Goal: Task Accomplishment & Management: Complete application form

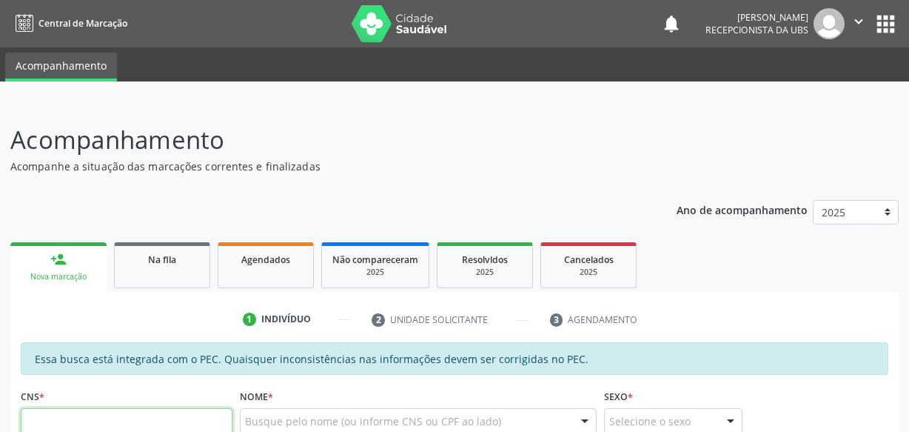
scroll to position [5, 0]
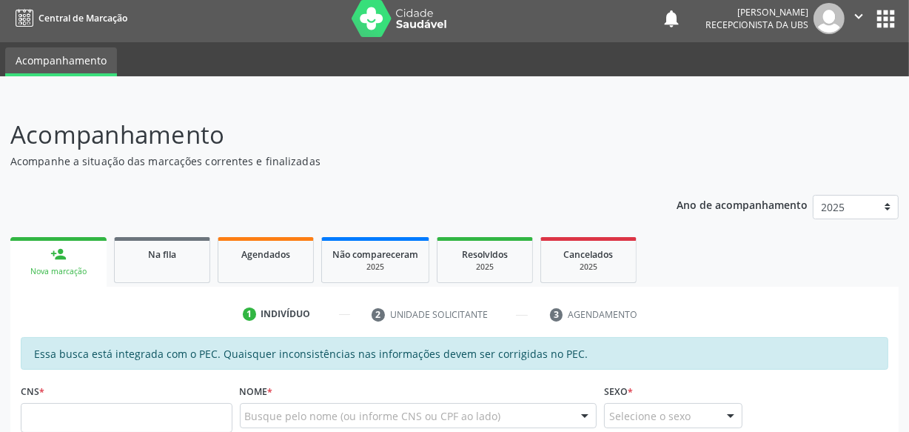
click at [66, 246] on div "person_add" at bounding box center [58, 254] width 16 height 16
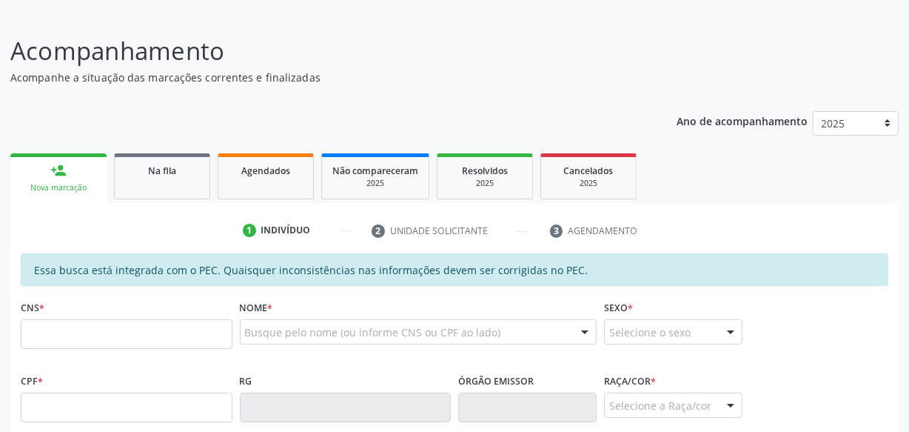
scroll to position [207, 0]
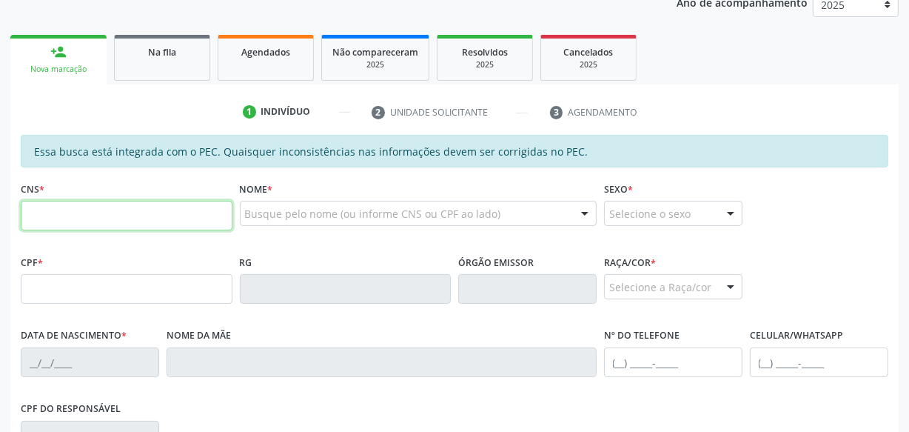
click at [161, 213] on input "text" at bounding box center [127, 216] width 212 height 30
paste input "700 7049 8801 8278"
type input "700 7049 8801 8278"
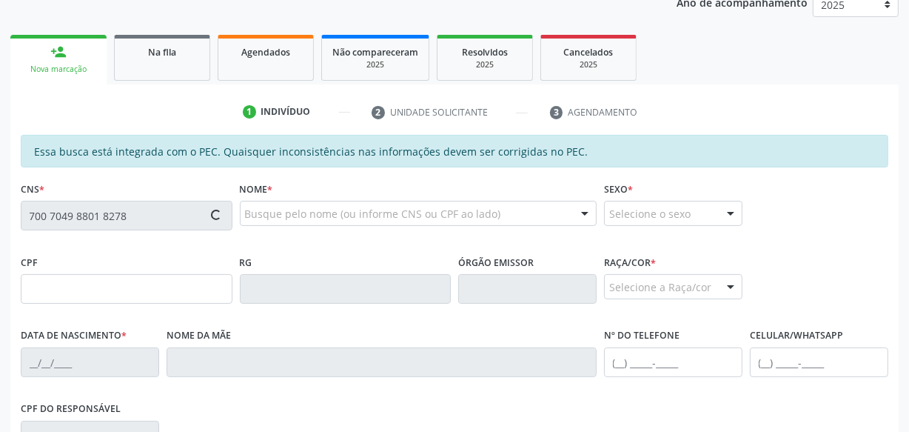
type input "902.800.834-91"
type input "15/12/1970"
type input "Luzinete da Silva"
type input "(82) 99176-3026"
type input "S/N"
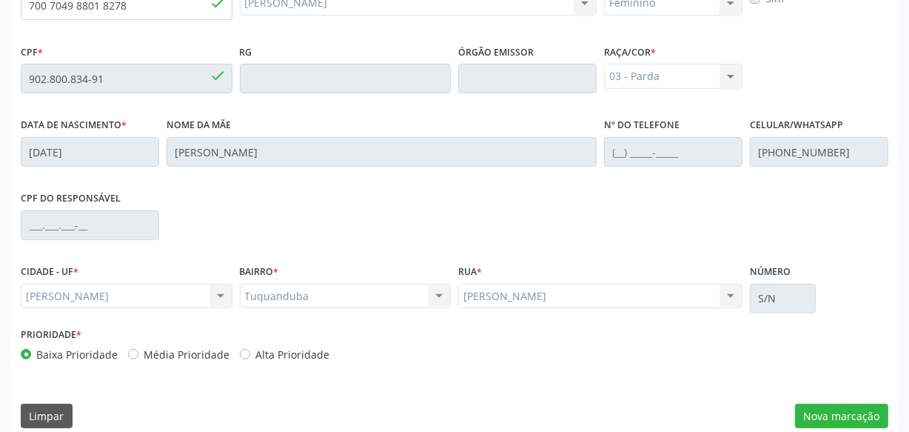
scroll to position [434, 0]
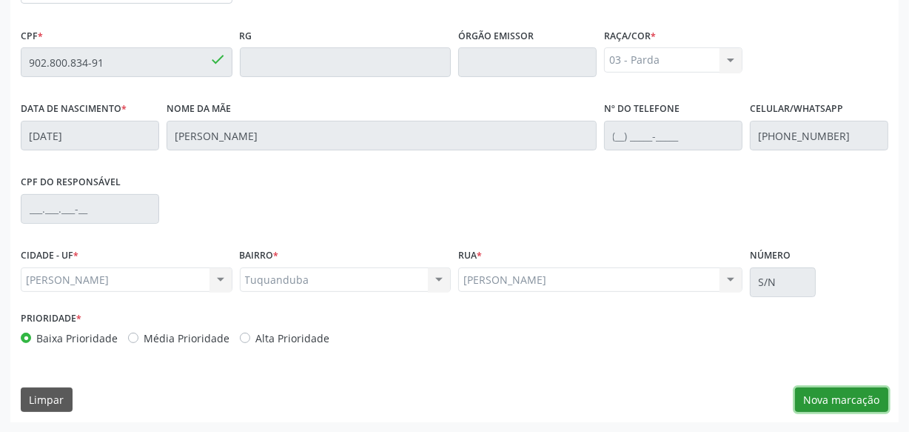
click at [840, 399] on button "Nova marcação" at bounding box center [841, 399] width 93 height 25
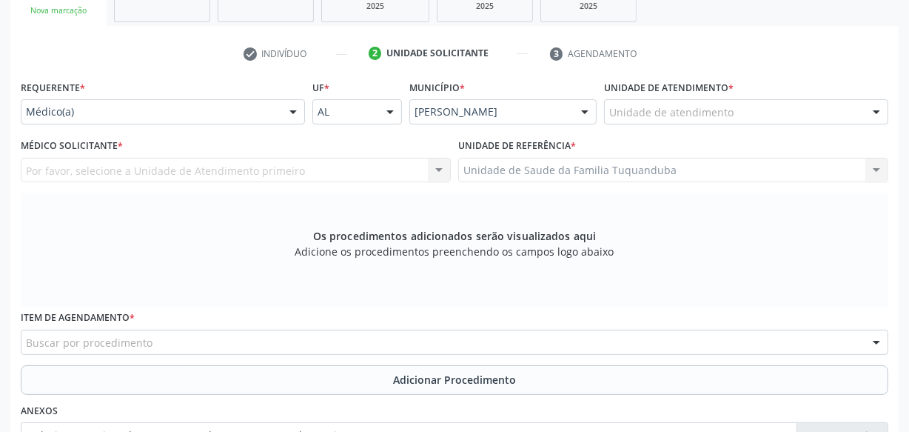
scroll to position [232, 0]
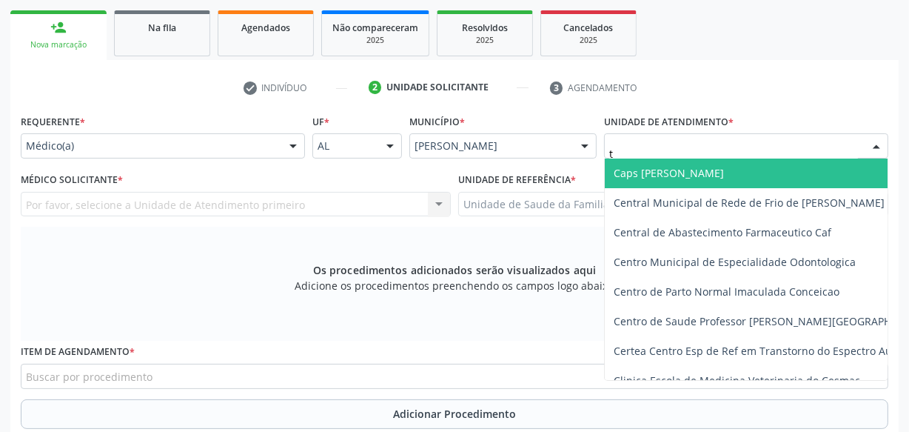
type input "tu"
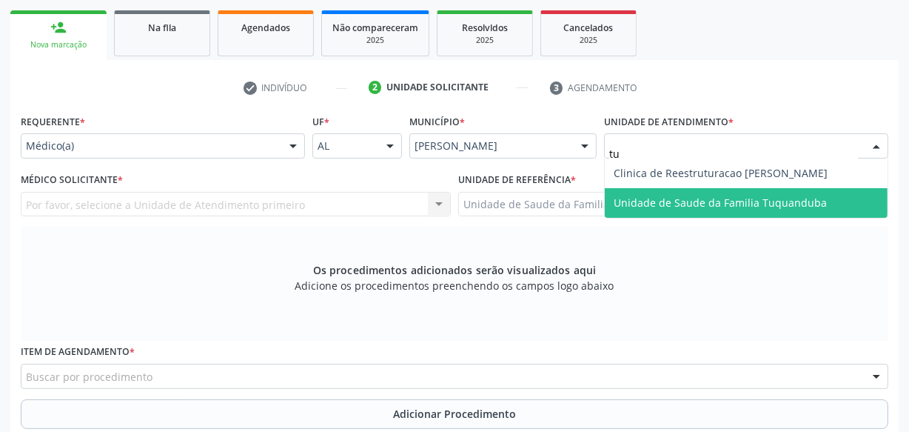
click at [641, 198] on span "Unidade de Saude da Familia Tuquanduba" at bounding box center [720, 202] width 213 height 14
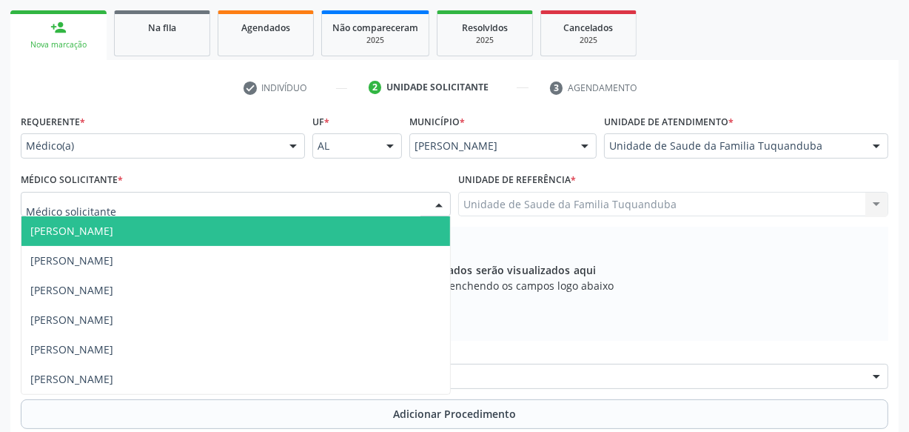
click at [249, 209] on div at bounding box center [236, 204] width 430 height 25
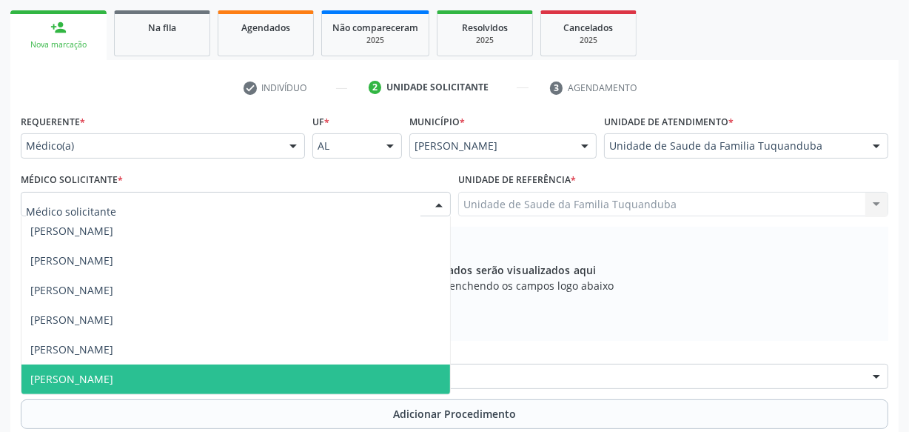
click at [190, 366] on span "[PERSON_NAME]" at bounding box center [235, 379] width 429 height 30
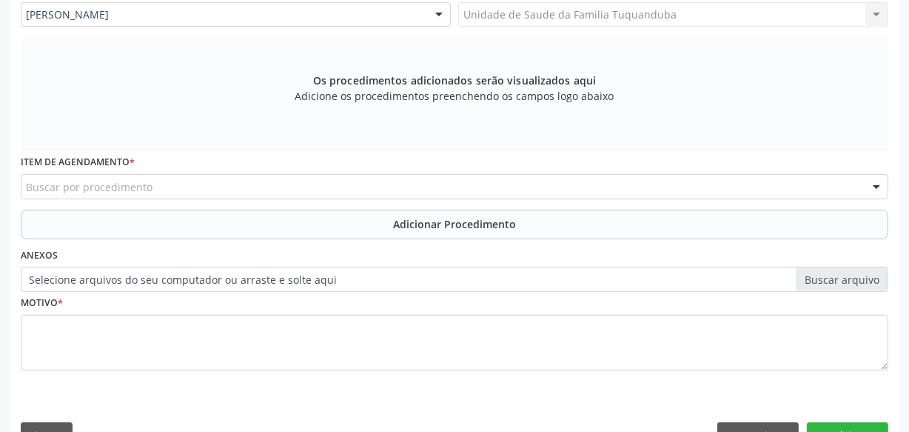
scroll to position [434, 0]
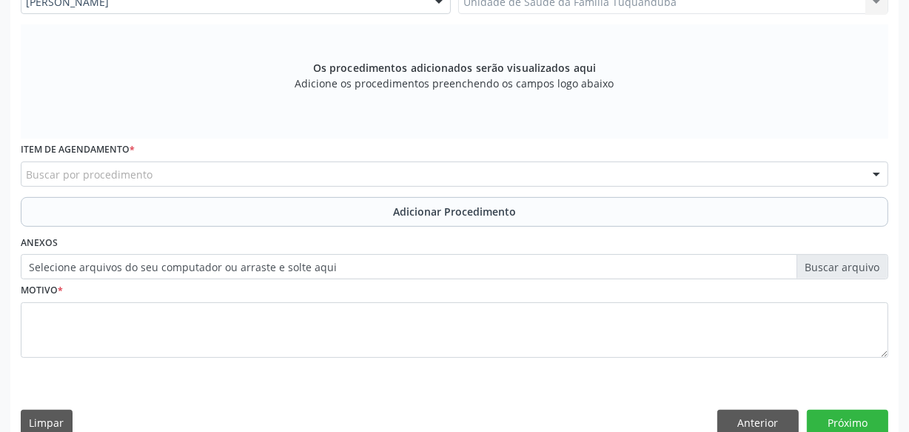
click at [344, 173] on div "Buscar por procedimento" at bounding box center [455, 173] width 868 height 25
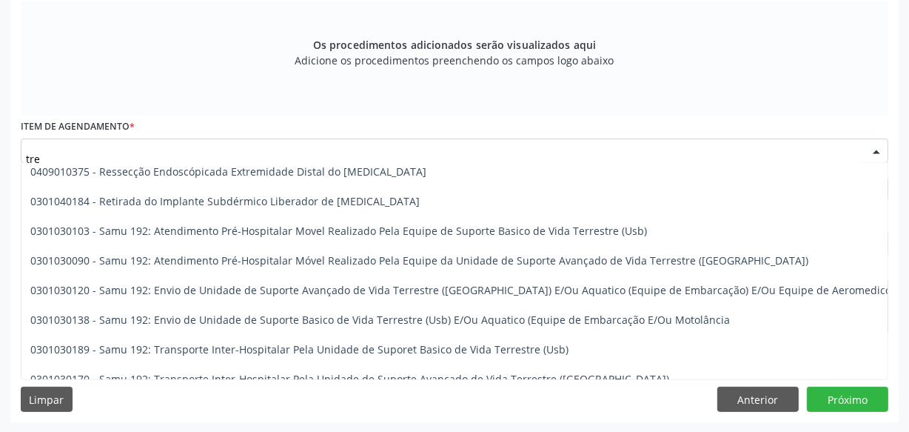
scroll to position [1752, 0]
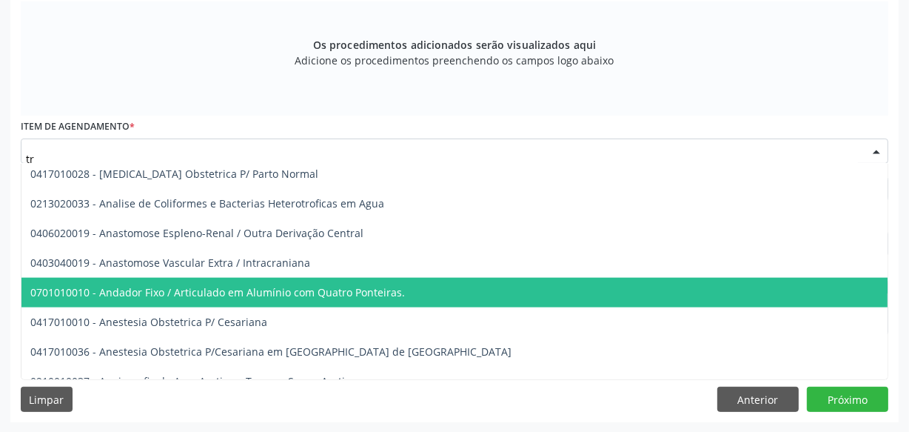
type input "t"
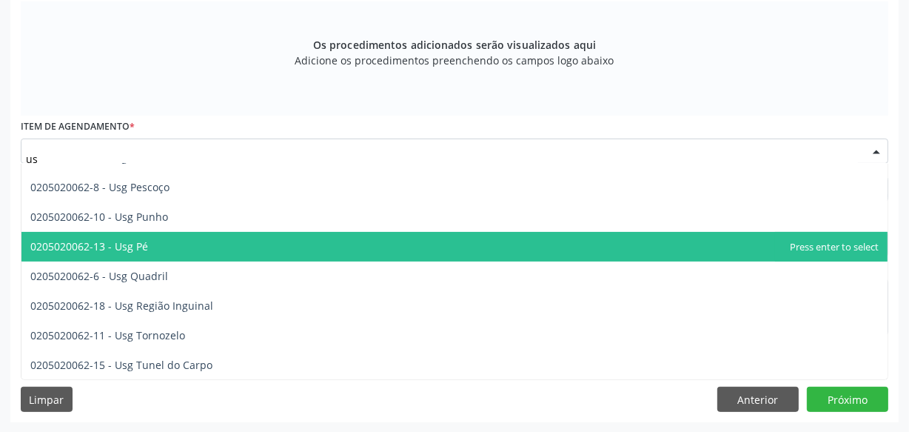
type input "u"
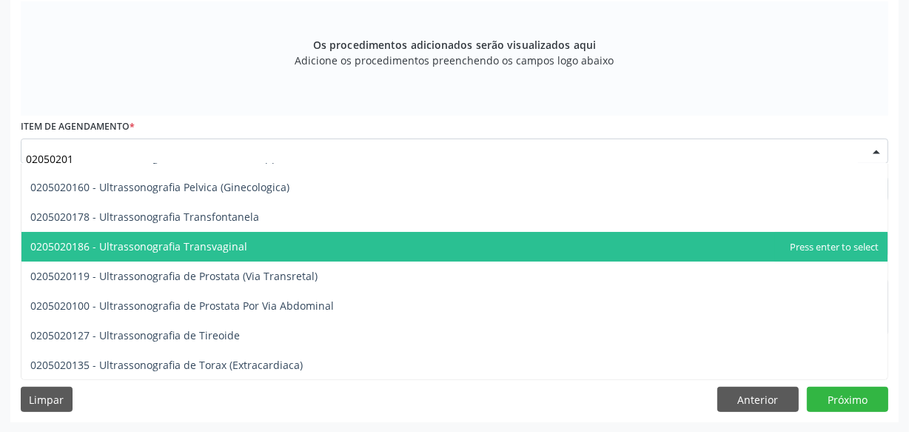
type input "020502012"
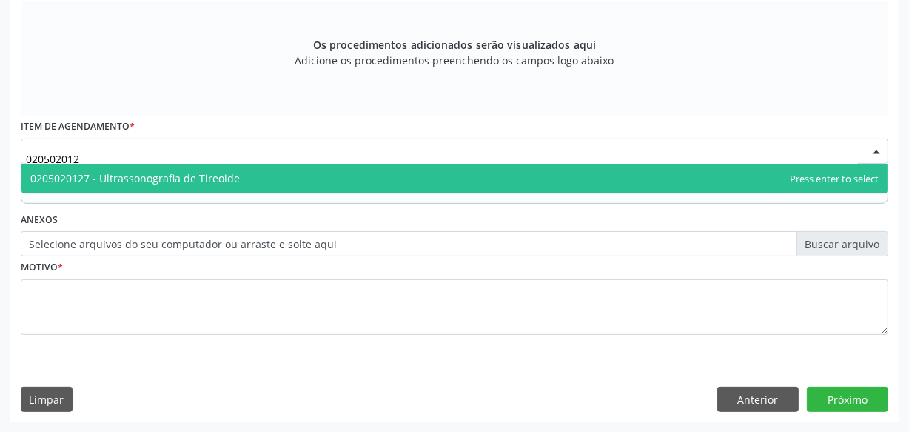
click at [242, 184] on span "0205020127 - Ultrassonografia de Tireoide" at bounding box center [454, 179] width 866 height 30
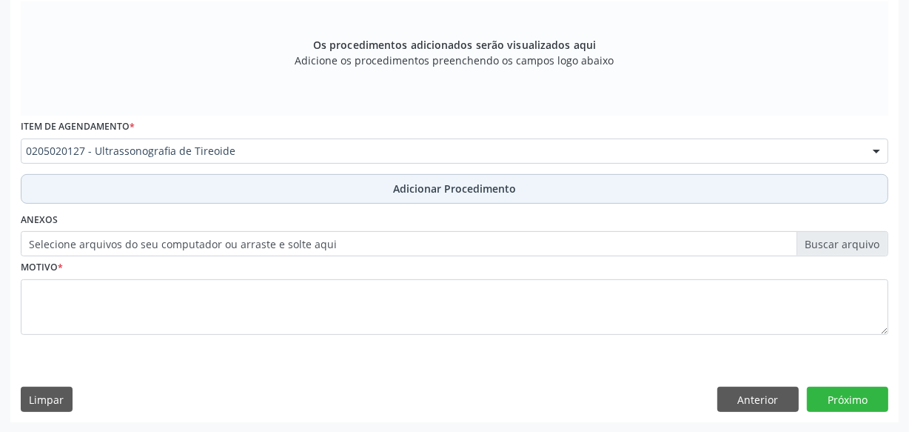
click at [326, 193] on button "Adicionar Procedimento" at bounding box center [455, 189] width 868 height 30
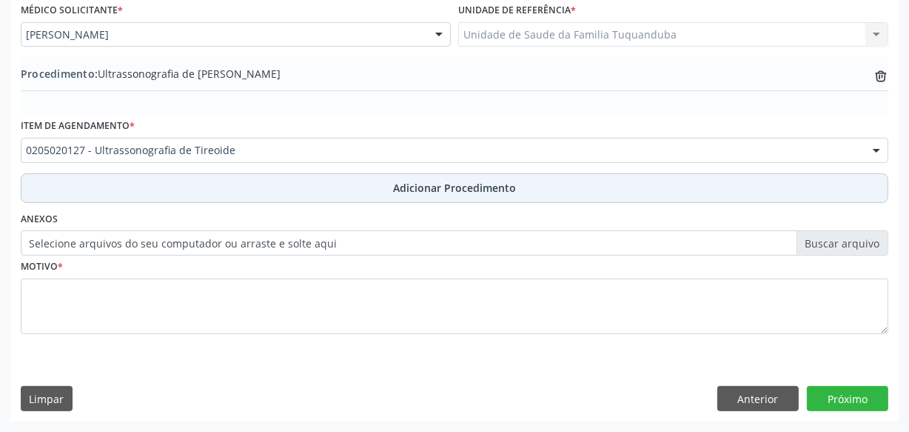
scroll to position [400, 0]
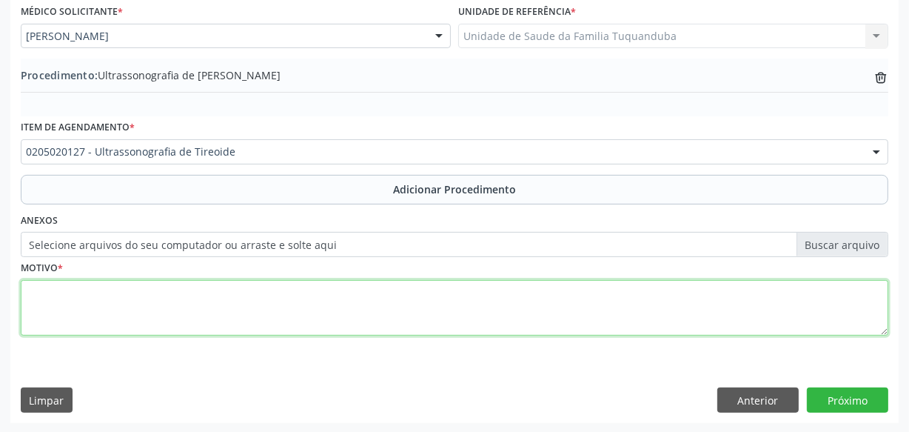
click at [616, 295] on textarea at bounding box center [455, 308] width 868 height 56
type textarea "Investigação de nódulos."
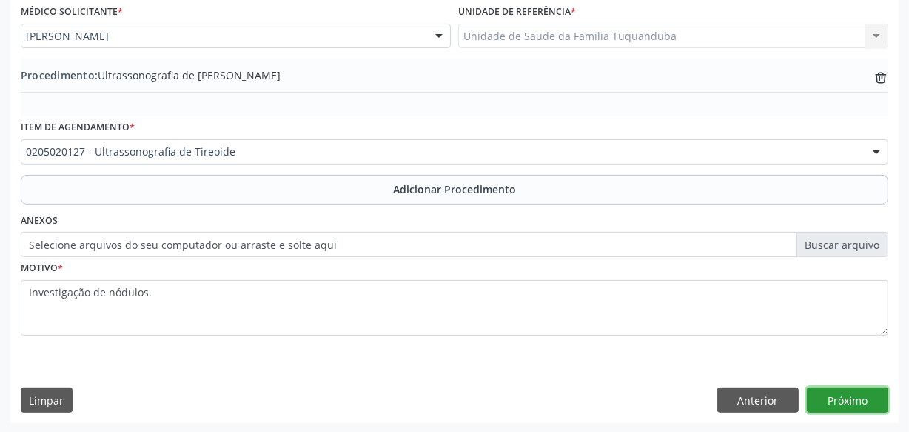
click at [851, 404] on button "Próximo" at bounding box center [847, 399] width 81 height 25
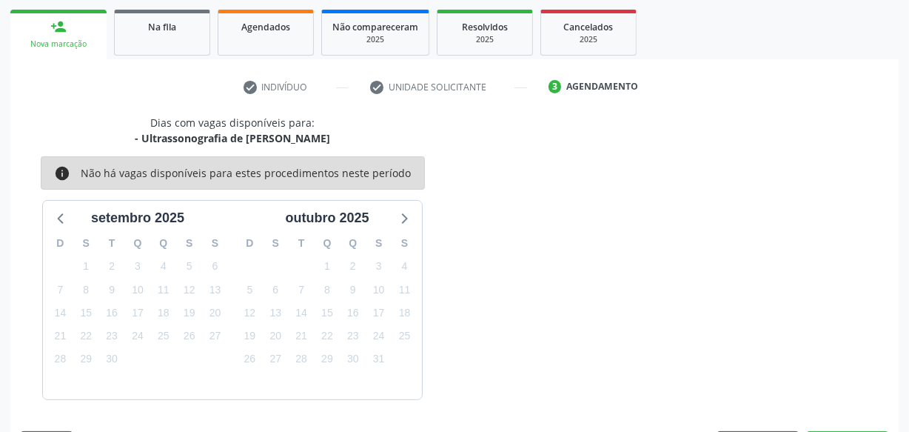
scroll to position [275, 0]
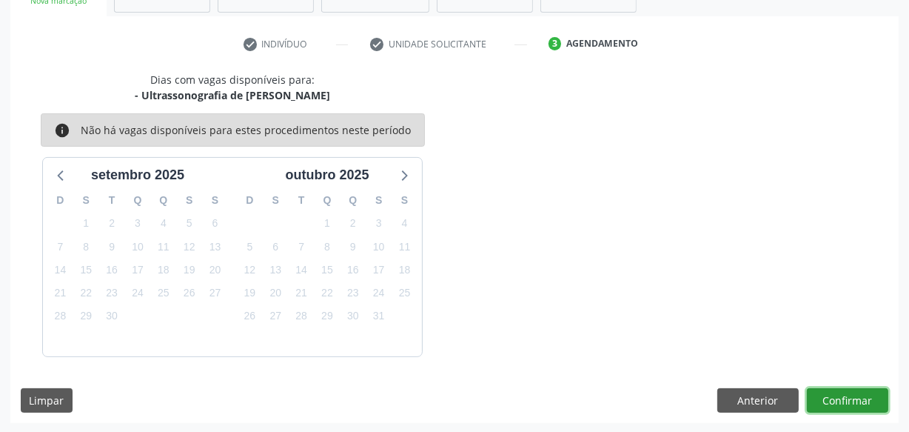
click at [851, 404] on button "Confirmar" at bounding box center [847, 400] width 81 height 25
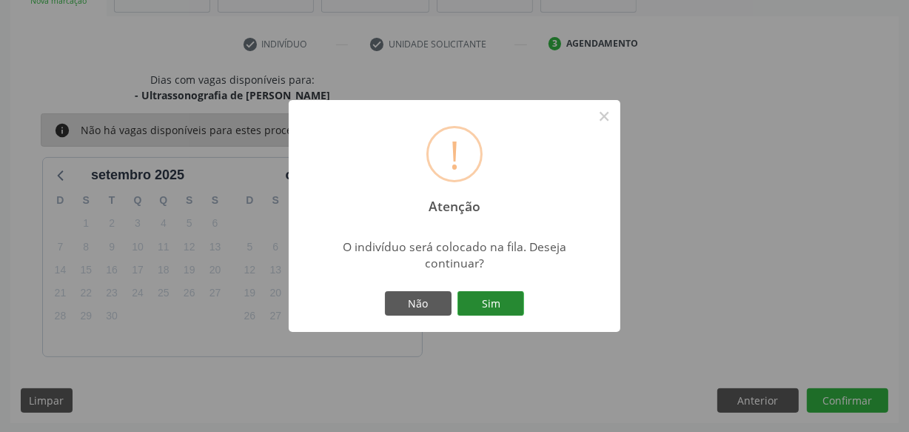
click at [481, 307] on button "Sim" at bounding box center [491, 303] width 67 height 25
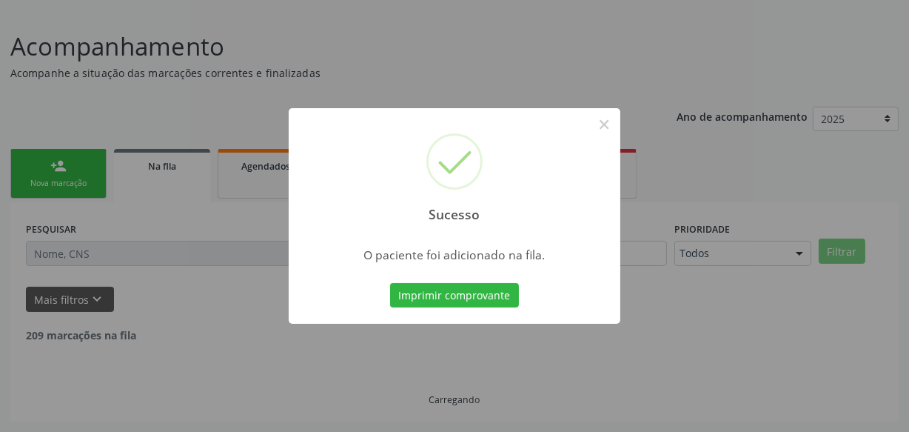
scroll to position [77, 0]
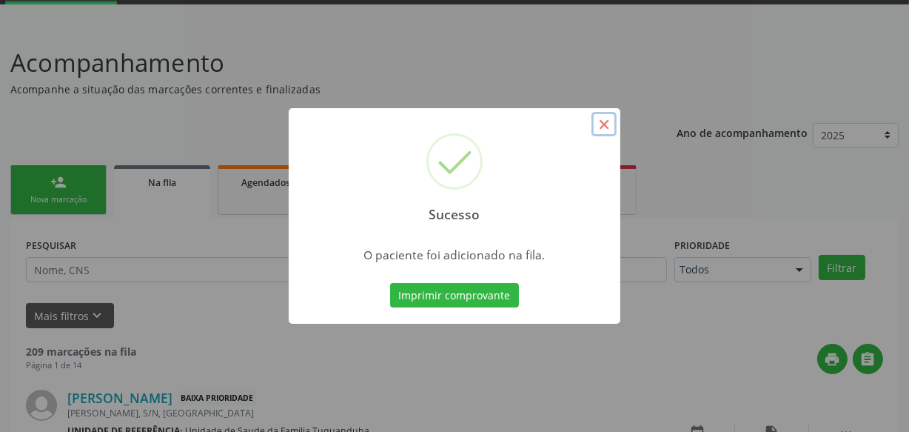
click at [605, 121] on button "×" at bounding box center [604, 124] width 25 height 25
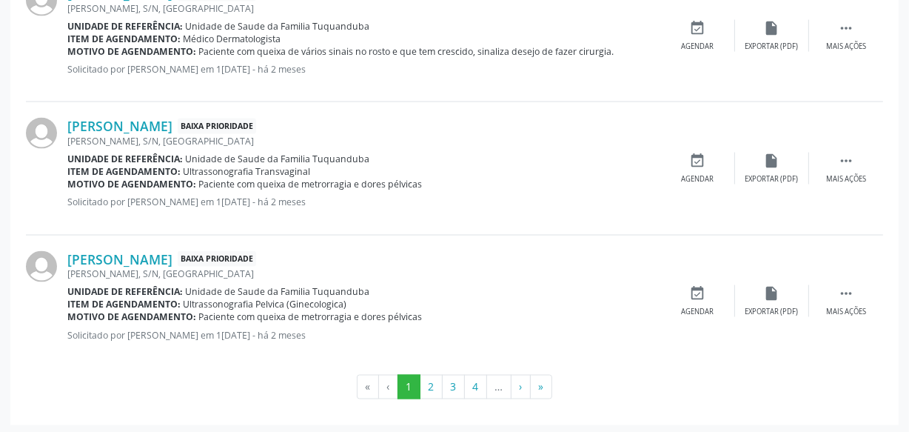
scroll to position [2125, 0]
click at [540, 386] on button "»" at bounding box center [541, 386] width 22 height 25
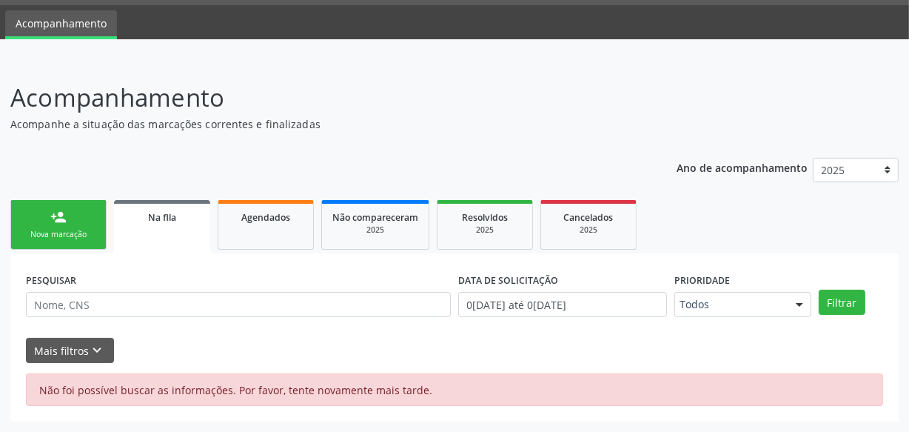
scroll to position [41, 0]
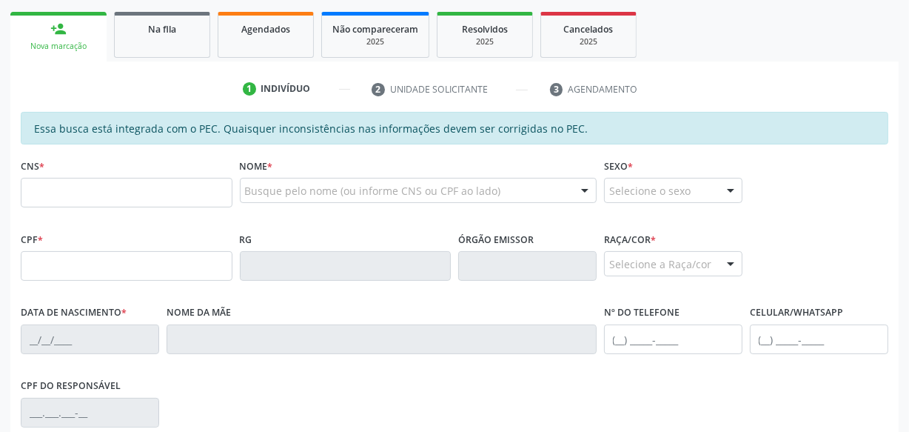
scroll to position [164, 0]
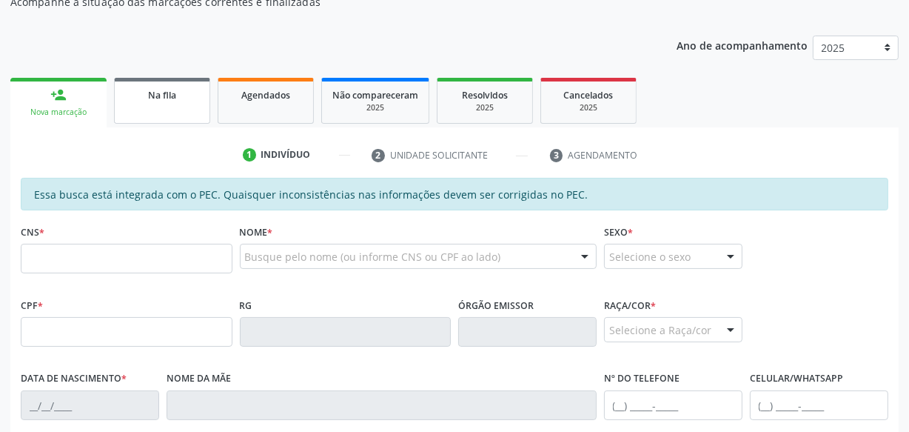
click at [173, 93] on span "Na fila" at bounding box center [162, 95] width 28 height 13
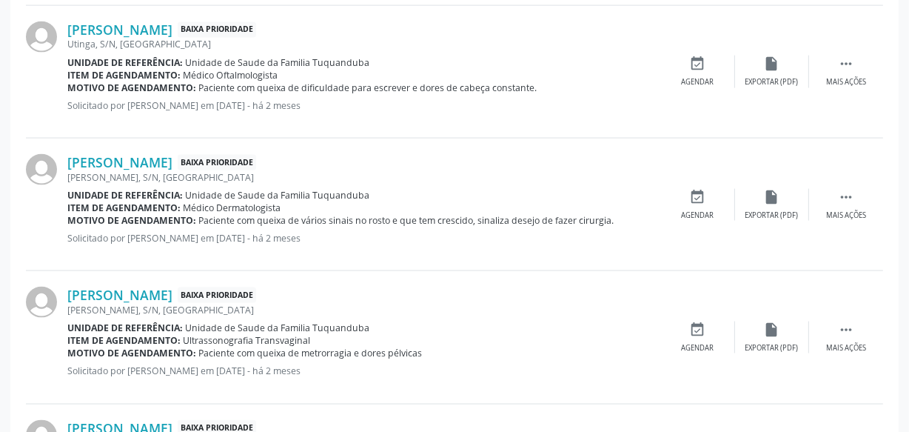
scroll to position [2125, 0]
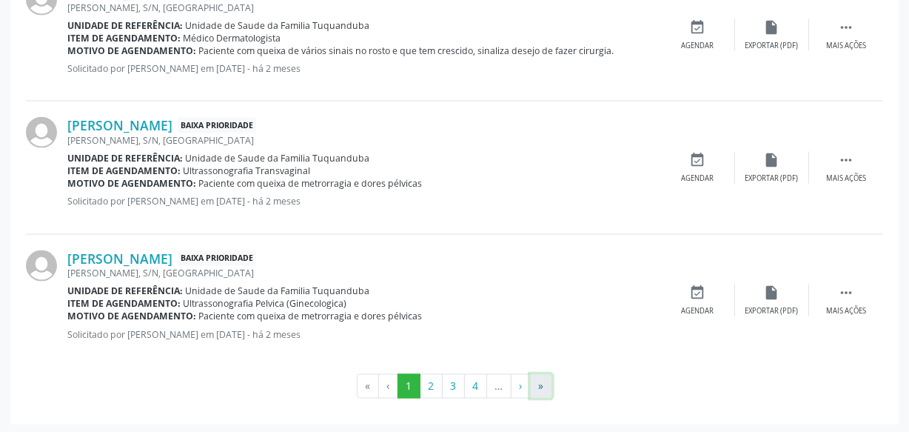
click at [546, 385] on button "»" at bounding box center [541, 386] width 22 height 25
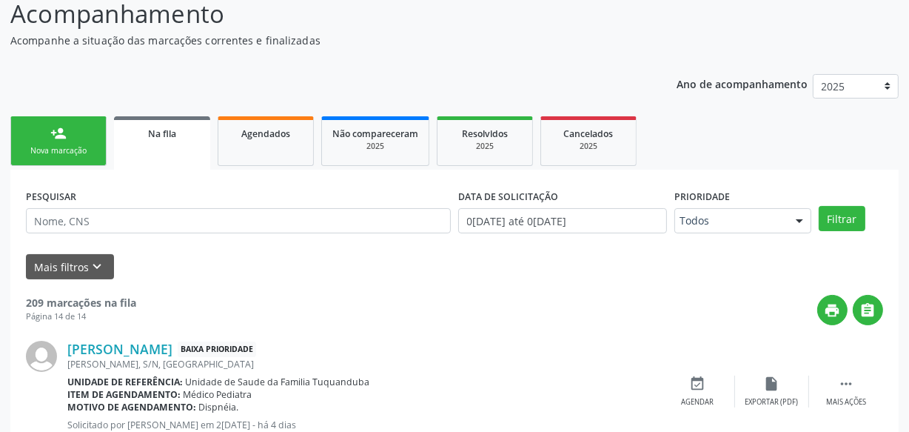
scroll to position [124, 0]
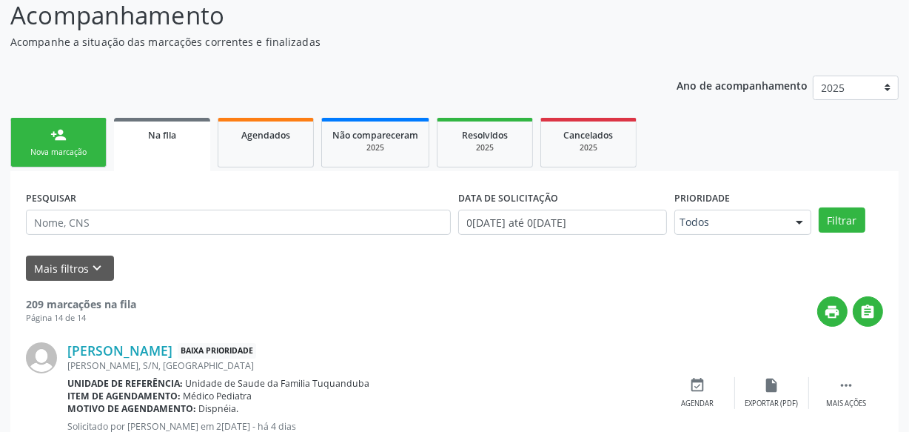
click at [76, 130] on link "person_add Nova marcação" at bounding box center [58, 143] width 96 height 50
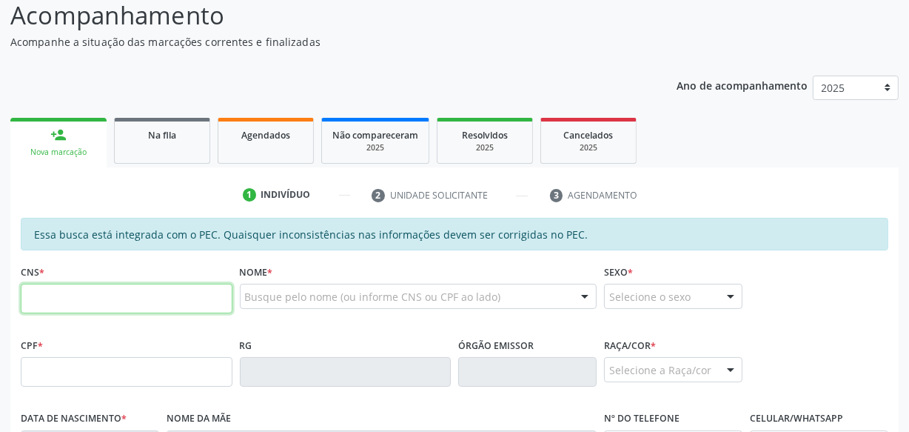
paste input "701 8092 9747 3879"
type input "701 8092 9747 3879"
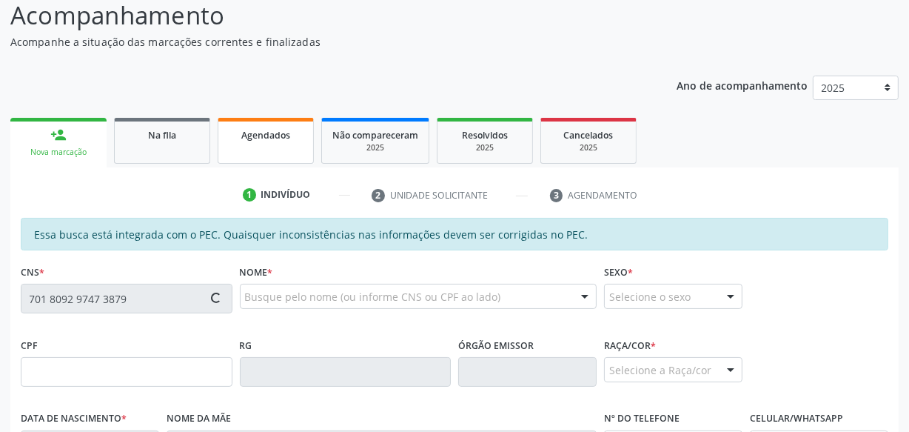
type input "031.149.585-08"
type input "[DATE]"
type input "[PERSON_NAME]"
type input "[PHONE_NUMBER]"
type input "S/N"
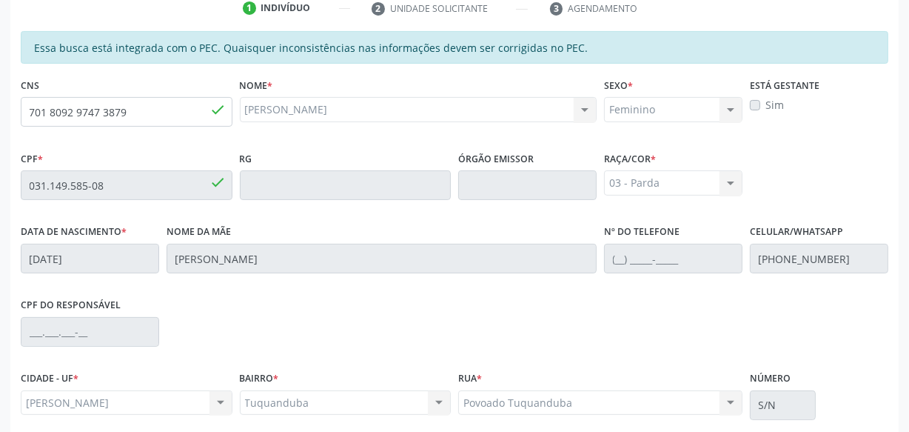
scroll to position [434, 0]
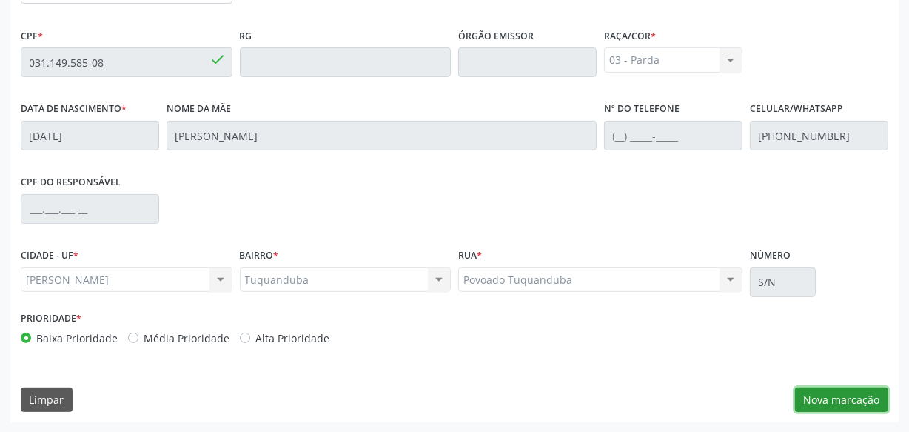
click at [857, 406] on button "Nova marcação" at bounding box center [841, 399] width 93 height 25
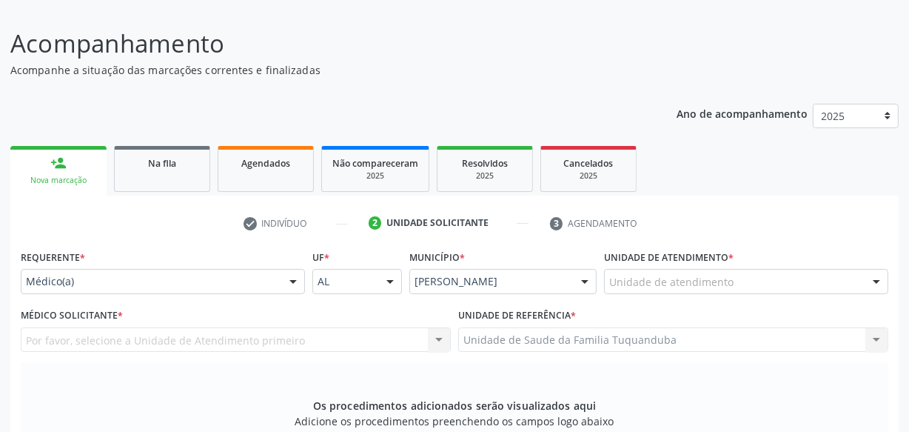
scroll to position [67, 0]
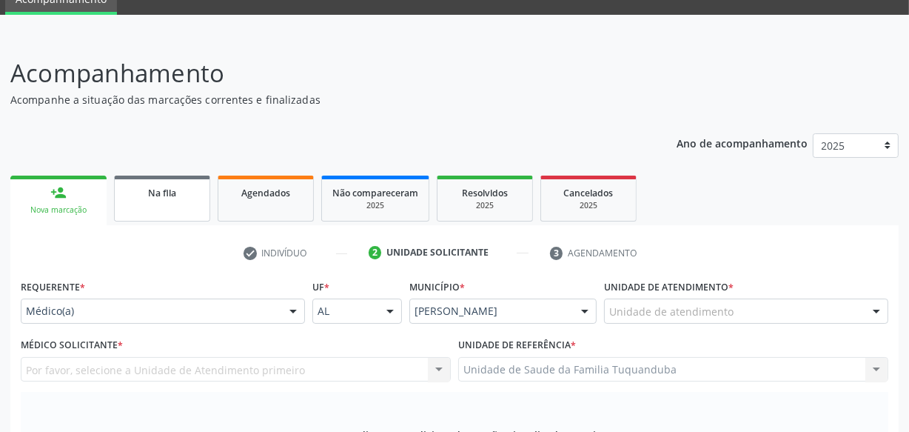
click at [175, 197] on div "Na fila" at bounding box center [162, 192] width 74 height 16
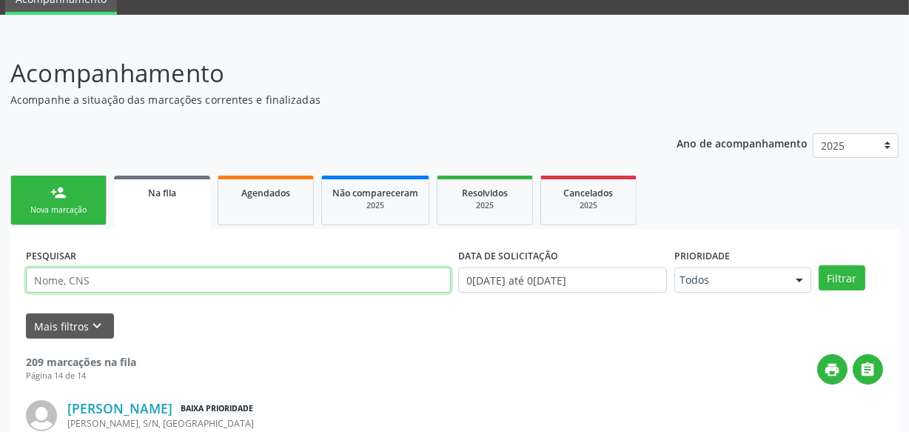
click at [150, 271] on input "text" at bounding box center [238, 279] width 425 height 25
type input "[PERSON_NAME]"
click at [819, 265] on button "Filtrar" at bounding box center [842, 277] width 47 height 25
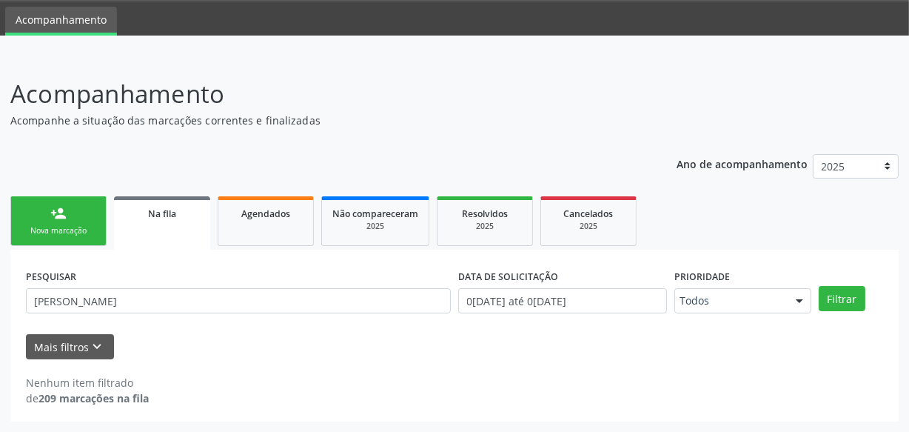
scroll to position [45, 0]
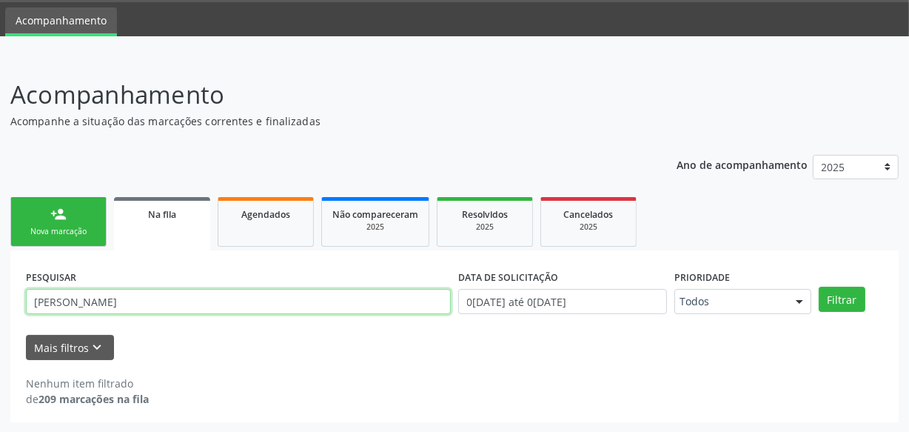
drag, startPoint x: 174, startPoint y: 304, endPoint x: 0, endPoint y: 301, distance: 174.0
click at [0, 301] on div "Acompanhamento Acompanhe a situação das marcações correntes e finalizadas Relat…" at bounding box center [454, 244] width 909 height 375
paste input "[PERSON_NAME]"
click at [819, 287] on button "Filtrar" at bounding box center [842, 299] width 47 height 25
drag, startPoint x: 353, startPoint y: 308, endPoint x: 0, endPoint y: 274, distance: 354.8
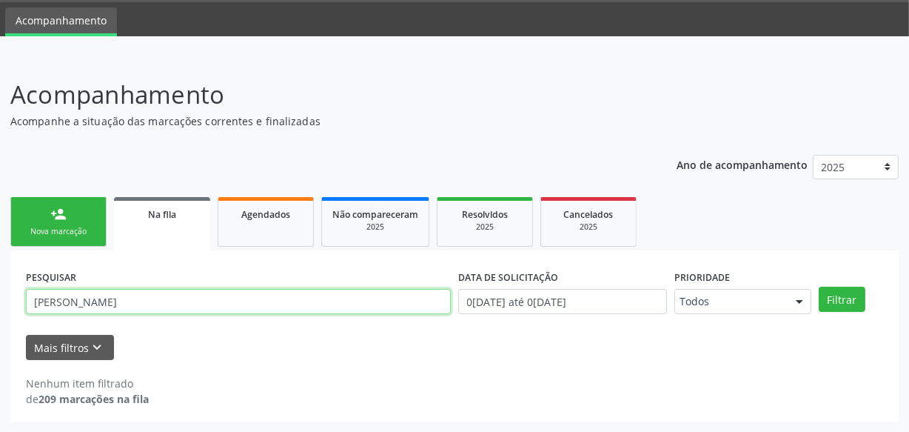
click at [0, 274] on div "Acompanhamento Acompanhe a situação das marcações correntes e finalizadas Relat…" at bounding box center [454, 244] width 909 height 375
type input "="
click at [819, 287] on button "Filtrar" at bounding box center [842, 299] width 47 height 25
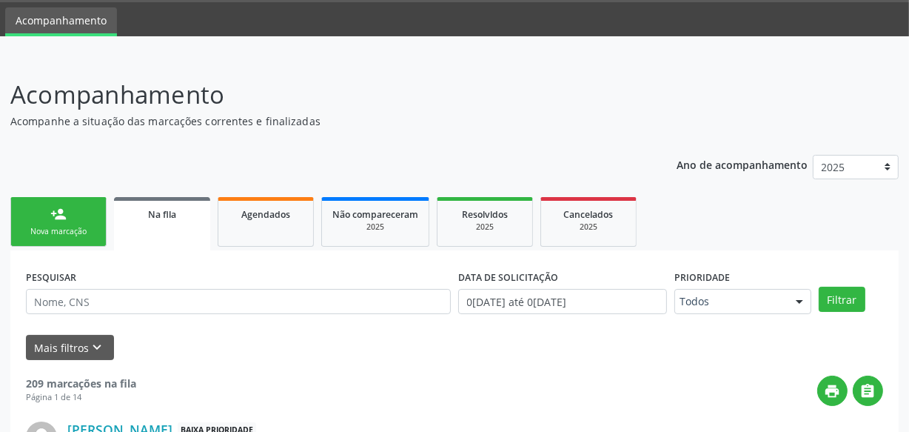
click at [60, 222] on link "person_add Nova marcação" at bounding box center [58, 222] width 96 height 50
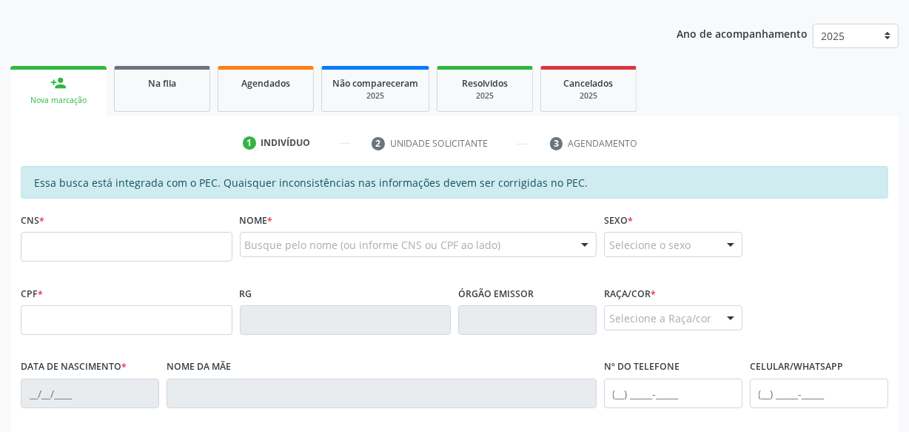
scroll to position [180, 0]
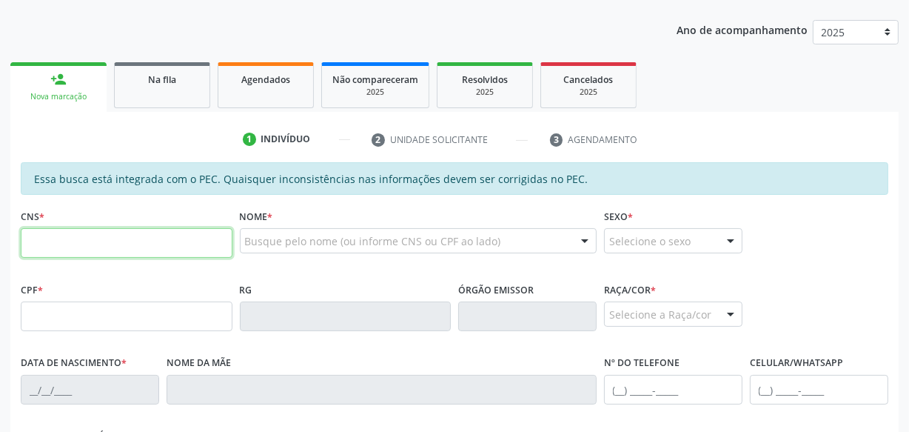
click at [193, 245] on input "text" at bounding box center [127, 243] width 212 height 30
type input "704 6026 0678 9824"
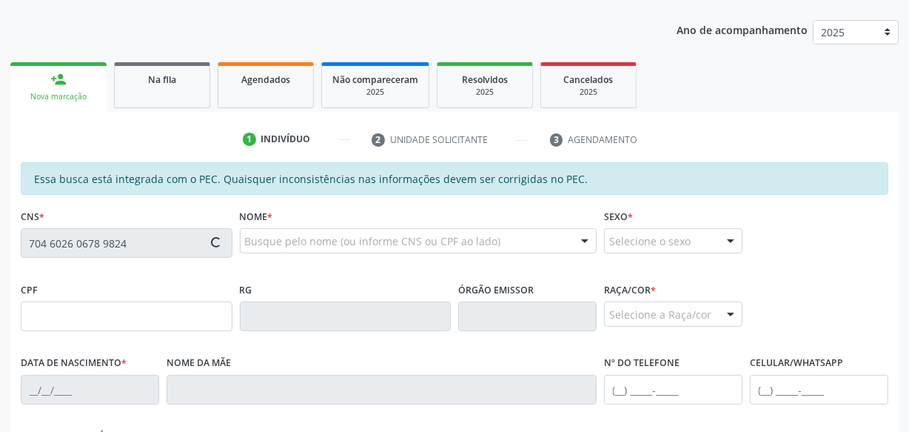
type input "662.597.114-68"
type input "[DATE]"
type input "[PERSON_NAME] da Conceicao"
type input "[PHONE_NUMBER]"
type input "S/N"
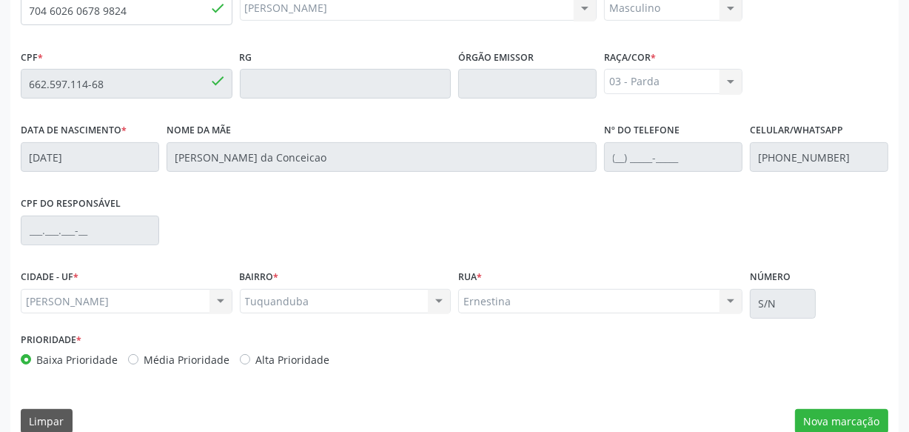
scroll to position [434, 0]
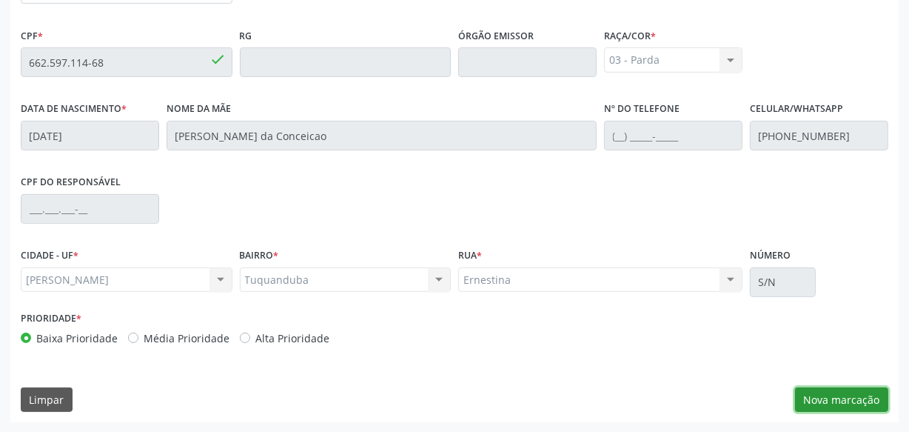
click at [819, 400] on button "Nova marcação" at bounding box center [841, 399] width 93 height 25
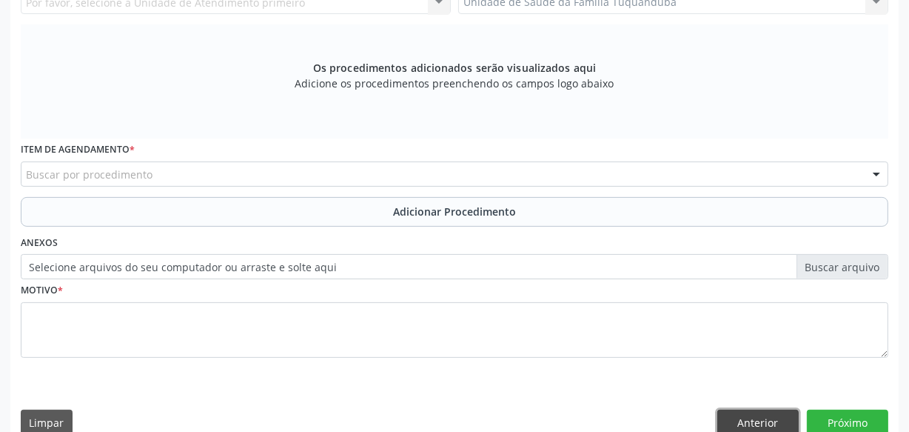
click at [737, 412] on button "Anterior" at bounding box center [757, 421] width 81 height 25
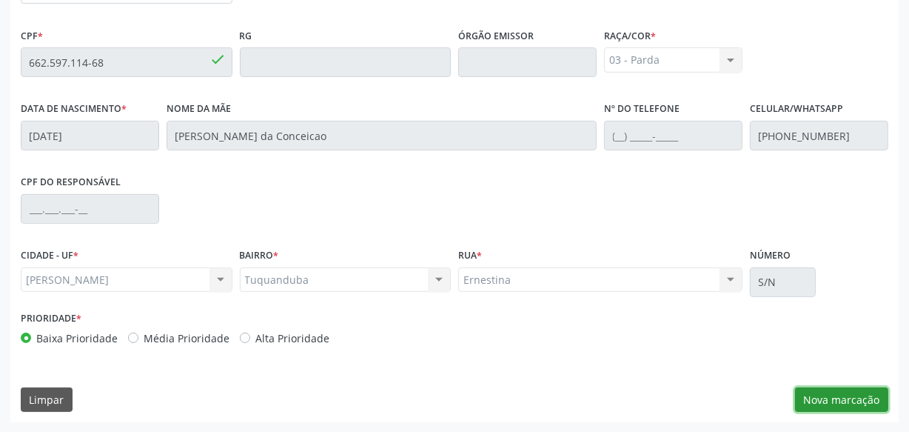
click at [837, 392] on button "Nova marcação" at bounding box center [841, 399] width 93 height 25
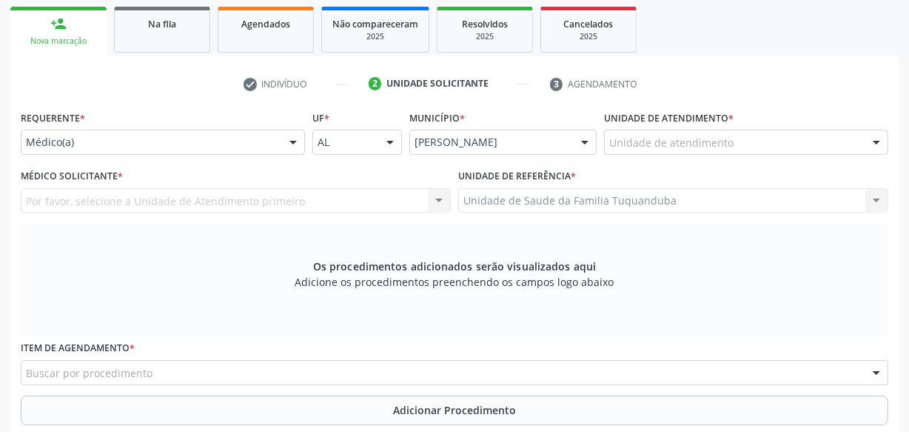
scroll to position [232, 0]
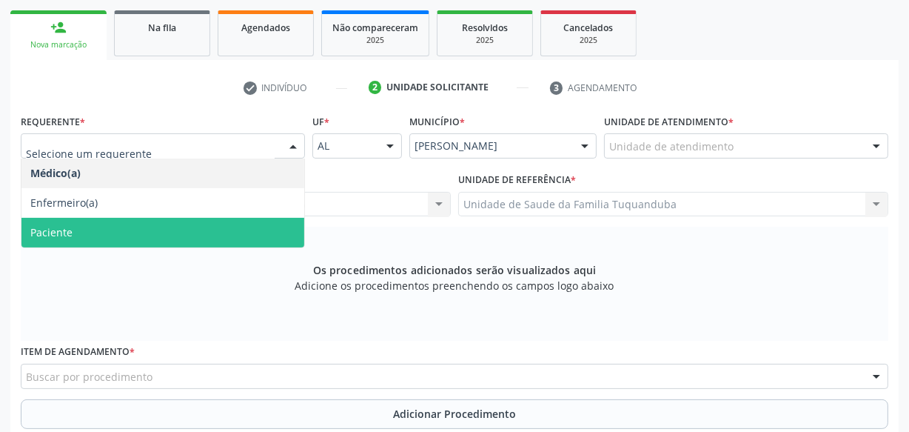
click at [173, 229] on span "Paciente" at bounding box center [162, 233] width 283 height 30
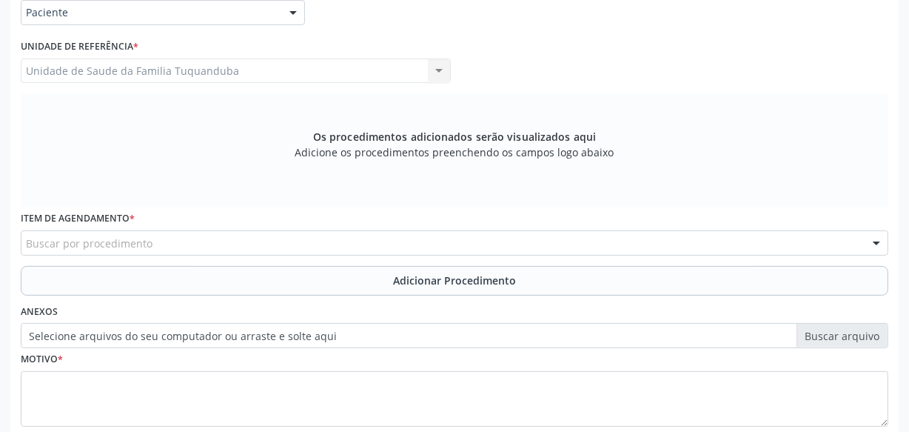
scroll to position [366, 0]
click at [265, 235] on div "Buscar por procedimento" at bounding box center [455, 241] width 868 height 25
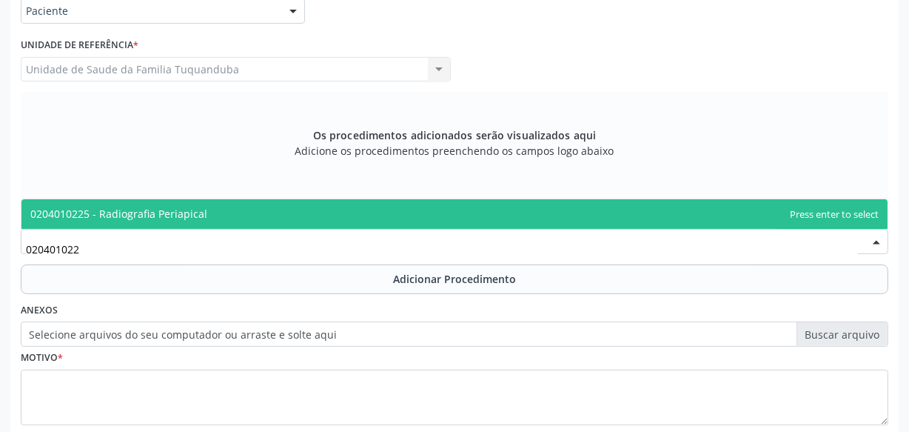
type input "0204010225"
click at [272, 208] on span "0204010225 - Radiografia Periapical" at bounding box center [454, 214] width 866 height 30
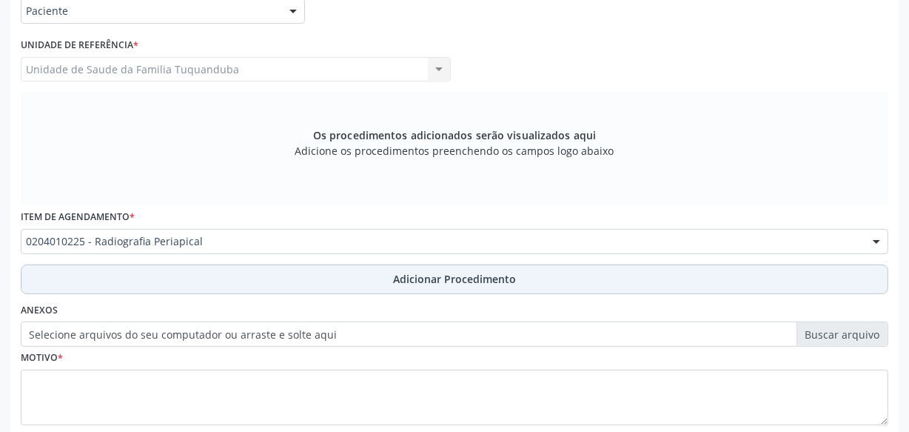
click at [319, 278] on button "Adicionar Procedimento" at bounding box center [455, 279] width 868 height 30
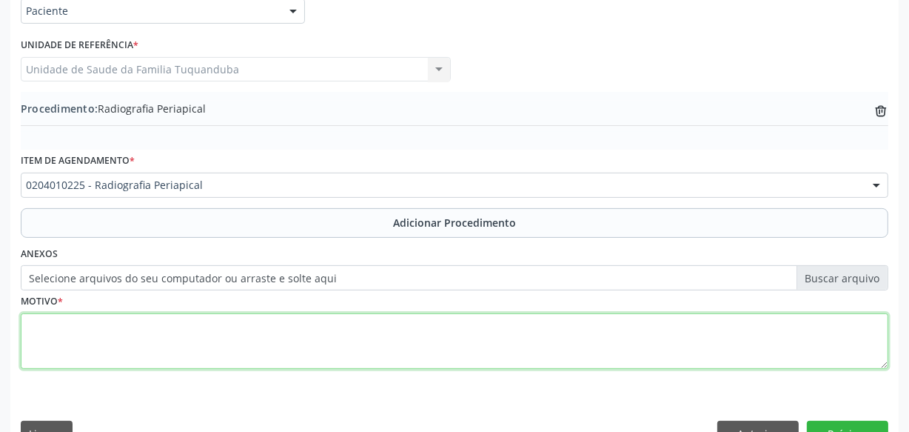
click at [338, 340] on textarea at bounding box center [455, 341] width 868 height 56
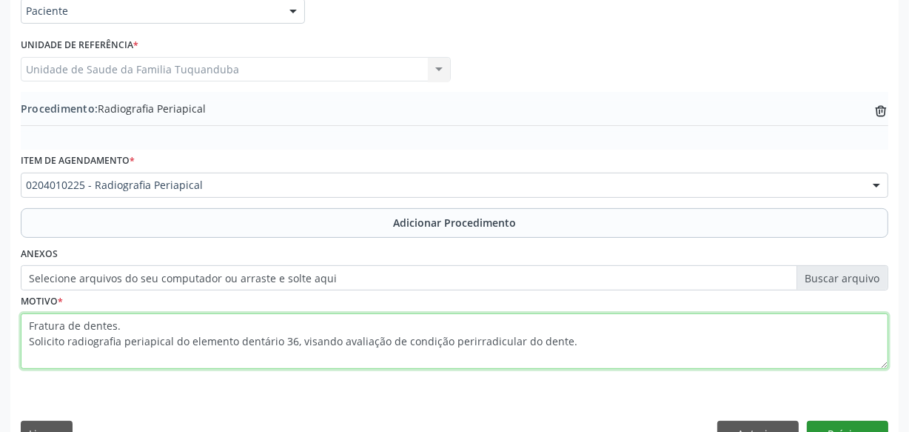
type textarea "Fratura de dentes. Solicito radiografia periapical do elemento dentário 36, vis…"
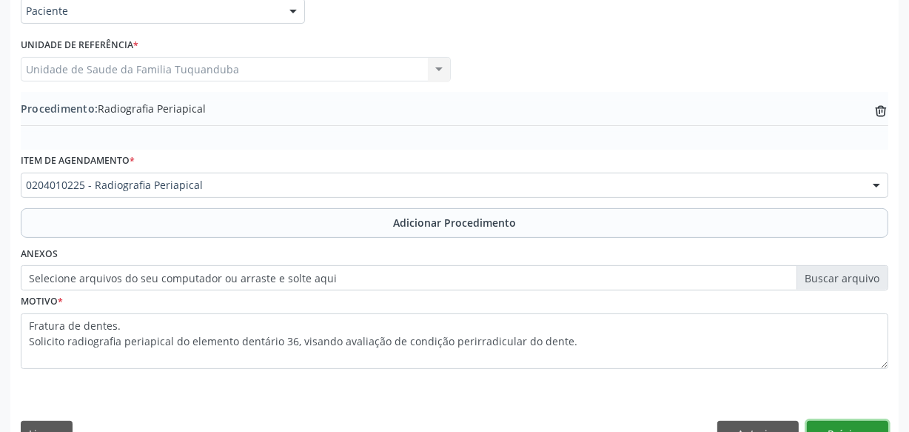
click at [834, 420] on button "Próximo" at bounding box center [847, 432] width 81 height 25
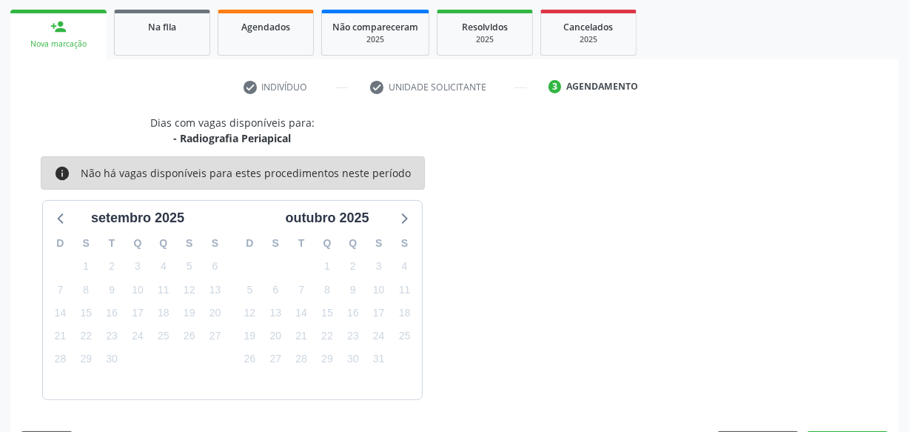
scroll to position [275, 0]
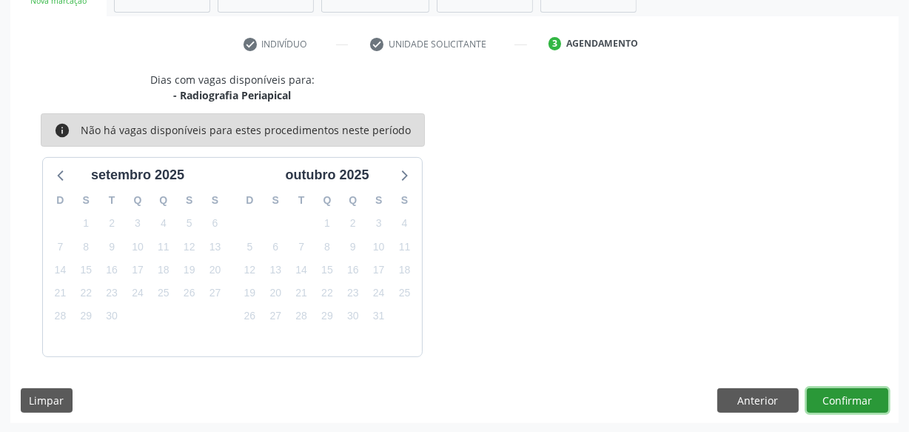
click at [831, 399] on button "Confirmar" at bounding box center [847, 400] width 81 height 25
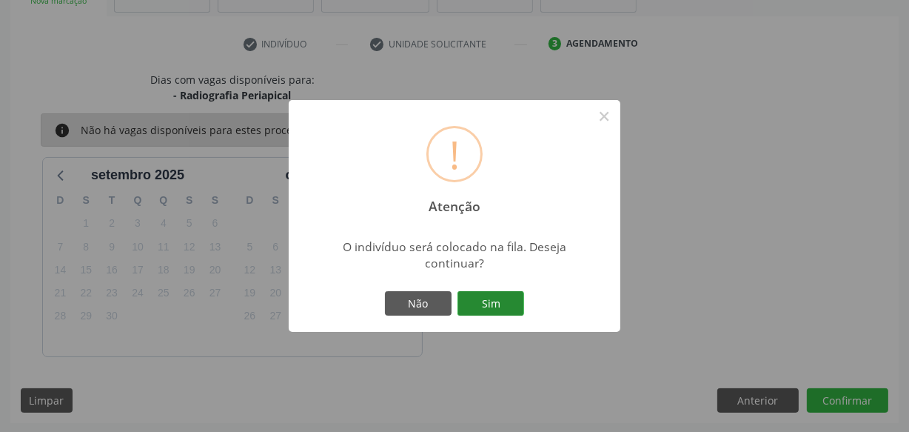
click at [495, 311] on button "Sim" at bounding box center [491, 303] width 67 height 25
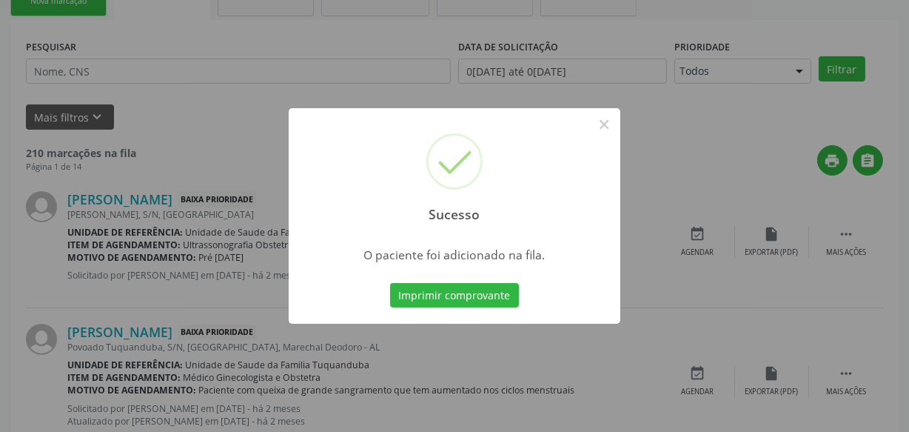
scroll to position [77, 0]
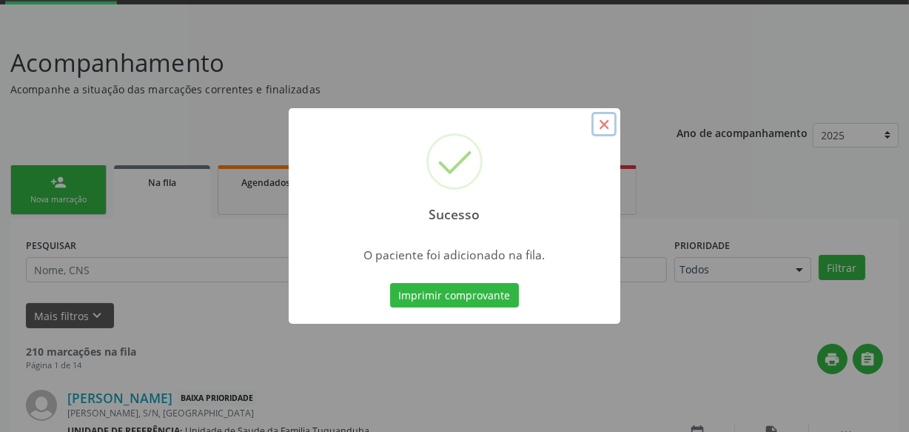
click at [607, 121] on button "×" at bounding box center [604, 124] width 25 height 25
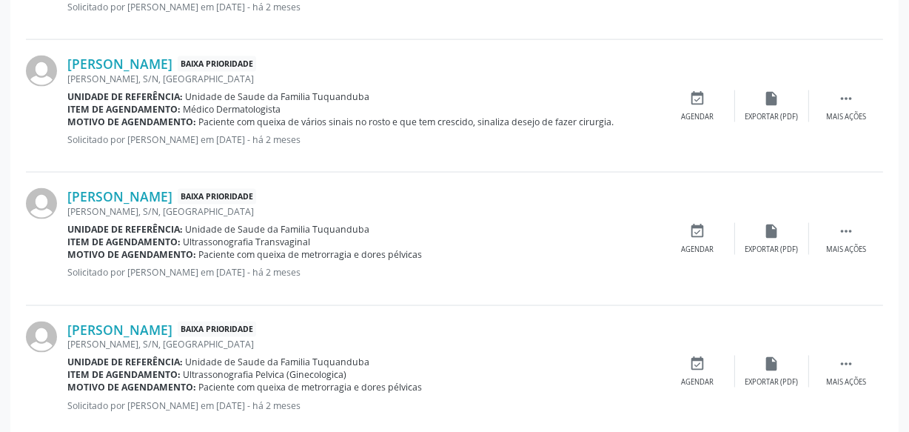
scroll to position [2125, 0]
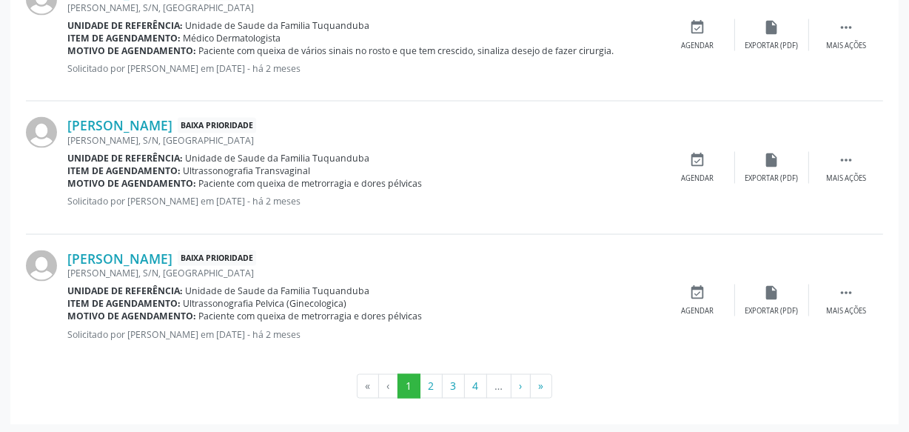
click at [554, 386] on ul "« ‹ 1 2 3 4 … › »" at bounding box center [454, 386] width 857 height 25
click at [548, 385] on button "»" at bounding box center [541, 386] width 22 height 25
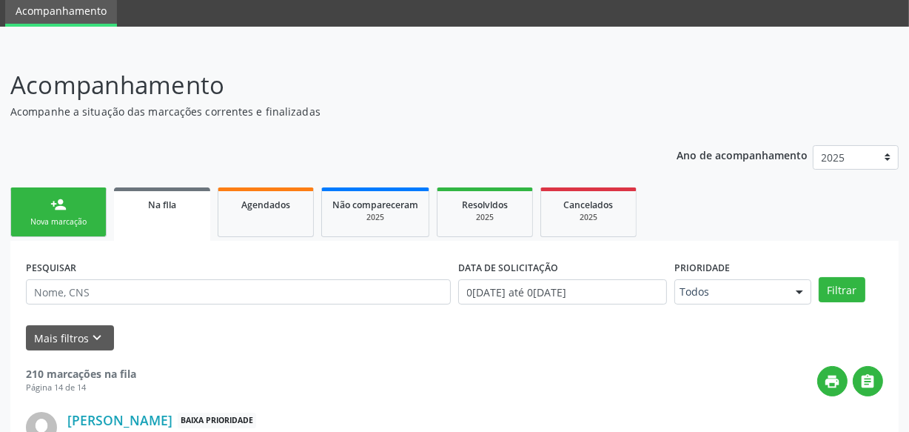
scroll to position [0, 0]
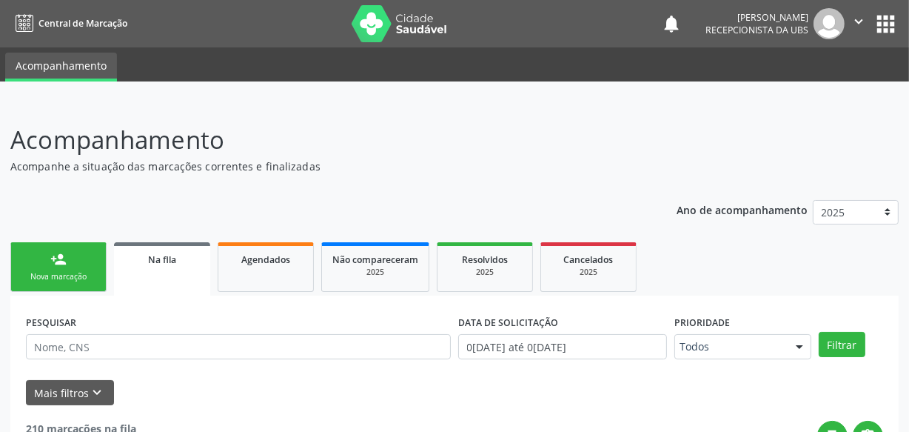
click at [92, 240] on ul "person_add Nova marcação Na fila Agendados Não compareceram 2025 Resolvidos 202…" at bounding box center [454, 266] width 888 height 57
click at [66, 268] on link "person_add Nova marcação" at bounding box center [58, 267] width 96 height 50
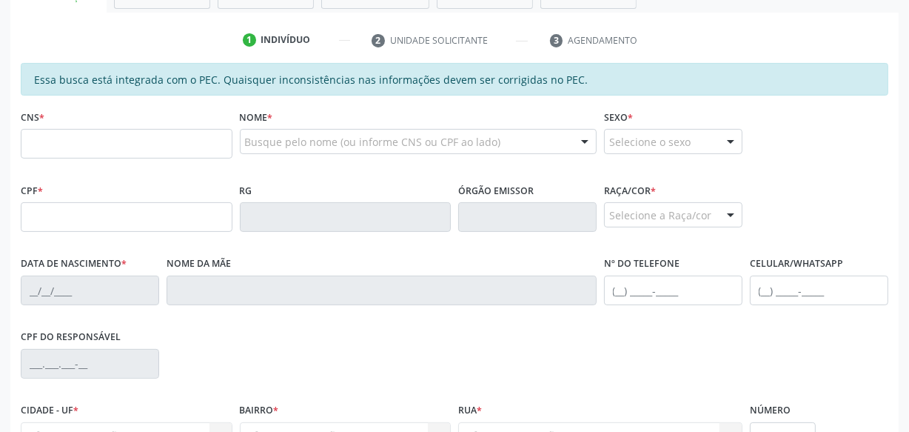
scroll to position [336, 0]
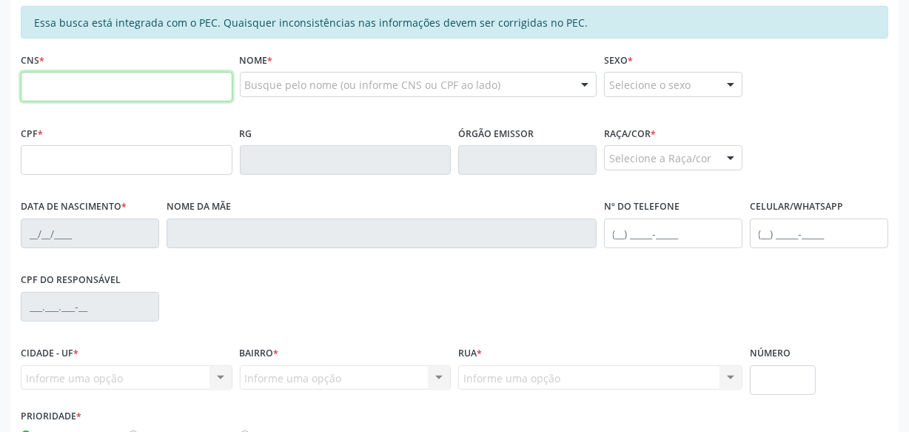
click at [91, 97] on input "text" at bounding box center [127, 87] width 212 height 30
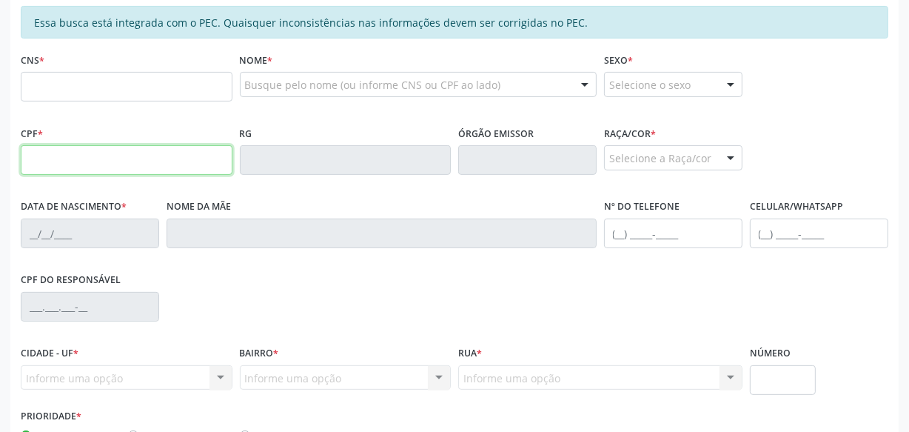
click at [30, 159] on input "text" at bounding box center [127, 160] width 212 height 30
type input "031.149.585-08"
type input "701 8092 9747 3879"
type input "[DATE]"
type input "[PERSON_NAME]"
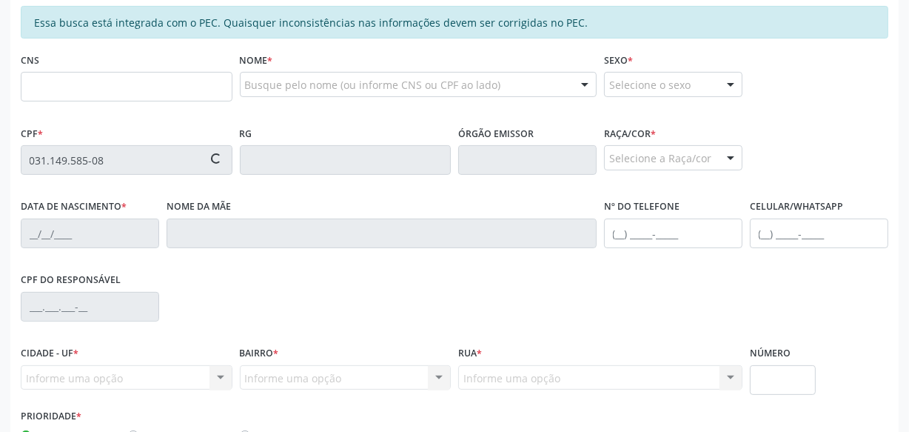
type input "[PHONE_NUMBER]"
type input "S/N"
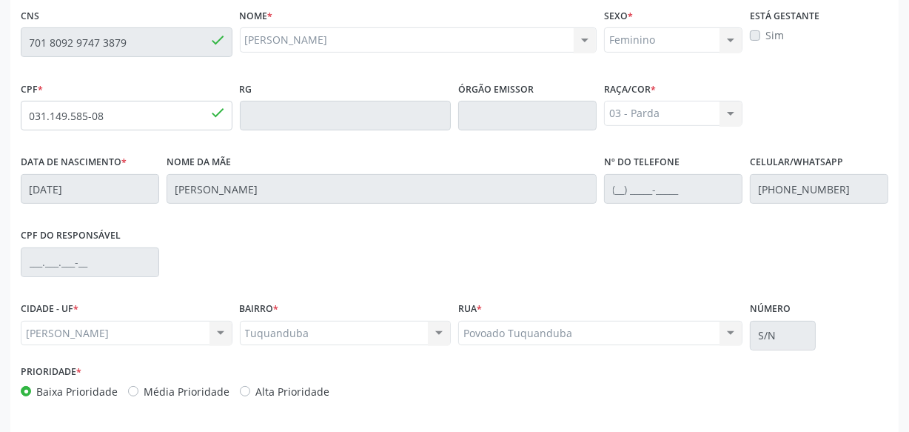
scroll to position [434, 0]
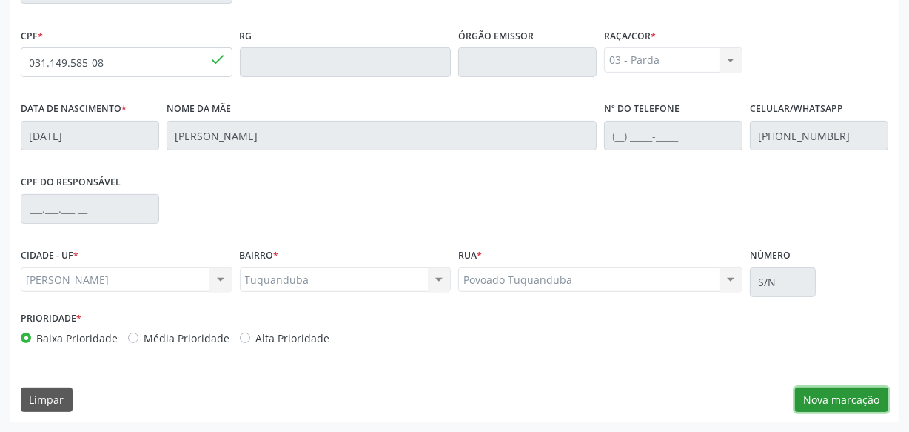
click at [844, 406] on button "Nova marcação" at bounding box center [841, 399] width 93 height 25
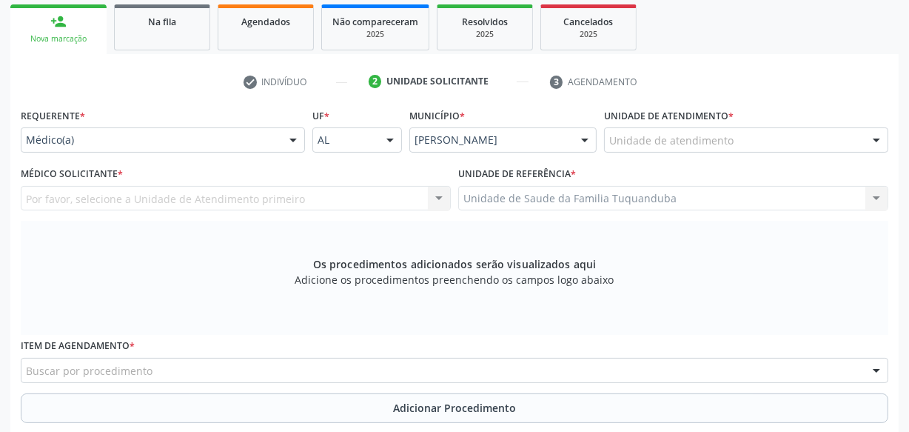
scroll to position [232, 0]
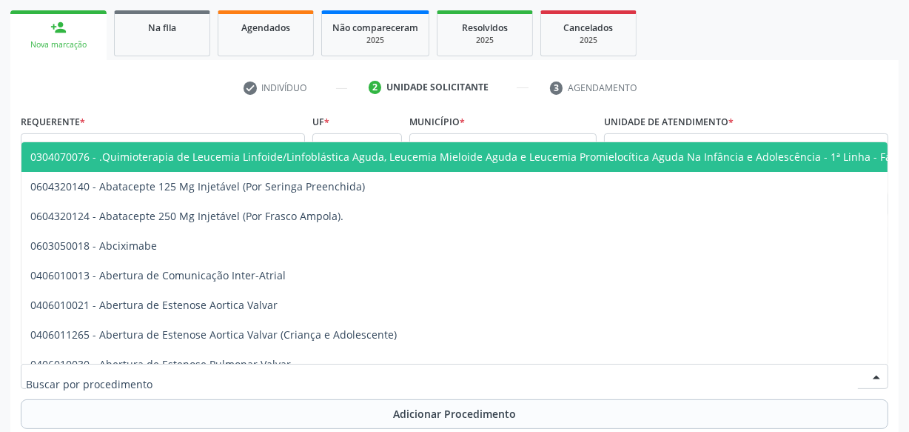
click at [269, 371] on div at bounding box center [455, 375] width 868 height 25
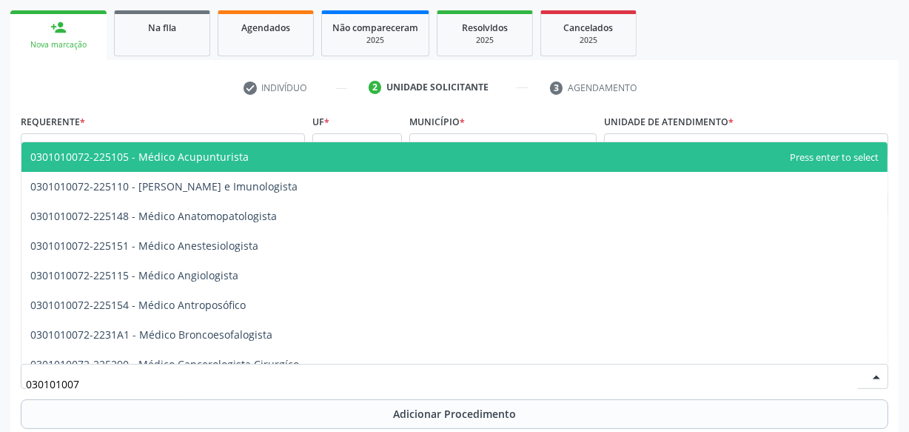
type input "0301010072"
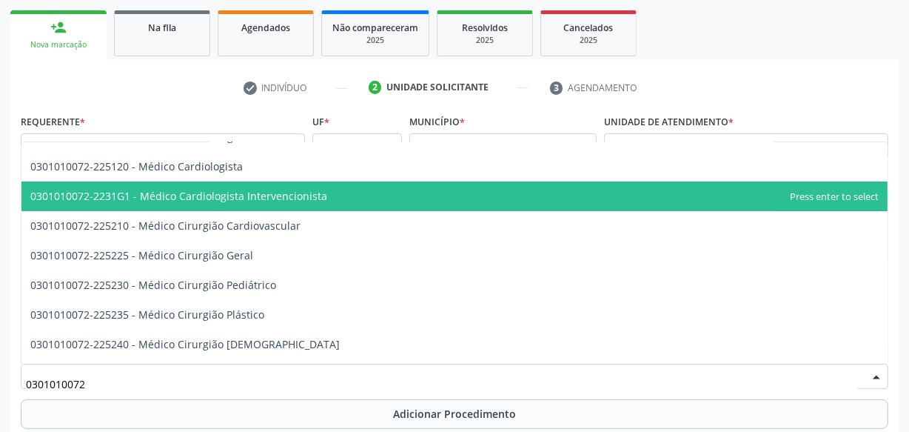
scroll to position [269, 0]
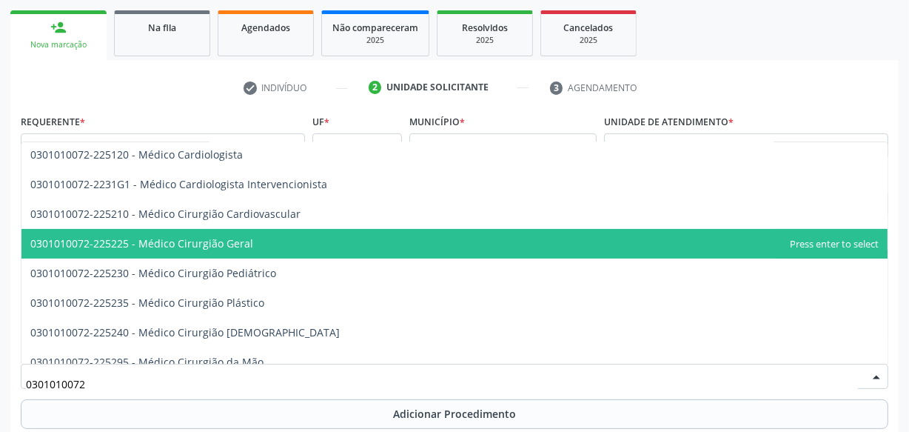
click at [269, 249] on span "0301010072-225225 - Médico Cirurgião Geral" at bounding box center [454, 244] width 866 height 30
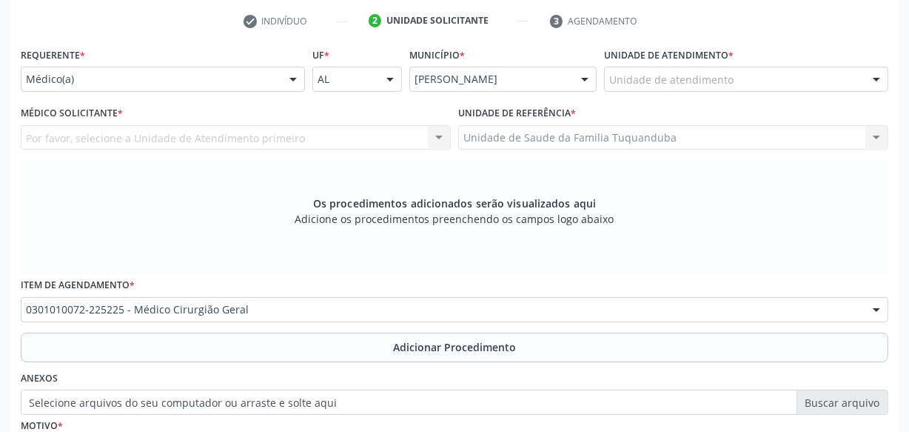
scroll to position [299, 0]
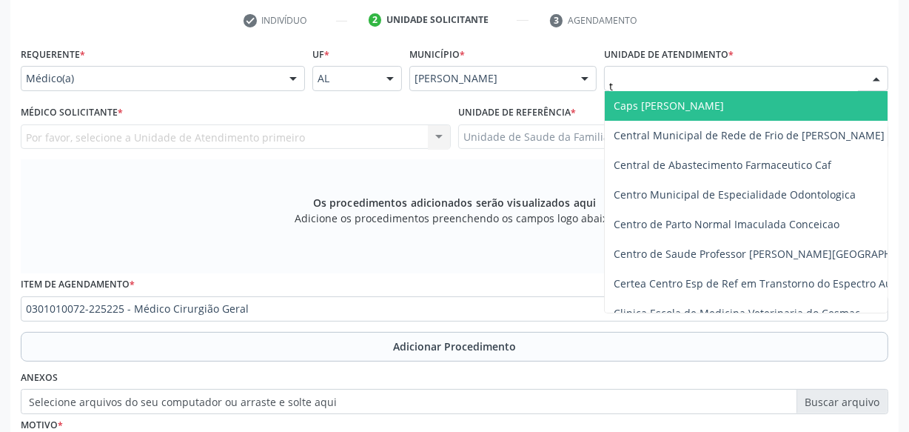
type input "tu"
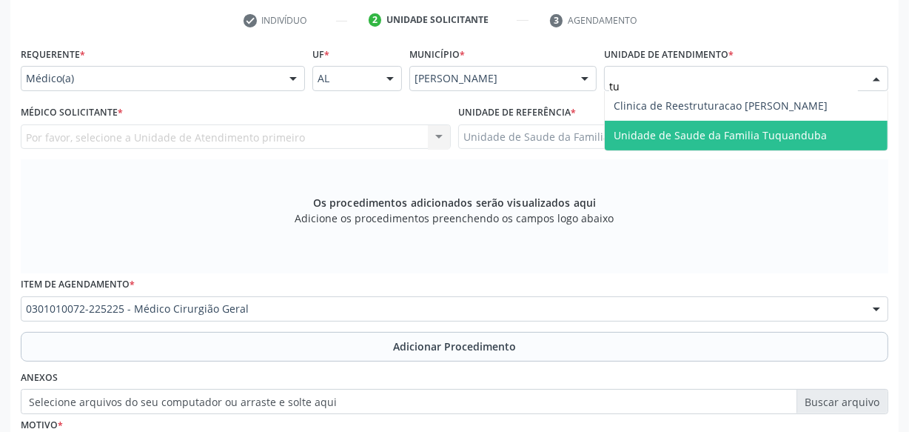
click at [757, 131] on span "Unidade de Saude da Familia Tuquanduba" at bounding box center [720, 135] width 213 height 14
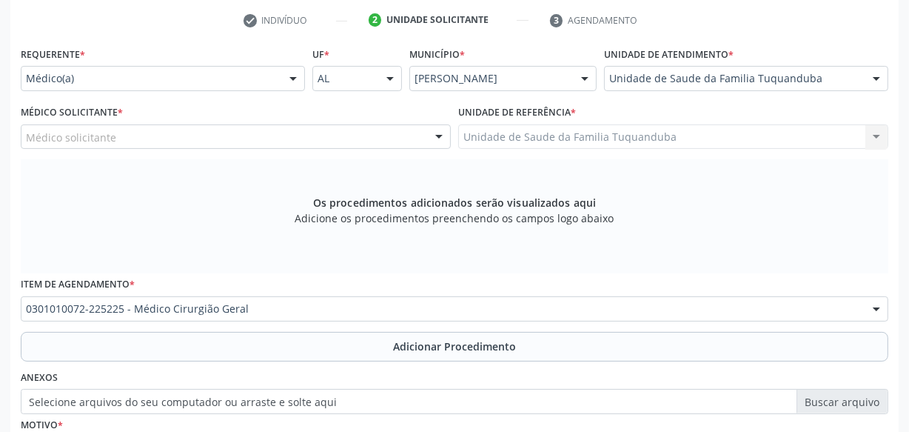
click at [257, 133] on div "Médico solicitante" at bounding box center [236, 136] width 430 height 25
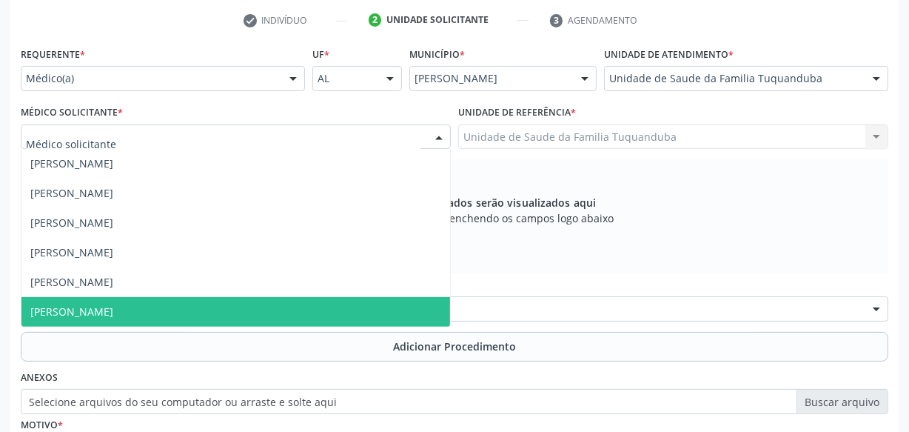
click at [162, 304] on span "[PERSON_NAME]" at bounding box center [235, 312] width 429 height 30
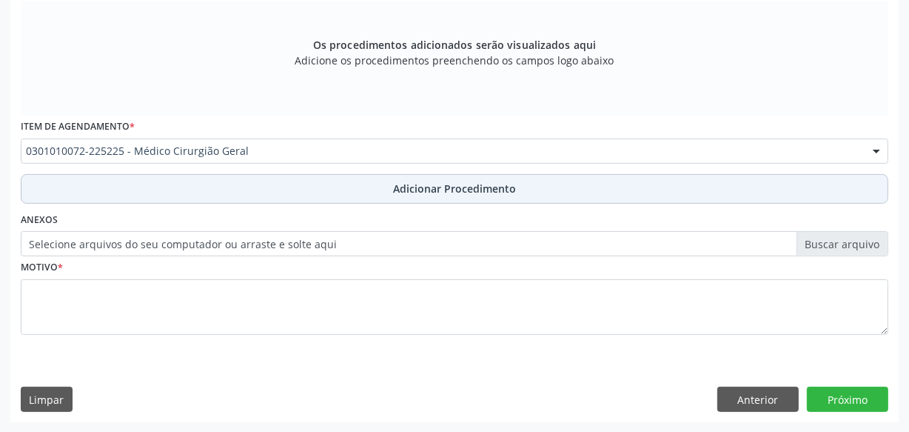
click at [329, 185] on button "Adicionar Procedimento" at bounding box center [455, 189] width 868 height 30
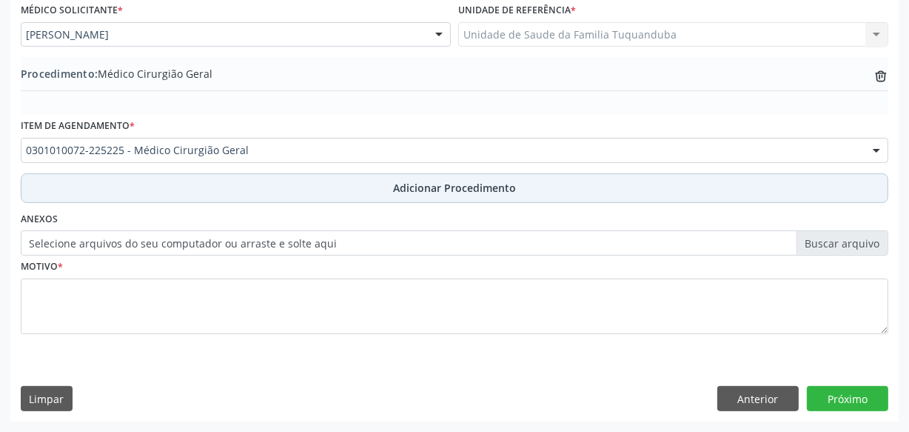
scroll to position [400, 0]
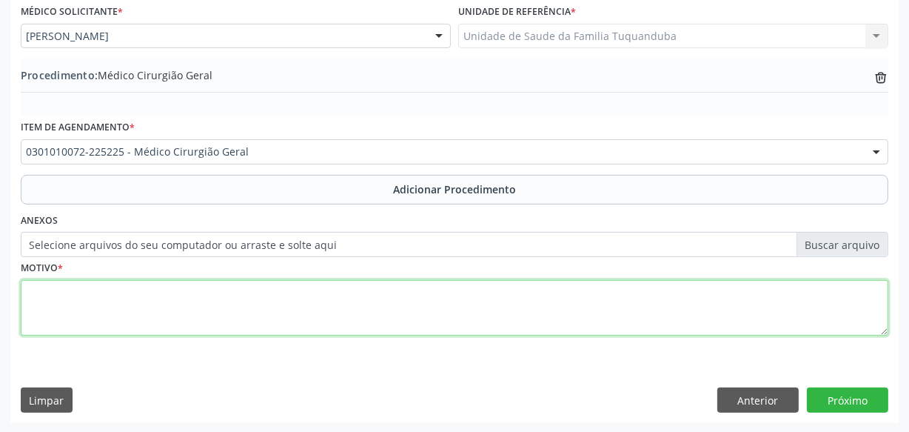
click at [291, 322] on textarea at bounding box center [455, 308] width 868 height 56
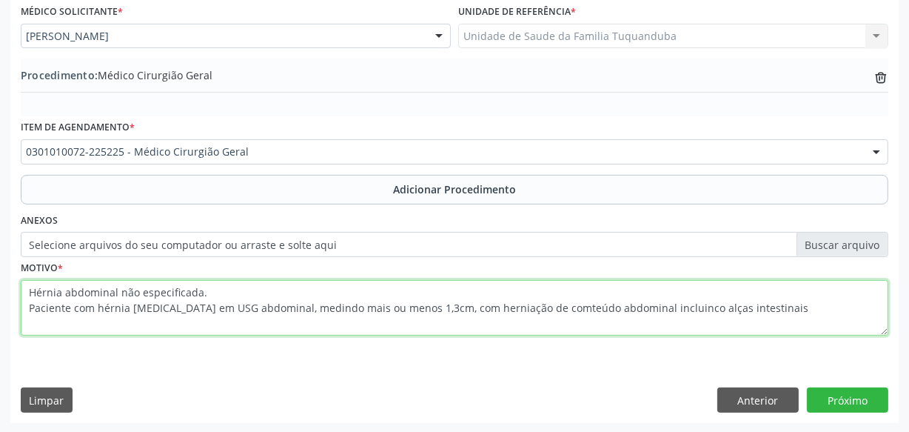
click at [656, 309] on textarea "Hérnia abdominal não especificada. Paciente com hérnia [MEDICAL_DATA] em USG ab…" at bounding box center [455, 308] width 868 height 56
click at [660, 309] on textarea "Hérnia abdominal não especificada. Paciente com hérnia [MEDICAL_DATA] em USG ab…" at bounding box center [455, 308] width 868 height 56
click at [666, 308] on textarea "Hérnia abdominal não especificada. Paciente com hérnia [MEDICAL_DATA] em USG ab…" at bounding box center [455, 308] width 868 height 56
click at [538, 306] on textarea "Hérnia abdominal não especificada. Paciente com hérnia [MEDICAL_DATA] em USG ab…" at bounding box center [455, 308] width 868 height 56
click at [744, 307] on textarea "Hérnia abdominal não especificada. Paciente com hérnia [MEDICAL_DATA] em USG ab…" at bounding box center [455, 308] width 868 height 56
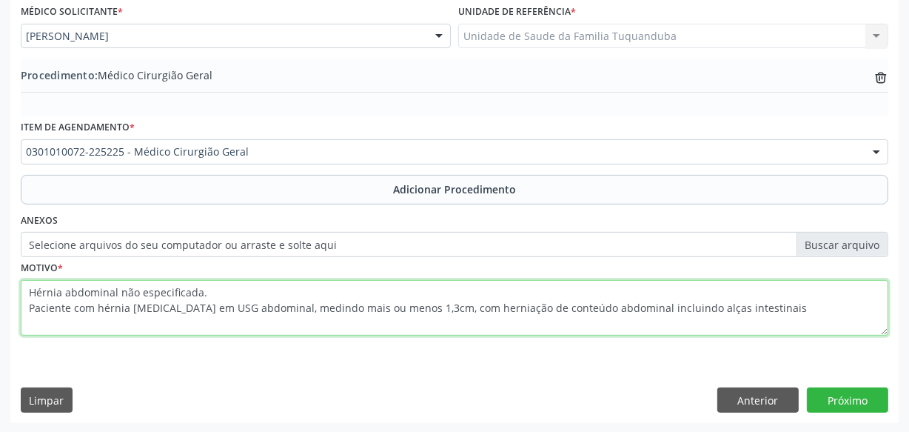
click at [754, 312] on textarea "Hérnia abdominal não especificada. Paciente com hérnia [MEDICAL_DATA] em USG ab…" at bounding box center [455, 308] width 868 height 56
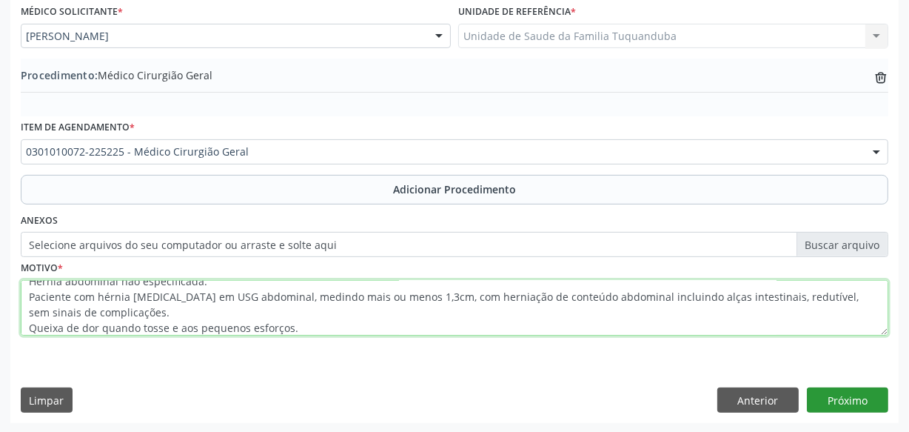
type textarea "Hérnia abdominal não especificada. Paciente com hérnia [MEDICAL_DATA] em USG ab…"
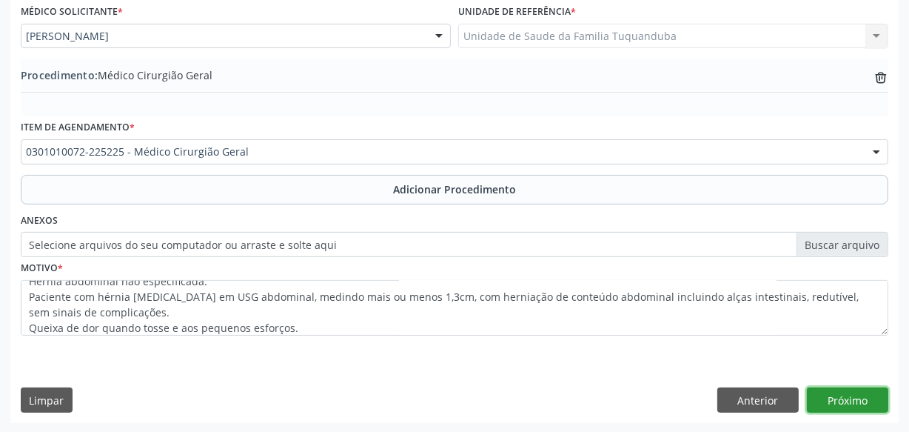
click at [841, 396] on button "Próximo" at bounding box center [847, 399] width 81 height 25
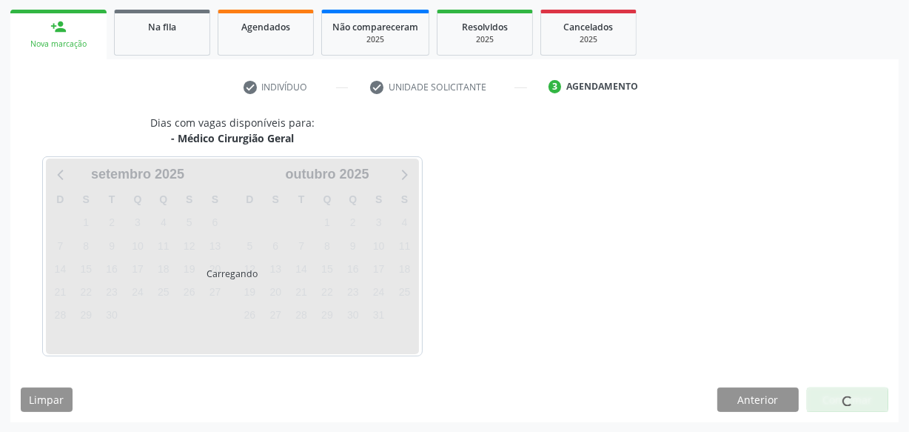
scroll to position [275, 0]
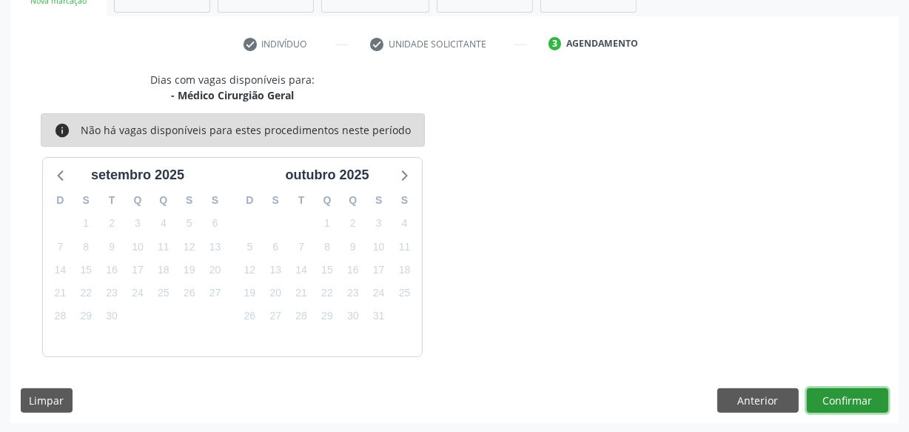
click at [844, 396] on button "Confirmar" at bounding box center [847, 400] width 81 height 25
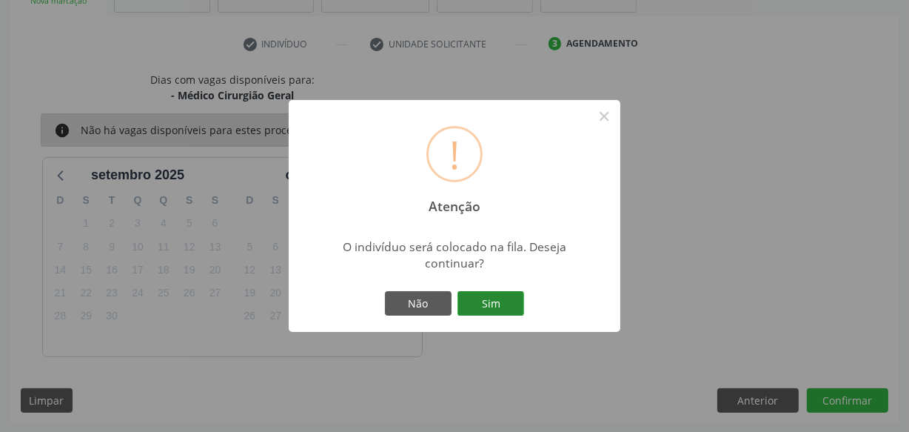
click at [497, 299] on button "Sim" at bounding box center [491, 303] width 67 height 25
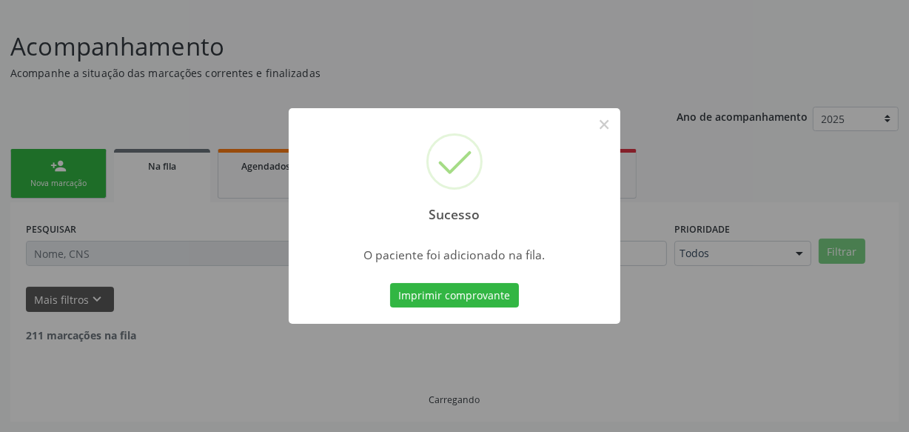
scroll to position [77, 0]
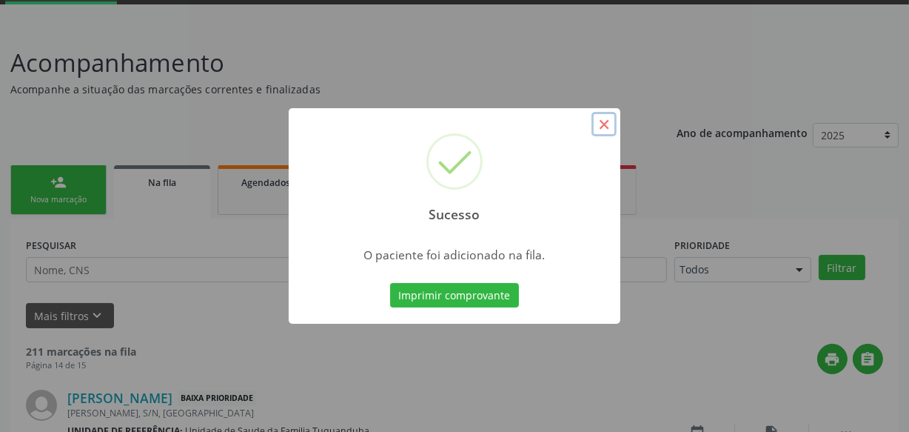
click at [614, 126] on button "×" at bounding box center [604, 124] width 25 height 25
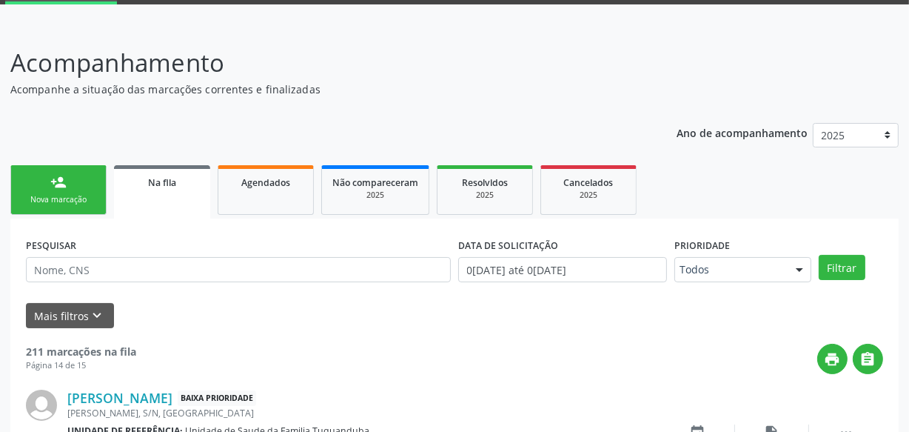
click at [88, 182] on link "person_add Nova marcação" at bounding box center [58, 190] width 96 height 50
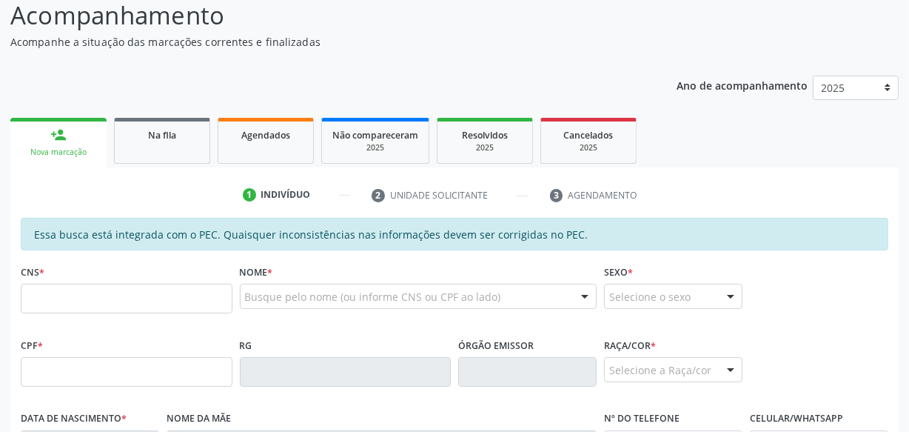
scroll to position [212, 0]
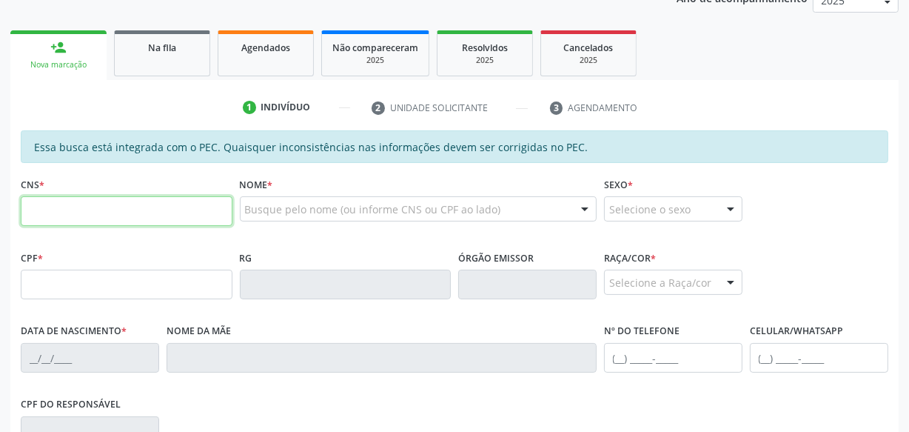
click at [127, 217] on input "text" at bounding box center [127, 211] width 212 height 30
type input "705 6014 4885 3613"
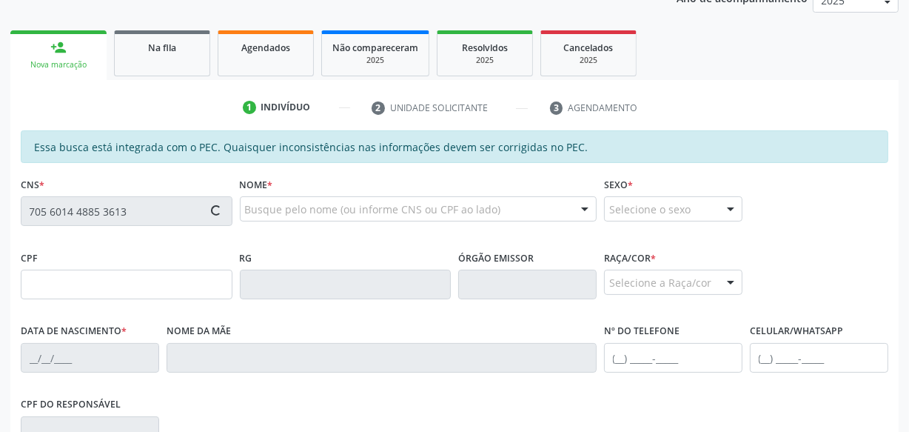
type input "079.059.434-02"
type input "18[DATE]"
type input "[PERSON_NAME]"
type input "[PHONE_NUMBER]"
type input "S/N"
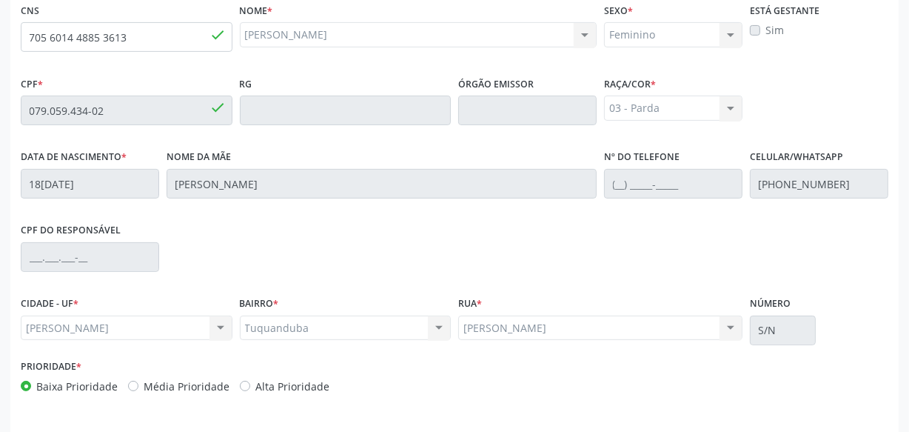
scroll to position [434, 0]
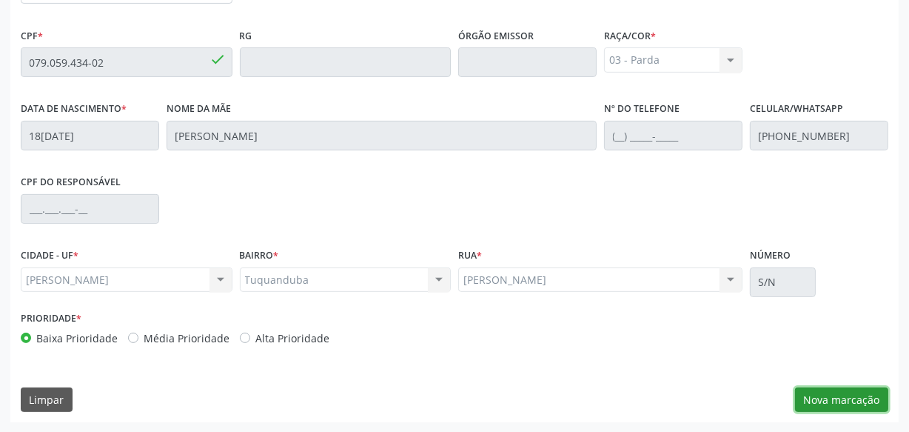
click at [812, 390] on button "Nova marcação" at bounding box center [841, 399] width 93 height 25
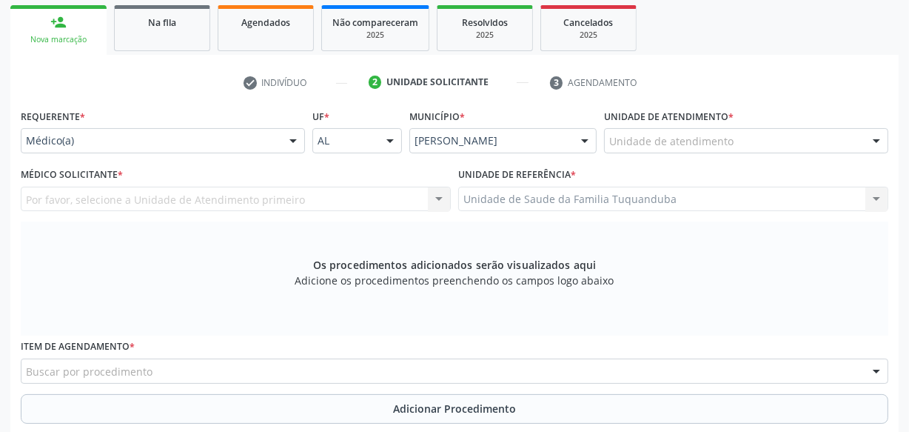
scroll to position [232, 0]
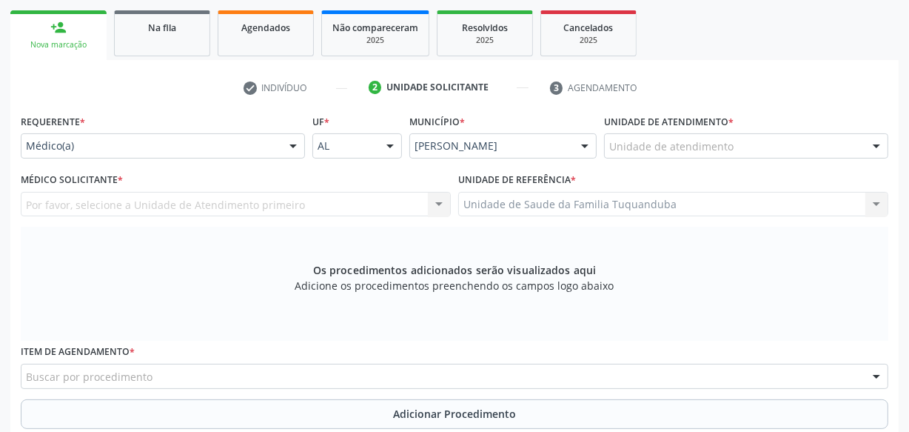
click at [748, 145] on div "Unidade de atendimento" at bounding box center [746, 145] width 284 height 25
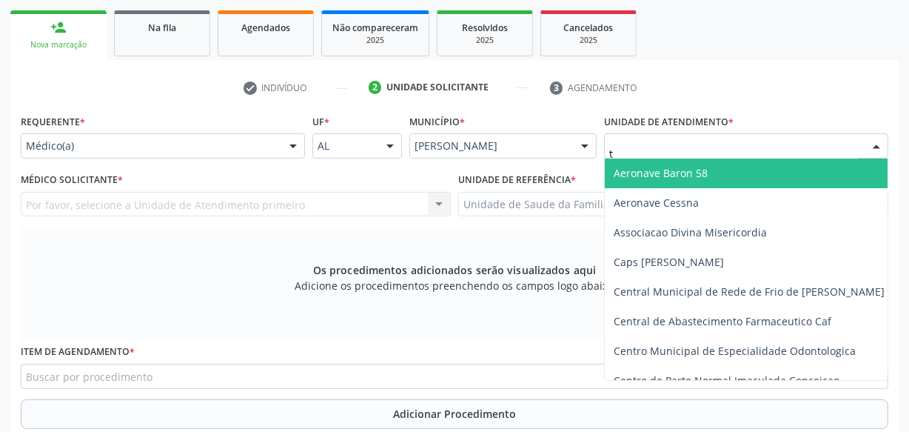
type input "tu"
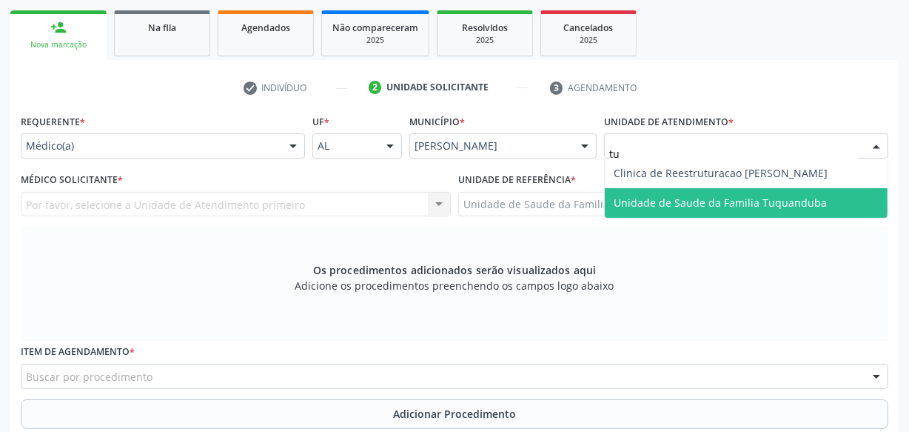
click at [717, 191] on span "Unidade de Saude da Familia Tuquanduba" at bounding box center [746, 203] width 283 height 30
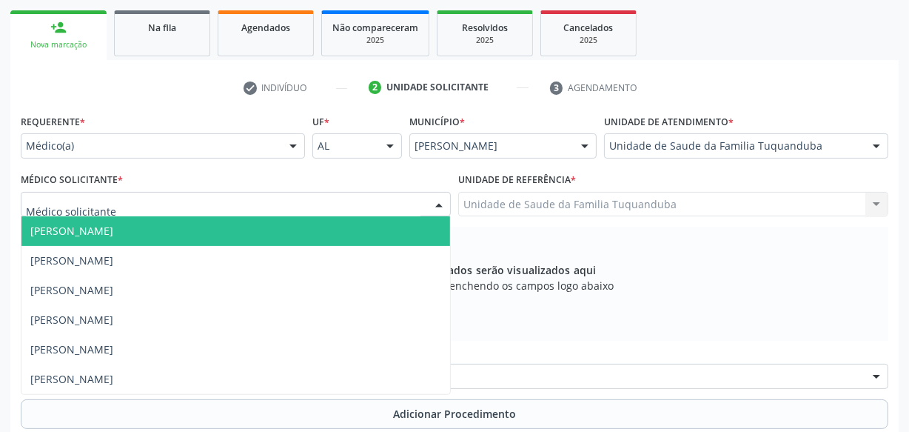
click at [296, 195] on div at bounding box center [236, 204] width 430 height 25
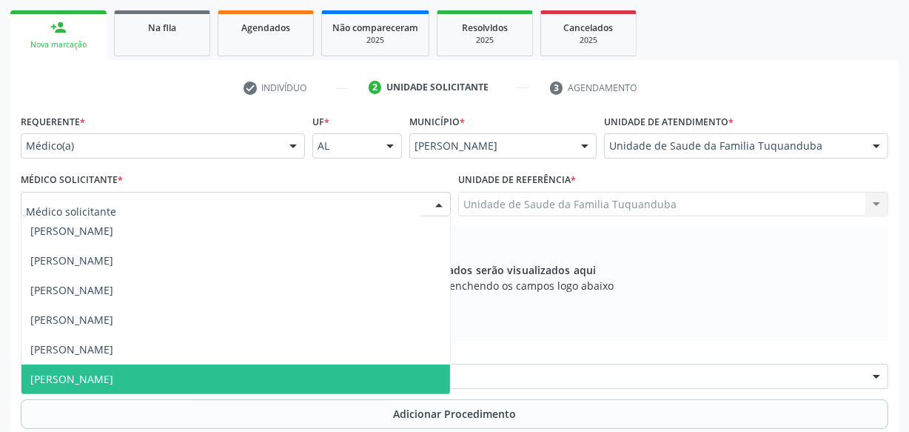
click at [155, 381] on span "[PERSON_NAME]" at bounding box center [235, 379] width 429 height 30
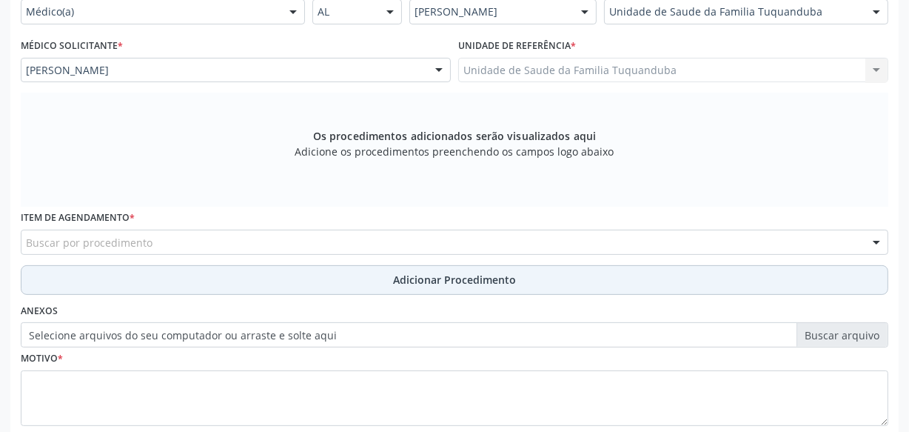
scroll to position [366, 0]
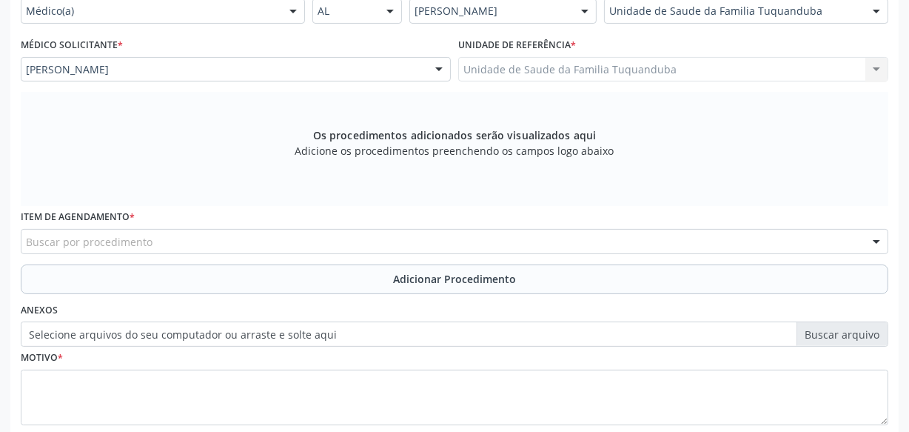
click at [263, 221] on div "Item de agendamento * Buscar por procedimento 0304070076 - .Quimioterapia de Le…" at bounding box center [455, 229] width 868 height 47
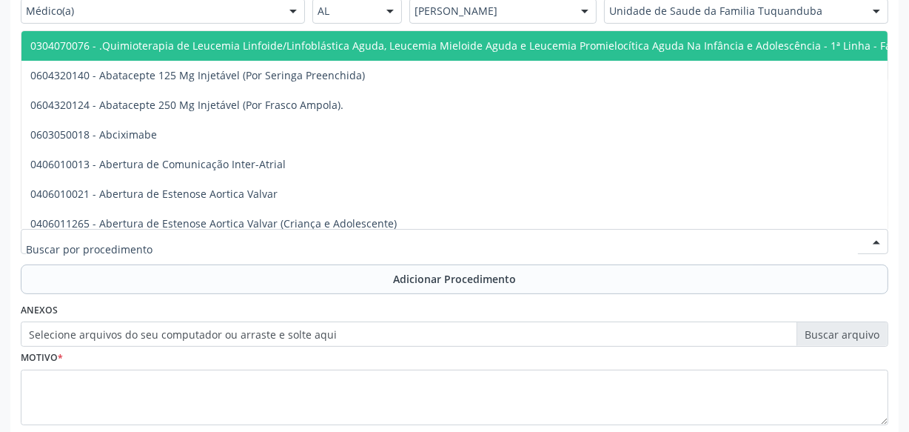
click at [260, 237] on div at bounding box center [455, 241] width 868 height 25
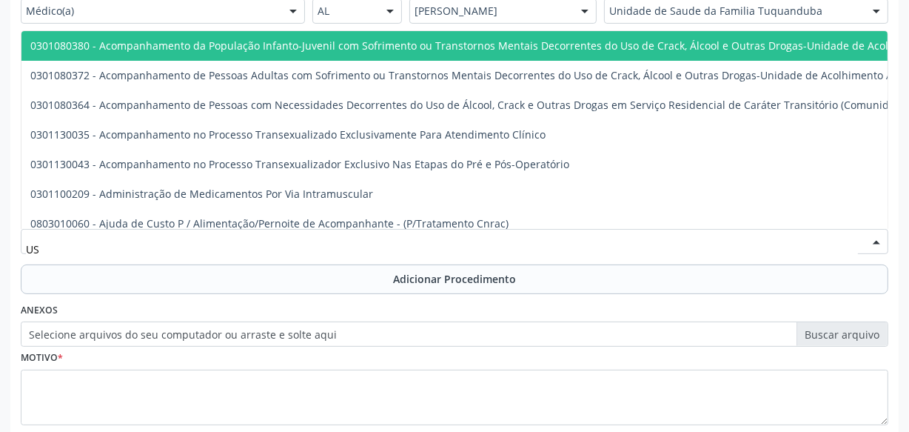
type input "USG"
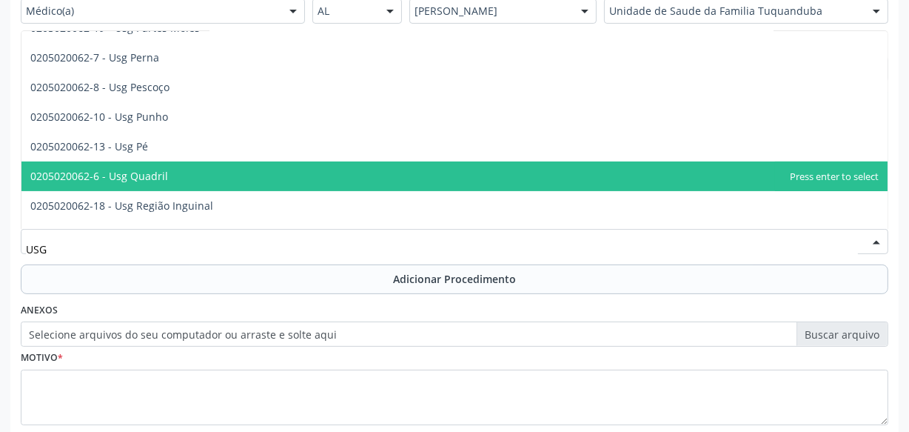
scroll to position [336, 0]
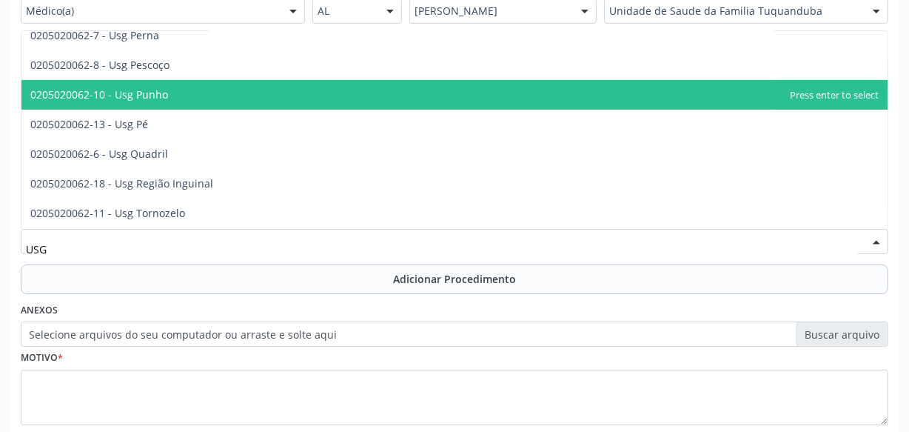
click at [150, 101] on span "0205020062-10 - Usg Punho" at bounding box center [454, 95] width 866 height 30
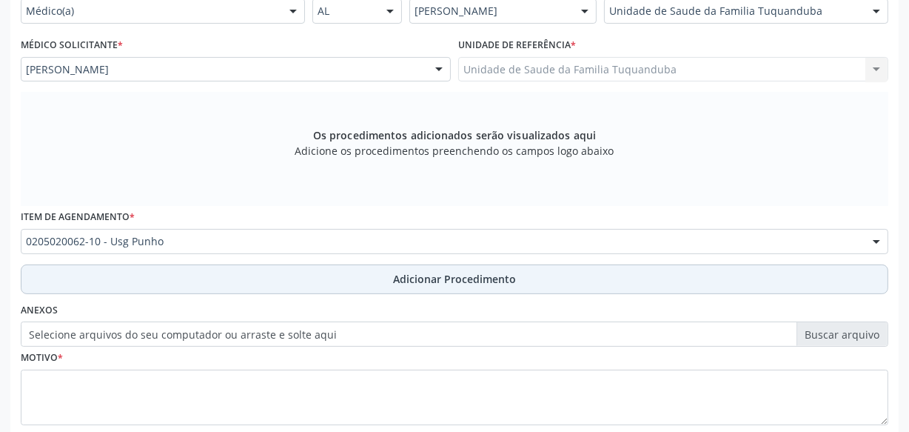
click at [248, 284] on button "Adicionar Procedimento" at bounding box center [455, 279] width 868 height 30
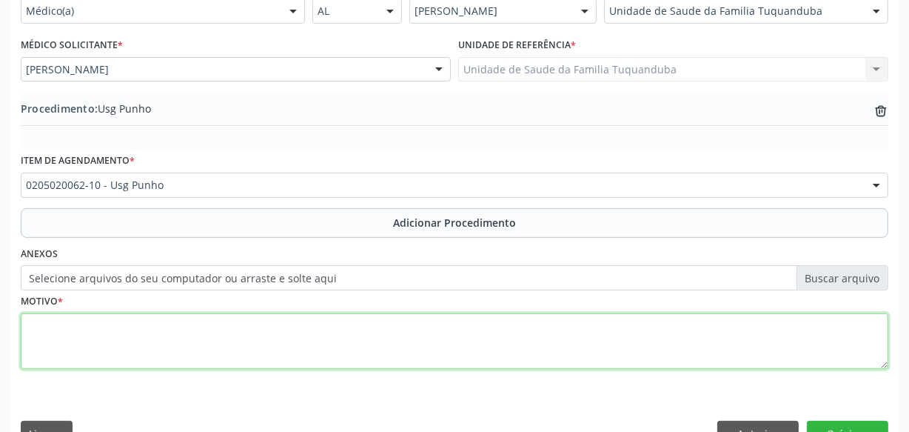
click at [232, 325] on textarea at bounding box center [455, 341] width 868 height 56
click at [283, 322] on textarea "Paciente com [MEDICAL_DATA] e muita dr" at bounding box center [455, 341] width 868 height 56
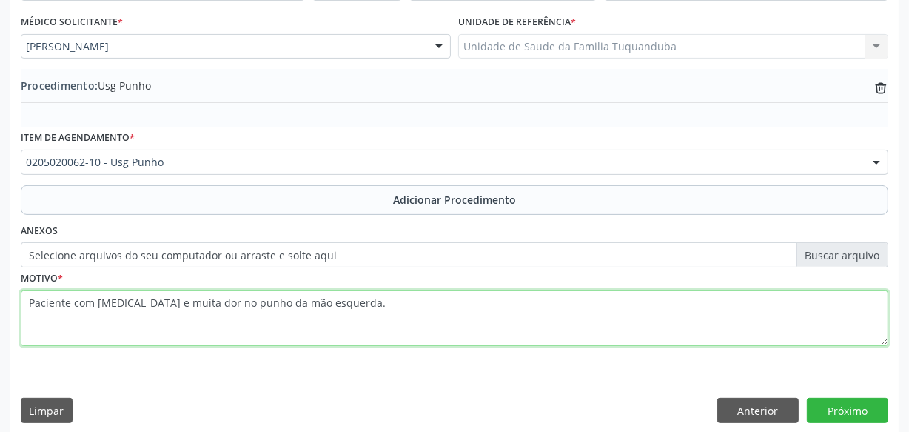
scroll to position [400, 0]
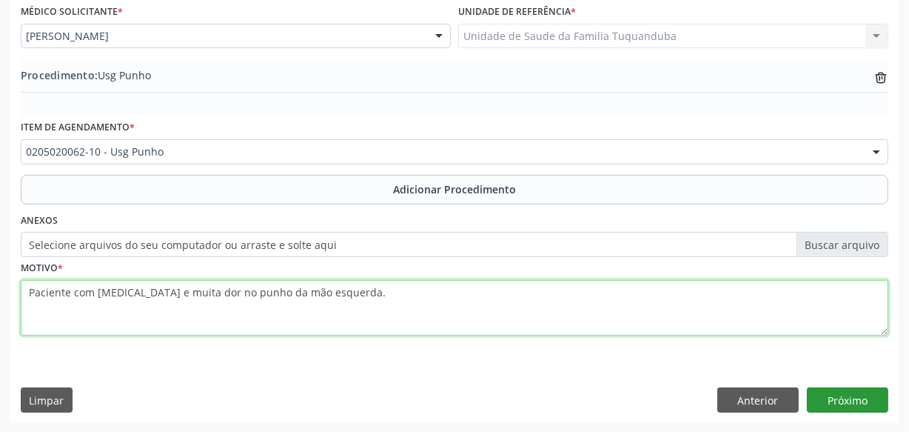
type textarea "Paciente com [MEDICAL_DATA] e muita dor no punho da mão esquerda."
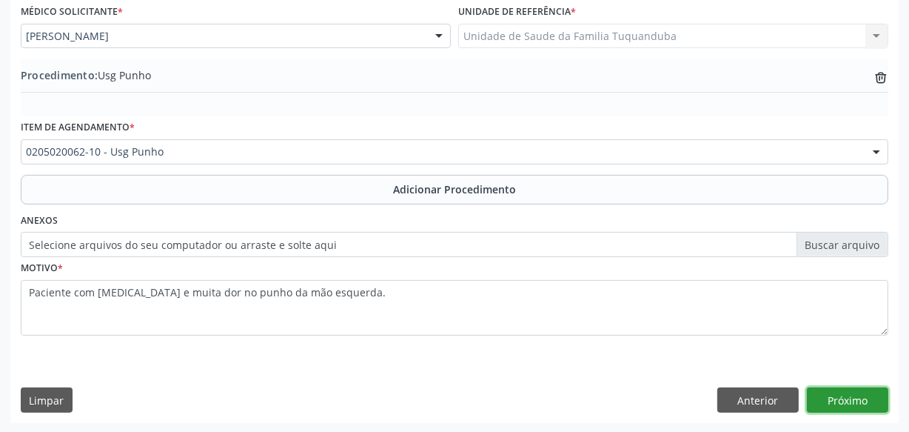
click at [837, 392] on button "Próximo" at bounding box center [847, 399] width 81 height 25
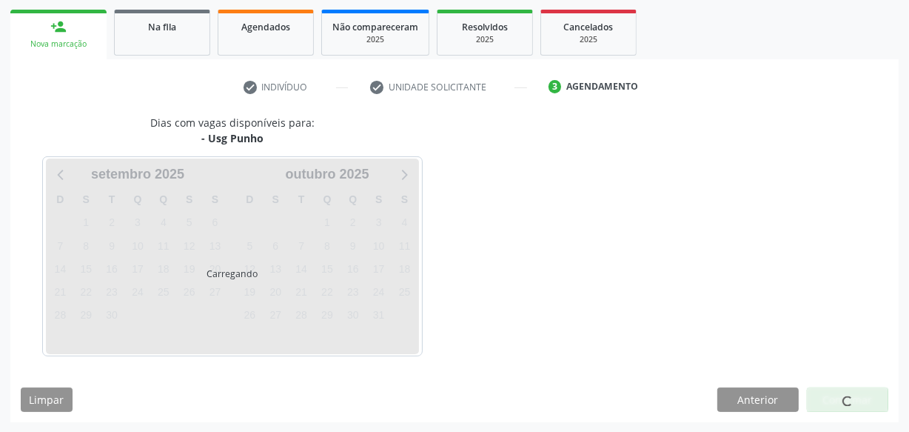
scroll to position [275, 0]
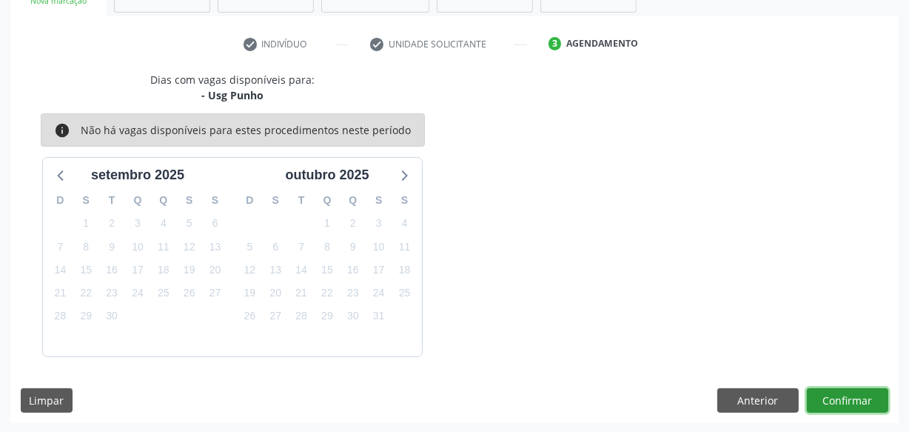
click at [822, 397] on button "Confirmar" at bounding box center [847, 400] width 81 height 25
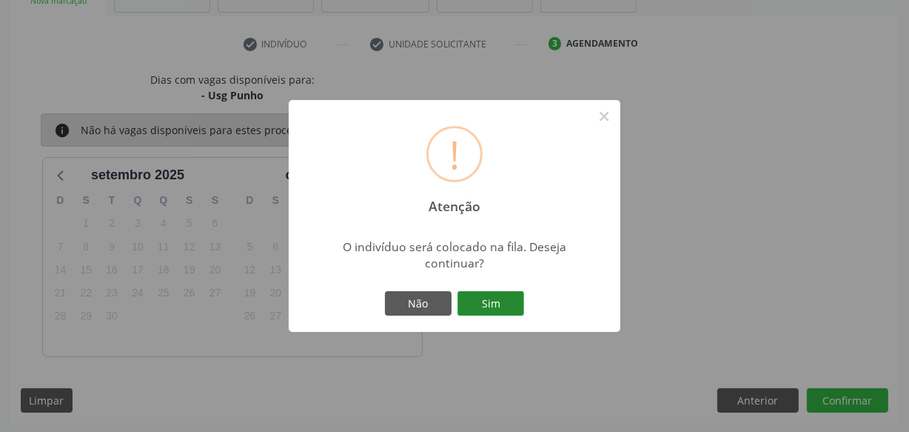
click at [507, 306] on button "Sim" at bounding box center [491, 303] width 67 height 25
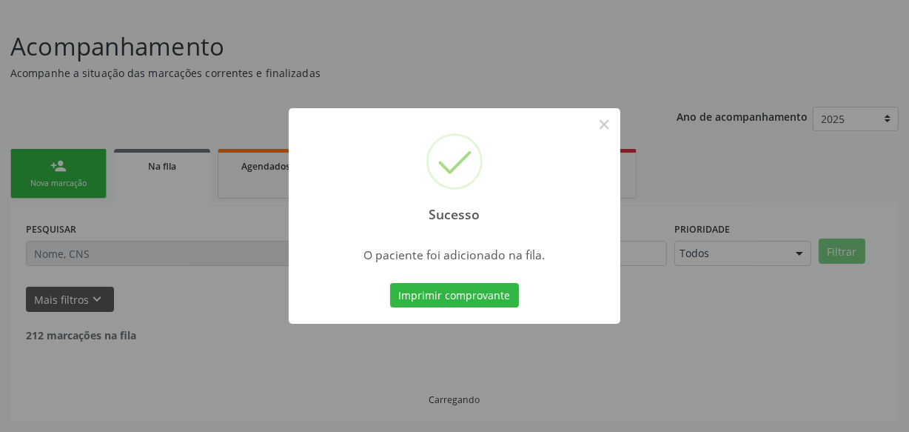
scroll to position [77, 0]
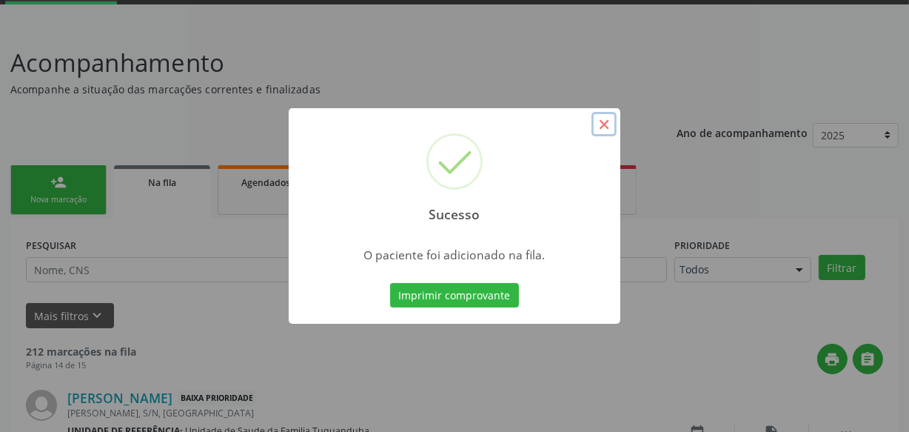
click at [600, 125] on button "×" at bounding box center [604, 124] width 25 height 25
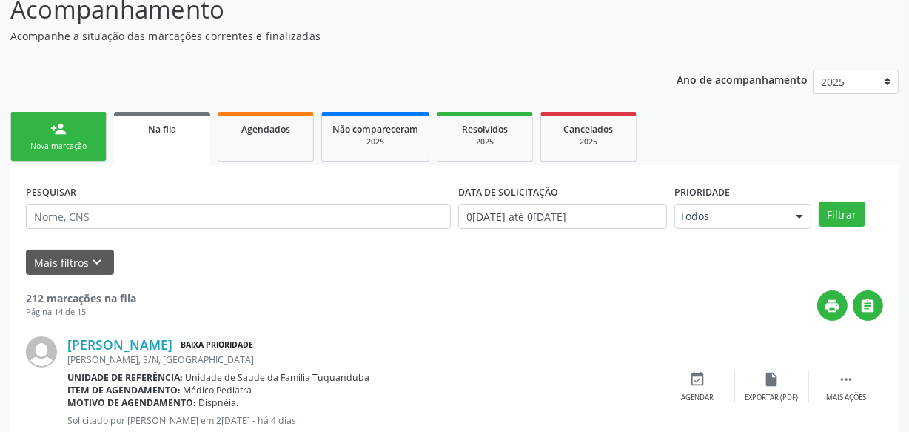
scroll to position [212, 0]
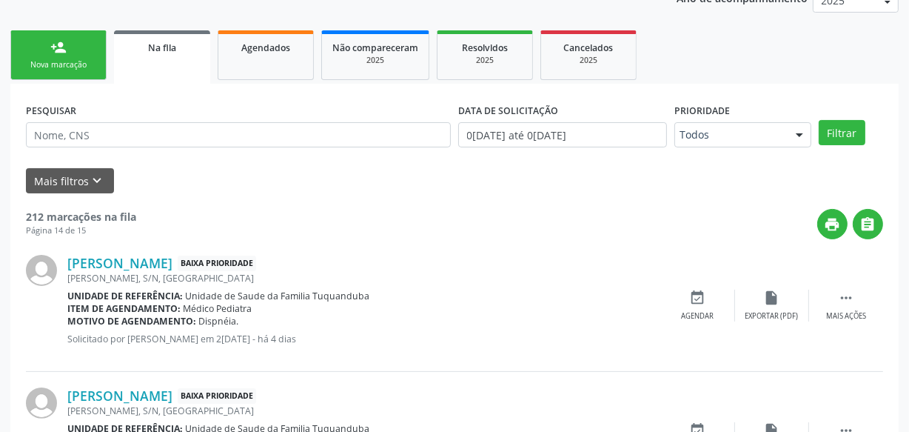
click at [64, 64] on div "Nova marcação" at bounding box center [58, 64] width 74 height 11
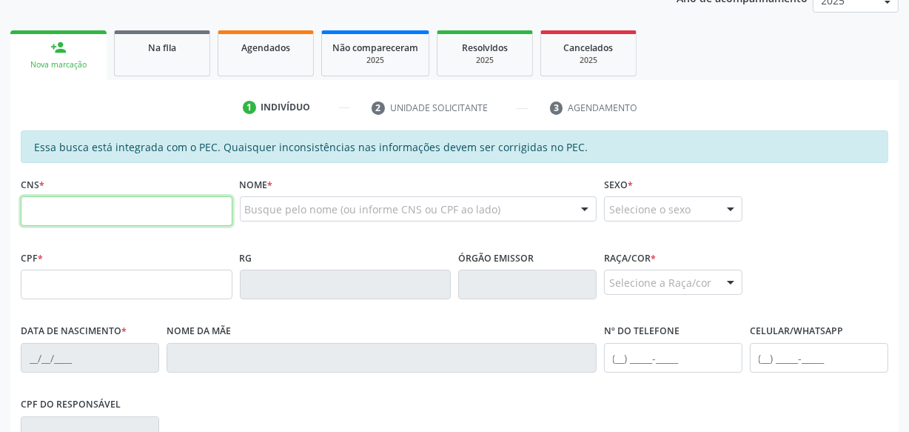
click at [201, 198] on input "text" at bounding box center [127, 211] width 212 height 30
paste input "706 3057 9200 2879"
type input "706 3057 9200 2879"
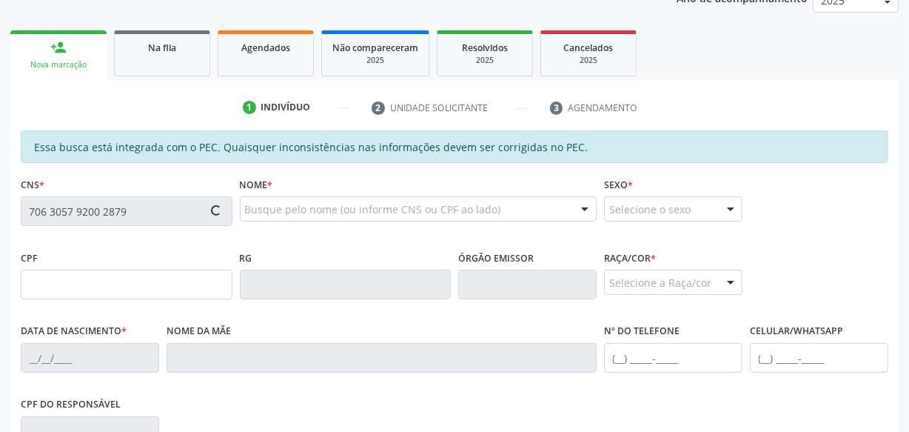
type input "174.302.824-58"
type input "[DATE]"
type input "[PERSON_NAME]"
type input "[PHONE_NUMBER]"
type input "S/N"
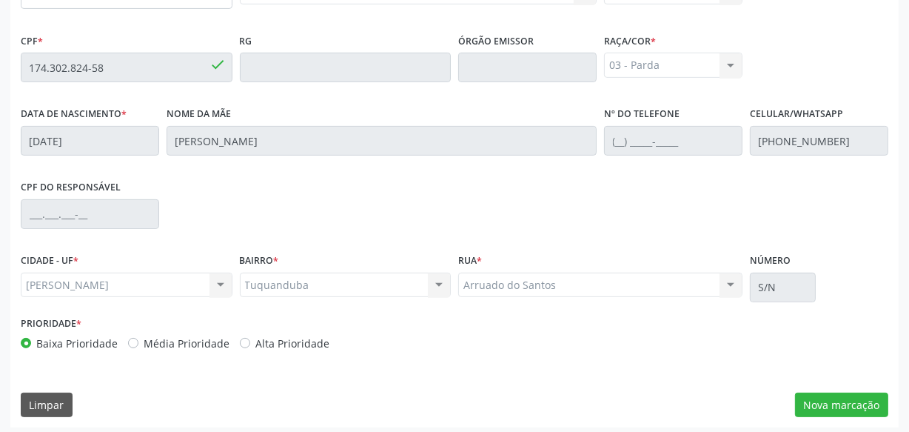
scroll to position [434, 0]
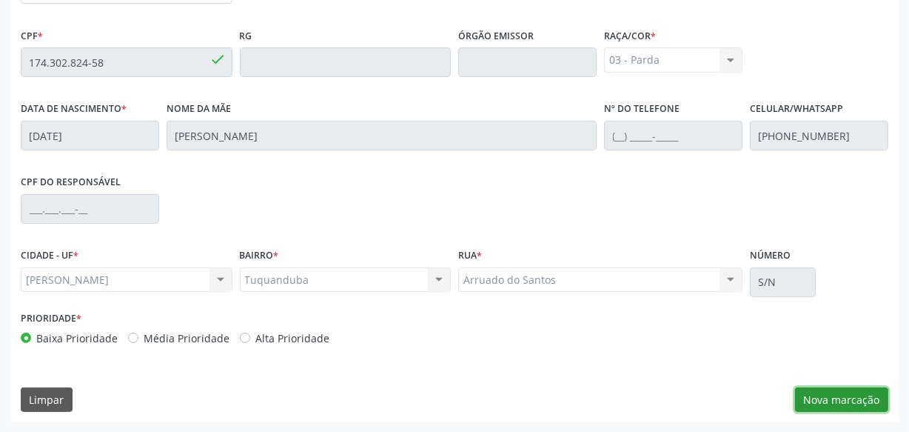
click at [839, 403] on button "Nova marcação" at bounding box center [841, 399] width 93 height 25
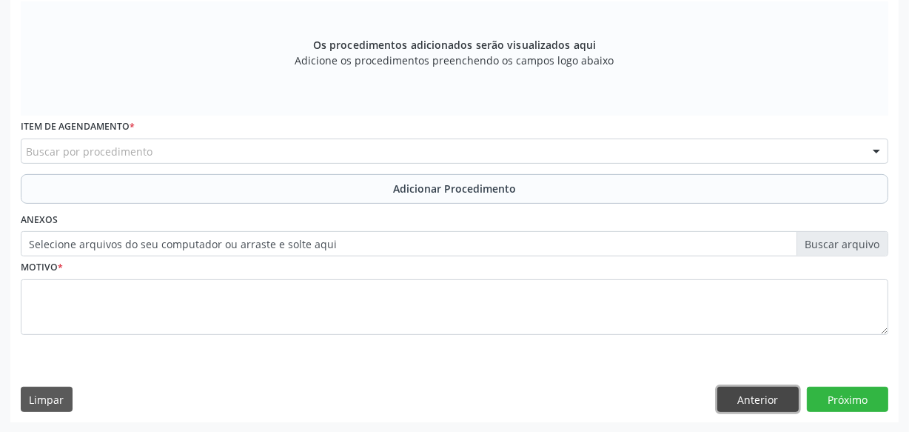
click at [754, 407] on button "Anterior" at bounding box center [757, 398] width 81 height 25
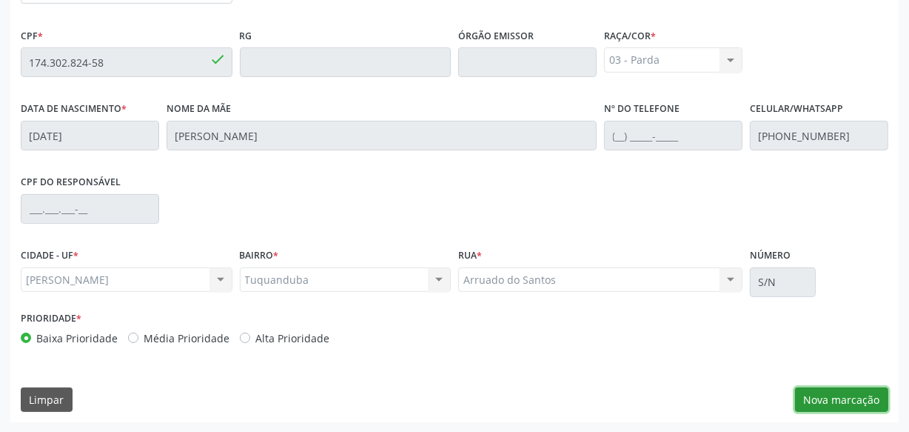
click at [846, 394] on button "Nova marcação" at bounding box center [841, 399] width 93 height 25
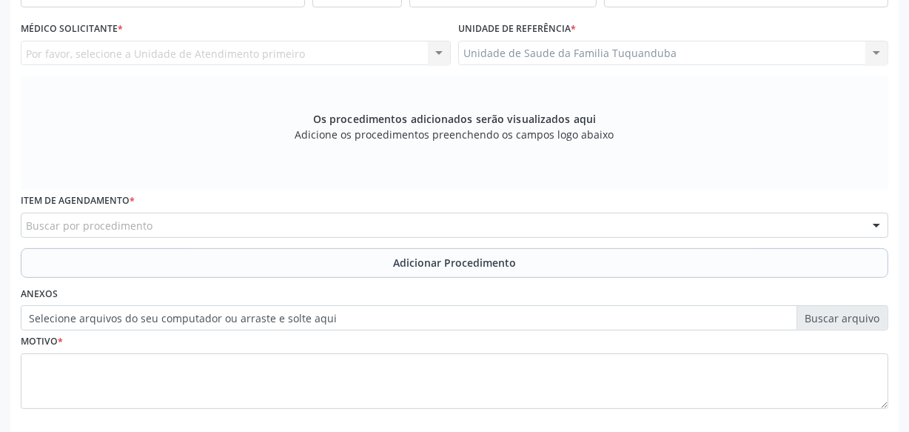
scroll to position [299, 0]
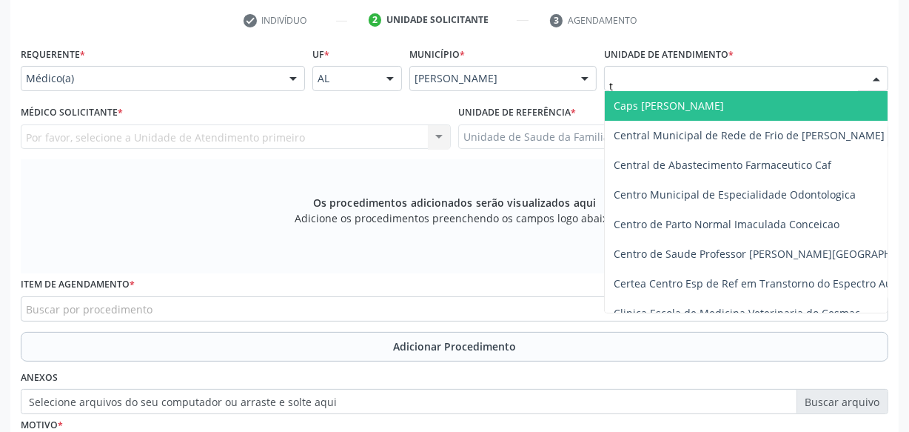
type input "tu"
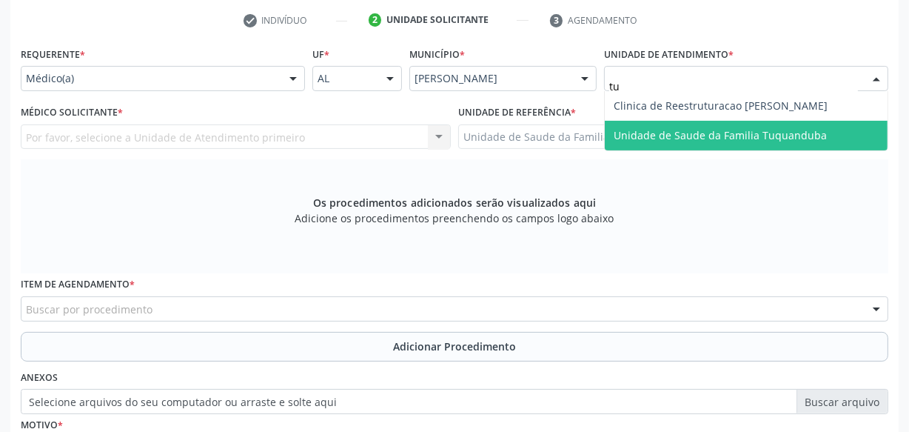
click at [698, 134] on span "Unidade de Saude da Familia Tuquanduba" at bounding box center [720, 135] width 213 height 14
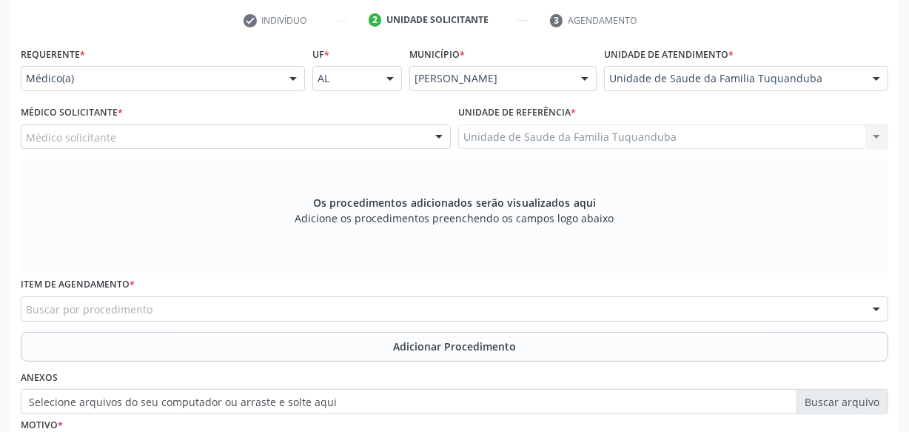
click at [224, 139] on div "Médico solicitante" at bounding box center [236, 136] width 430 height 25
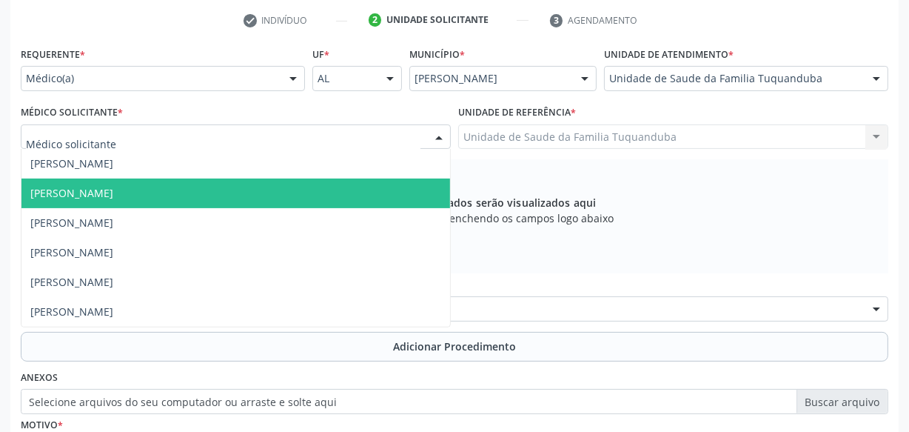
click at [226, 198] on span "[PERSON_NAME]" at bounding box center [235, 193] width 429 height 30
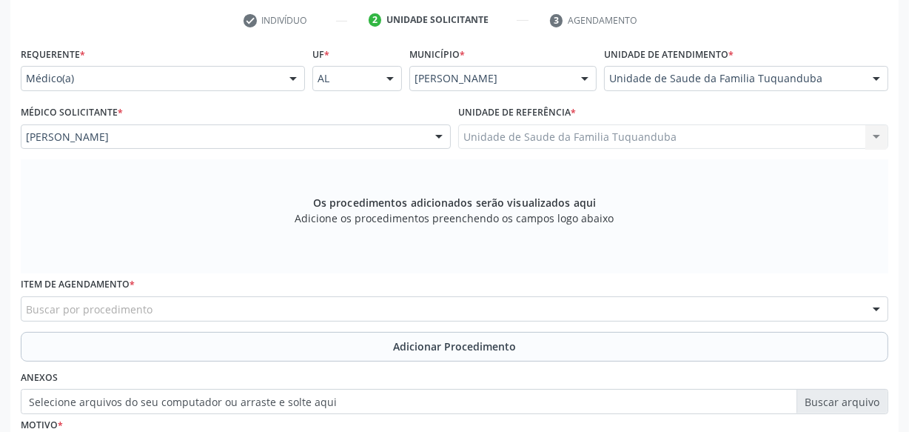
scroll to position [366, 0]
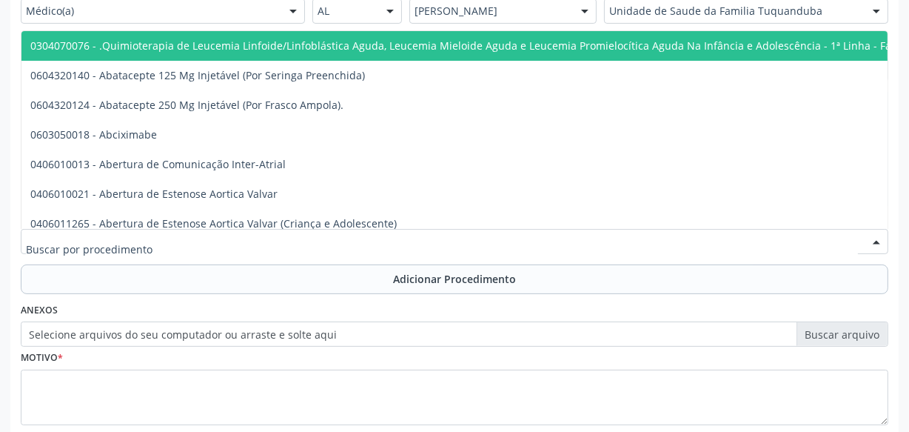
click at [297, 229] on div at bounding box center [455, 241] width 868 height 25
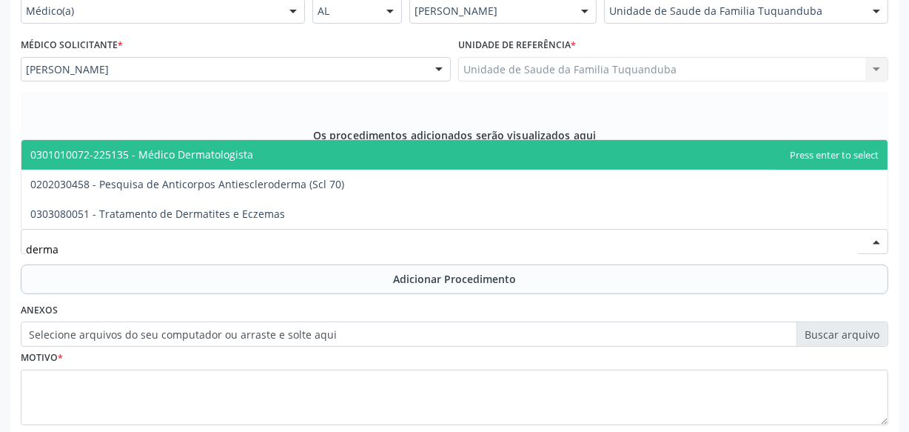
type input "dermat"
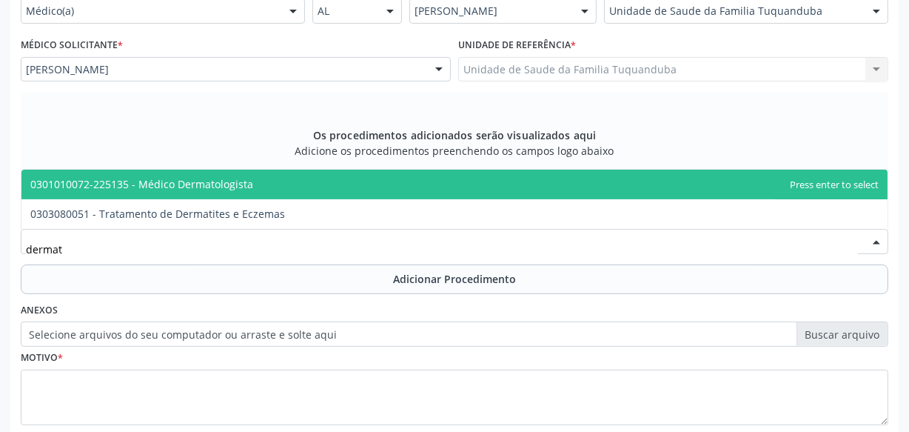
click at [223, 179] on span "0301010072-225135 - Médico Dermatologista" at bounding box center [141, 184] width 223 height 14
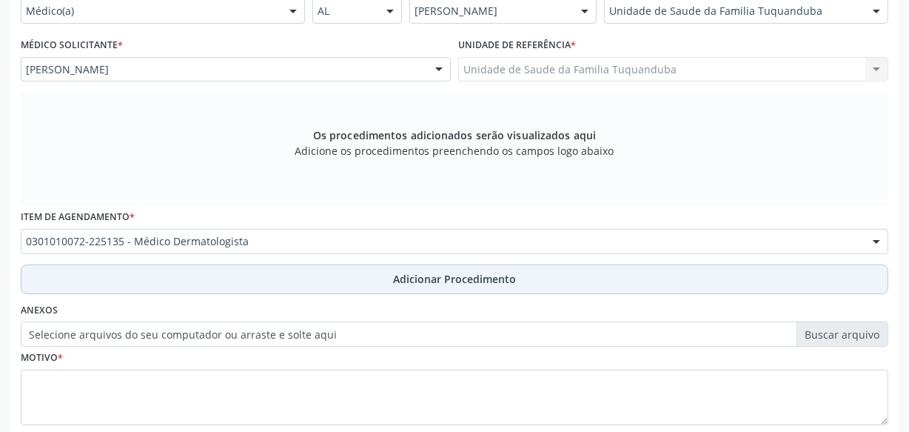
click at [374, 274] on button "Adicionar Procedimento" at bounding box center [455, 279] width 868 height 30
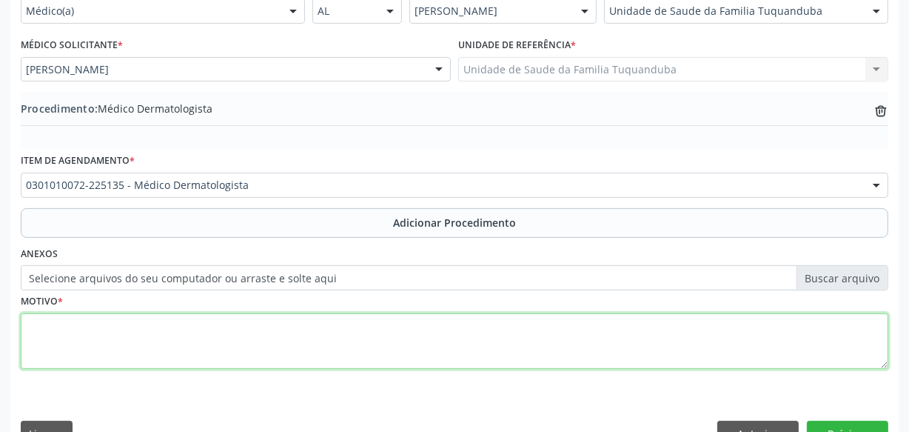
click at [331, 328] on textarea at bounding box center [455, 341] width 868 height 56
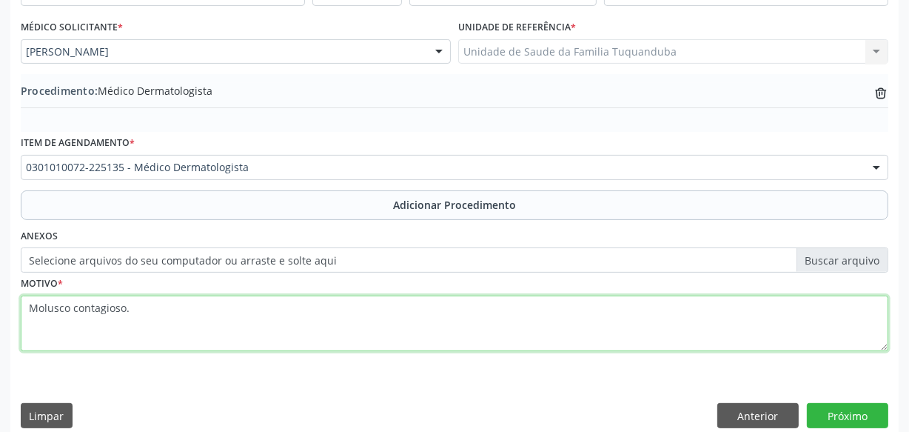
scroll to position [400, 0]
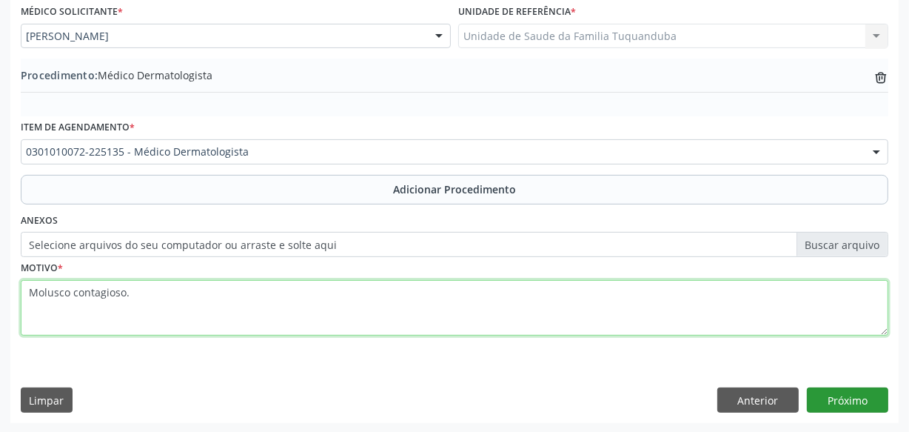
type textarea "Molusco contagioso."
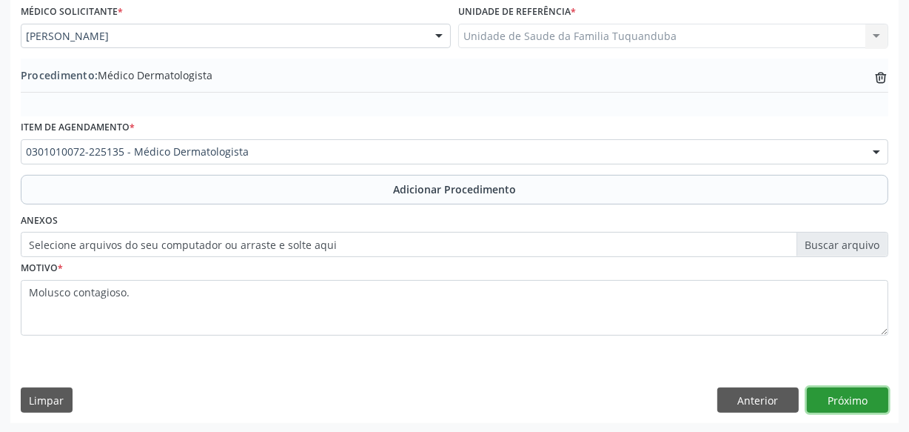
click at [842, 392] on button "Próximo" at bounding box center [847, 399] width 81 height 25
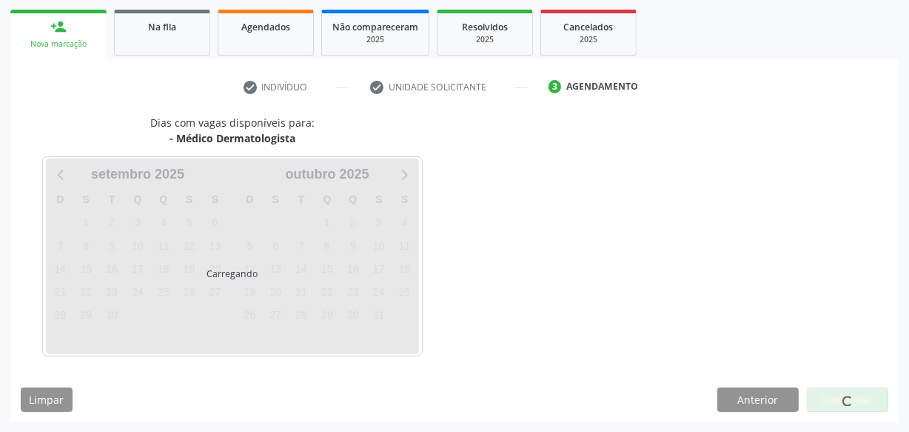
scroll to position [275, 0]
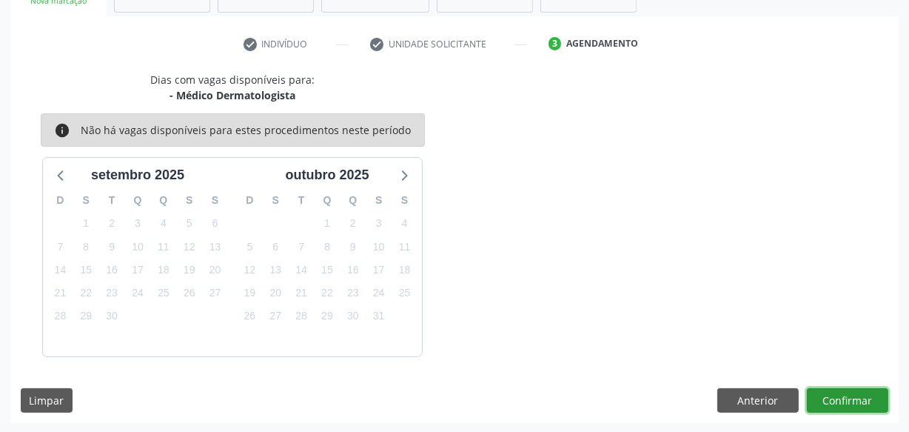
click at [859, 400] on button "Confirmar" at bounding box center [847, 400] width 81 height 25
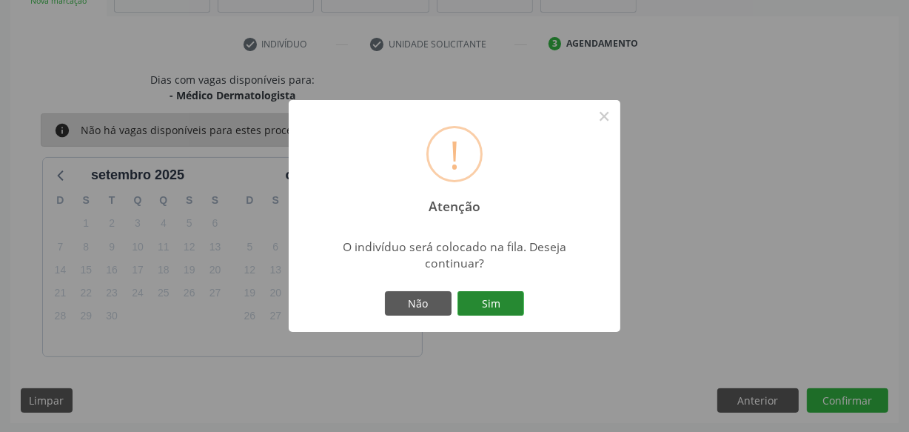
click at [515, 304] on button "Sim" at bounding box center [491, 303] width 67 height 25
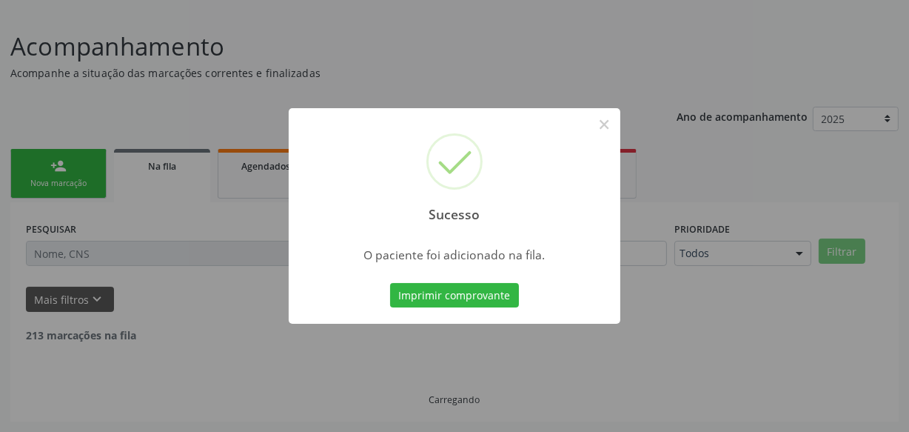
scroll to position [77, 0]
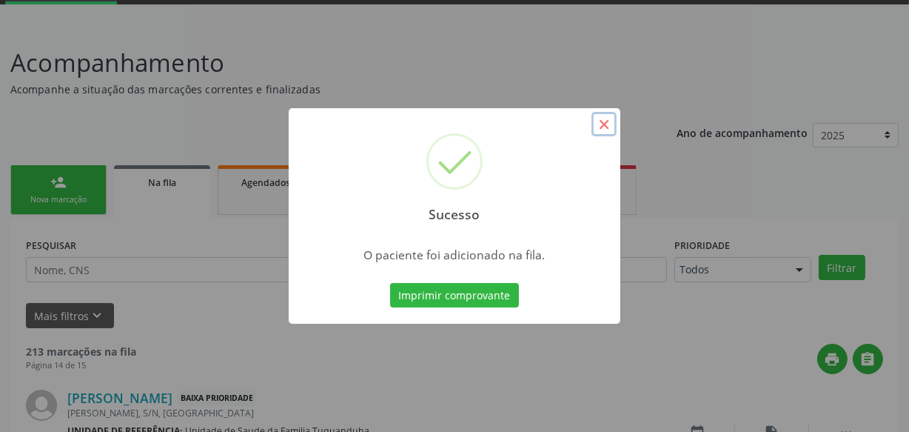
click at [608, 121] on button "×" at bounding box center [604, 124] width 25 height 25
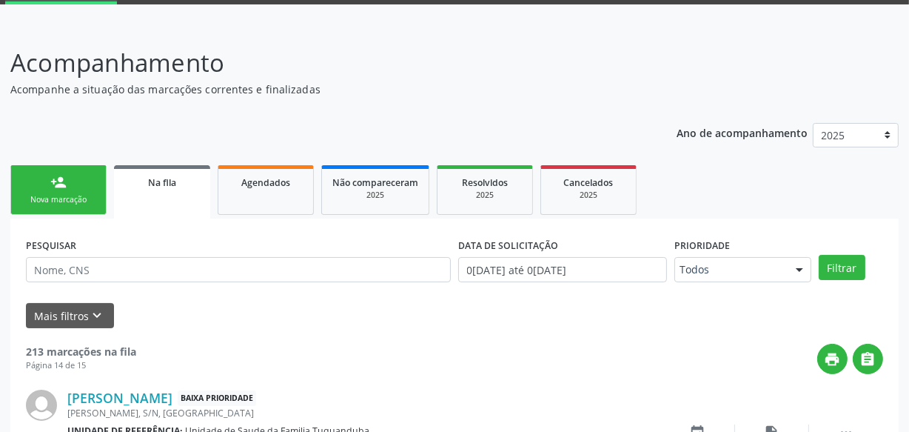
click at [78, 181] on link "person_add Nova marcação" at bounding box center [58, 190] width 96 height 50
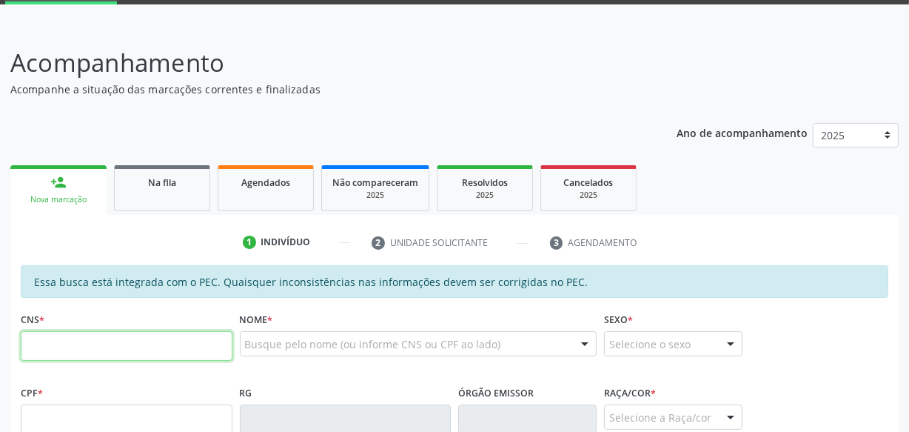
paste input "706 8067 4303 4122"
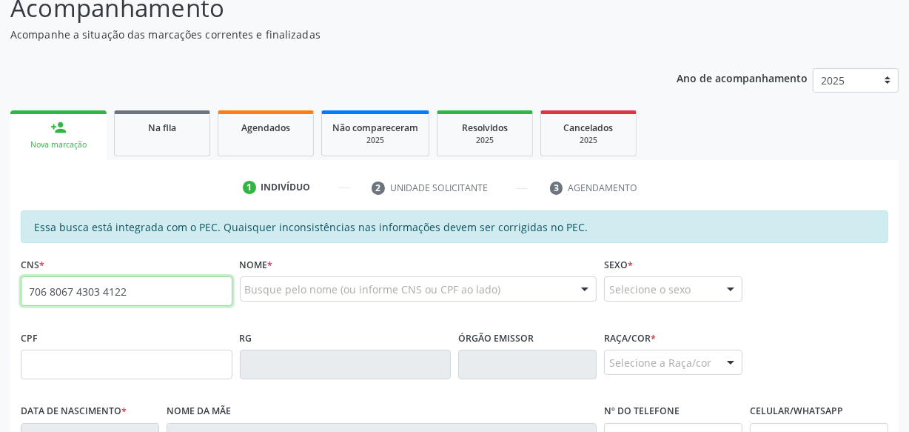
type input "706 8067 4303 4122"
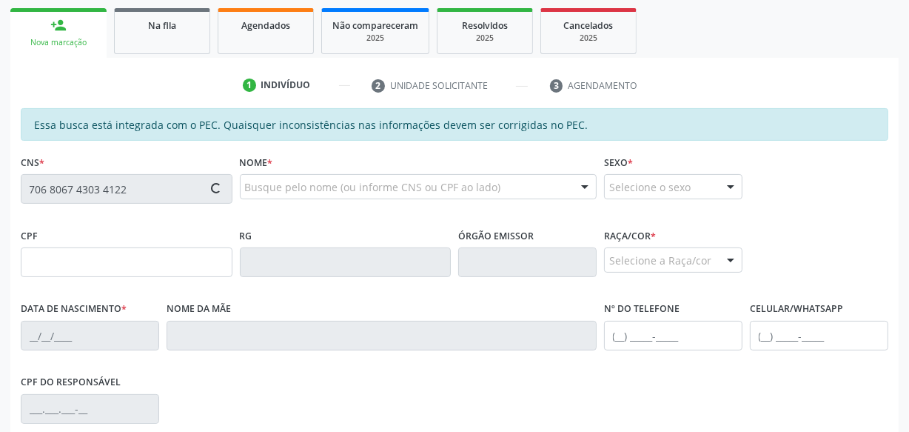
scroll to position [279, 0]
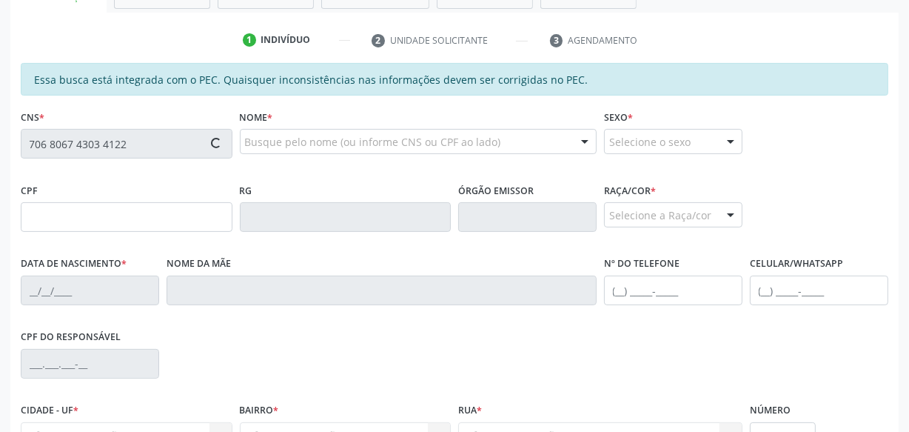
type input "160.384.094-08"
type input "10[DATE]"
type input "[PERSON_NAME]"
type input "[PHONE_NUMBER]"
type input "S/N"
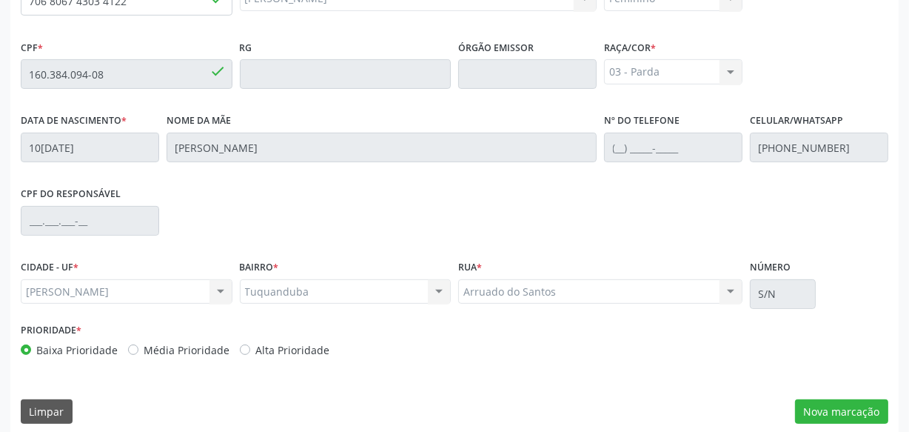
scroll to position [434, 0]
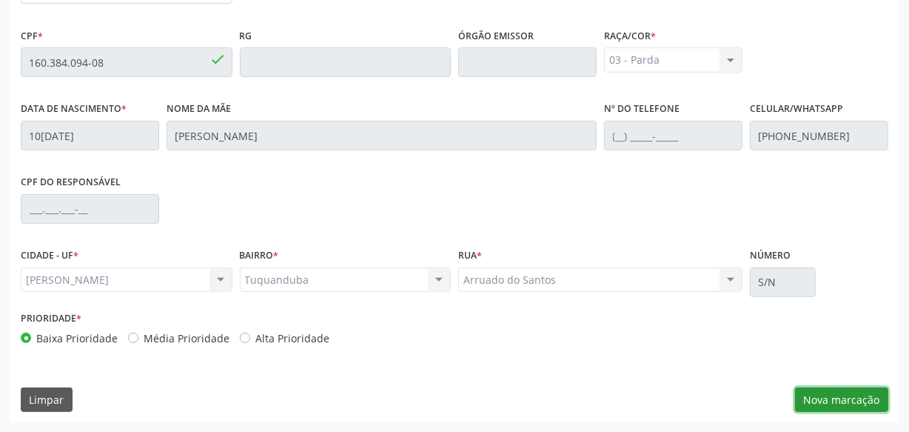
click at [834, 398] on button "Nova marcação" at bounding box center [841, 399] width 93 height 25
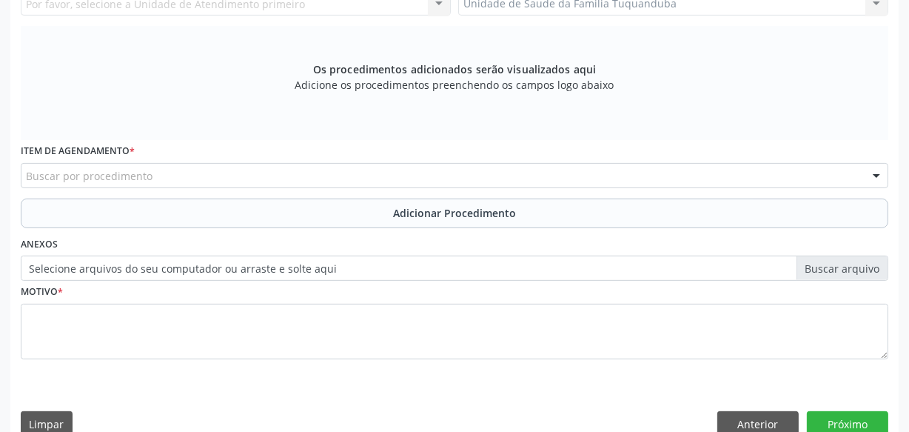
scroll to position [299, 0]
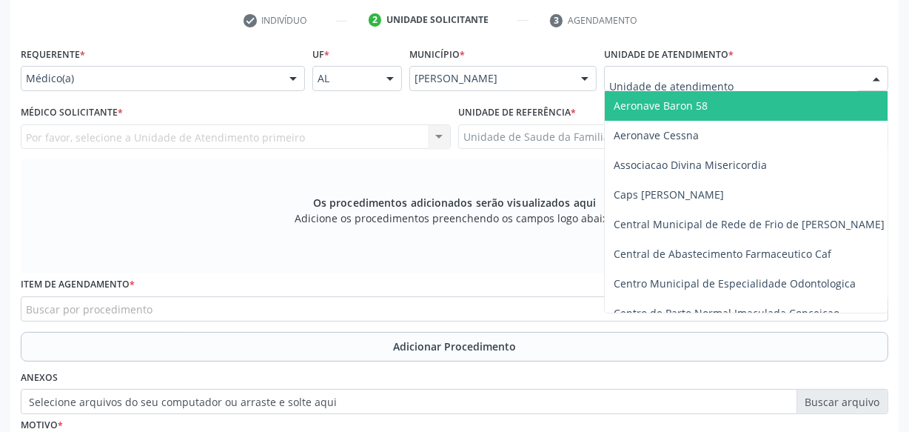
click at [638, 88] on div at bounding box center [746, 78] width 284 height 25
type input "tu"
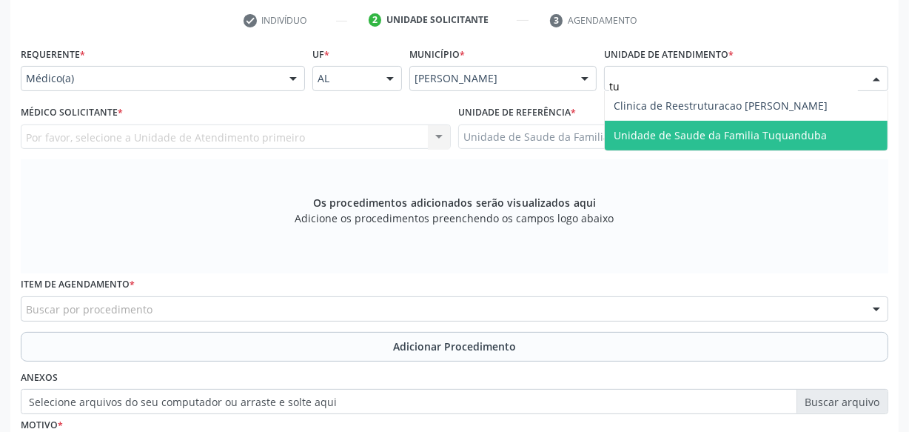
click at [656, 134] on span "Unidade de Saude da Familia Tuquanduba" at bounding box center [720, 135] width 213 height 14
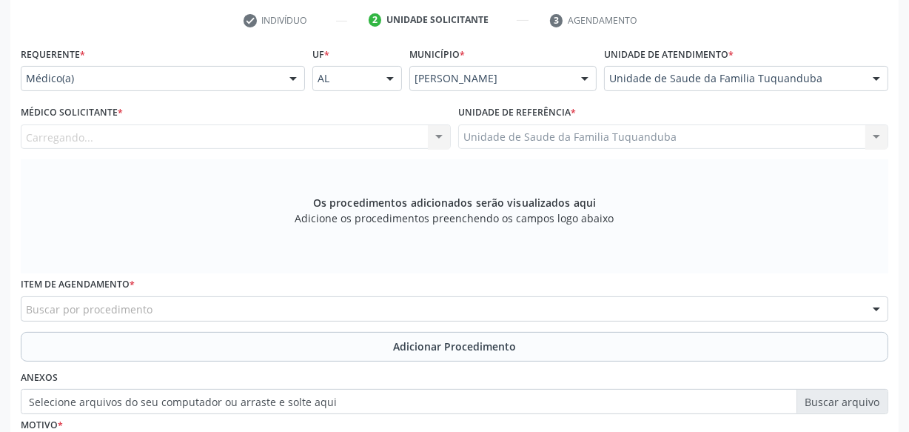
click at [259, 141] on div "Carregando... Nenhum resultado encontrado para: " " Não há nenhuma opção para s…" at bounding box center [236, 136] width 430 height 25
click at [261, 135] on div "Médico solicitante" at bounding box center [236, 136] width 430 height 25
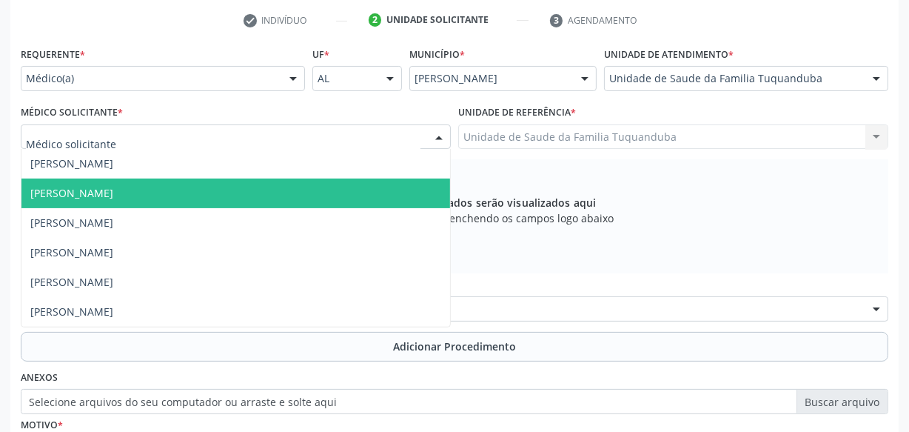
click at [215, 196] on span "[PERSON_NAME]" at bounding box center [235, 193] width 429 height 30
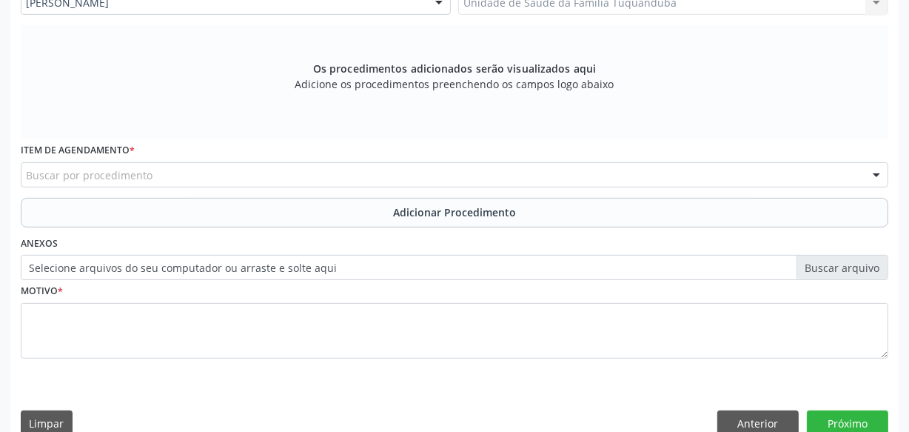
scroll to position [434, 0]
click at [209, 174] on div "Buscar por procedimento" at bounding box center [455, 173] width 868 height 25
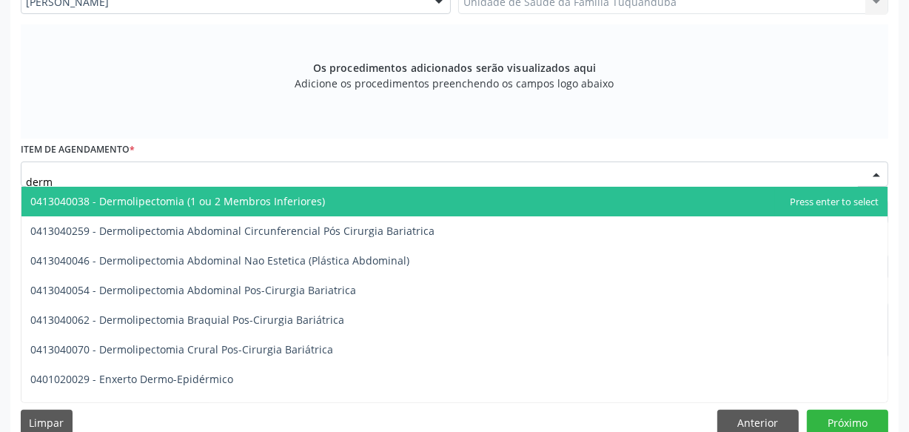
type input "derma"
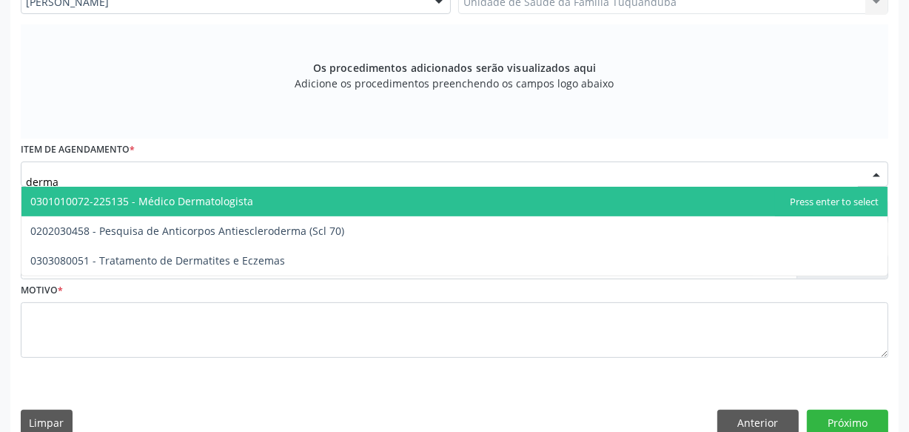
click at [227, 195] on span "0301010072-225135 - Médico Dermatologista" at bounding box center [141, 201] width 223 height 14
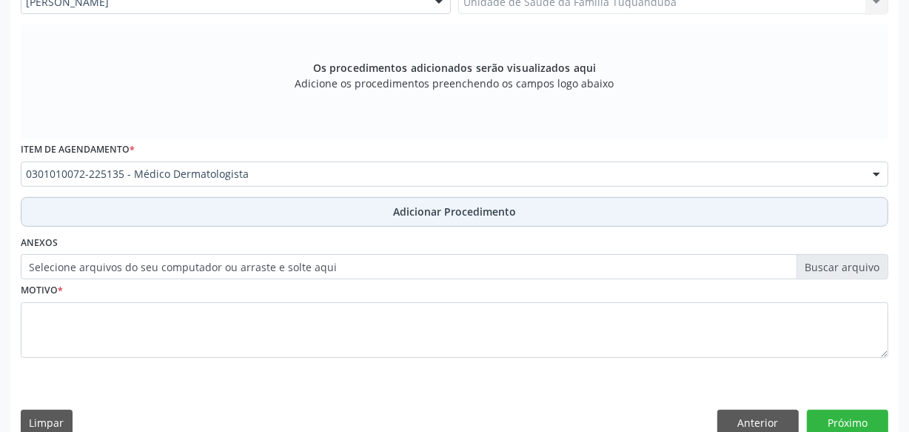
click at [247, 204] on button "Adicionar Procedimento" at bounding box center [455, 212] width 868 height 30
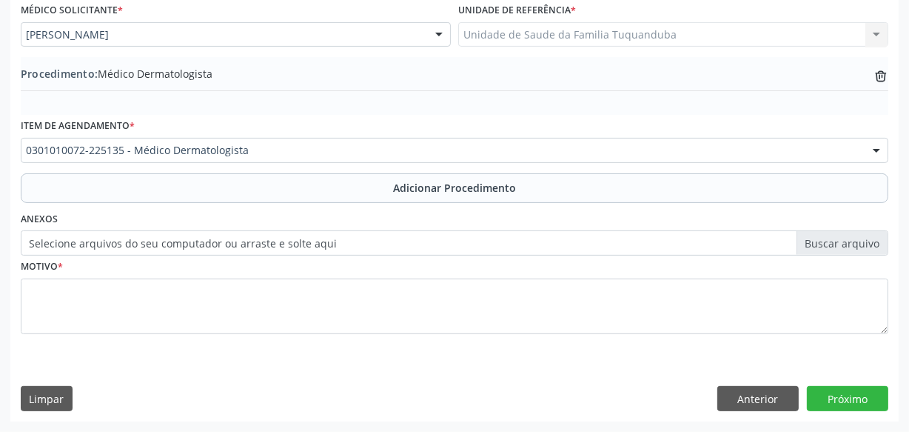
scroll to position [400, 0]
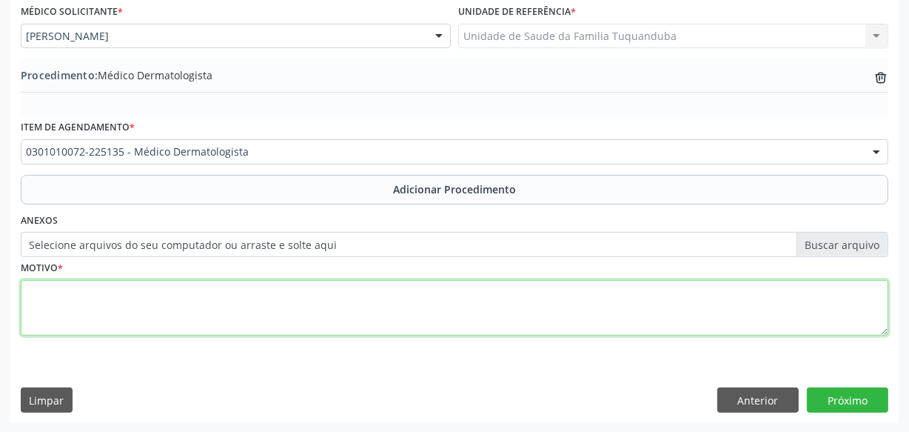
click at [230, 298] on textarea at bounding box center [455, 308] width 868 height 56
type textarea "Molusco contagioso."
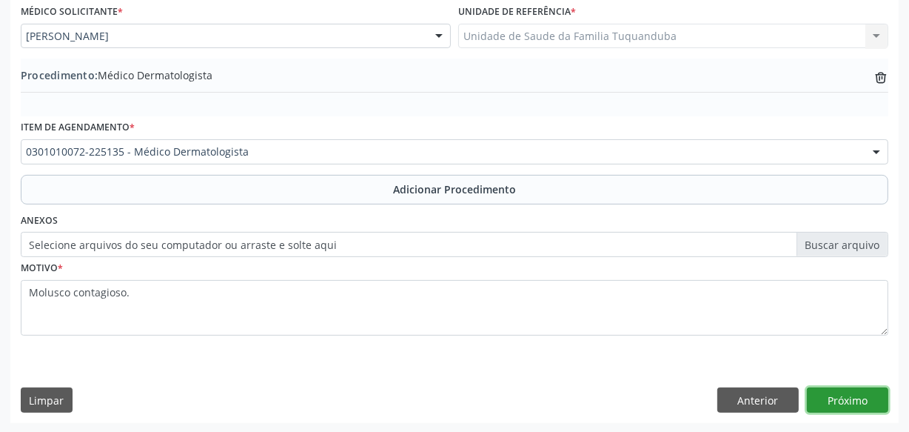
click at [850, 396] on button "Próximo" at bounding box center [847, 399] width 81 height 25
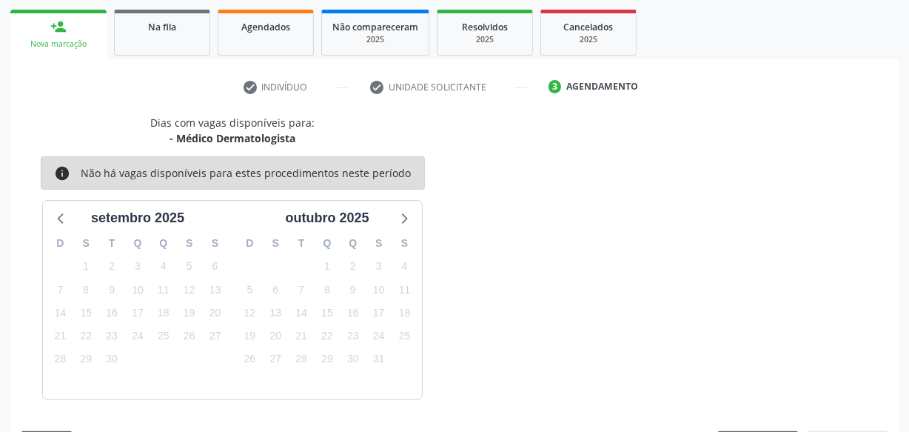
scroll to position [275, 0]
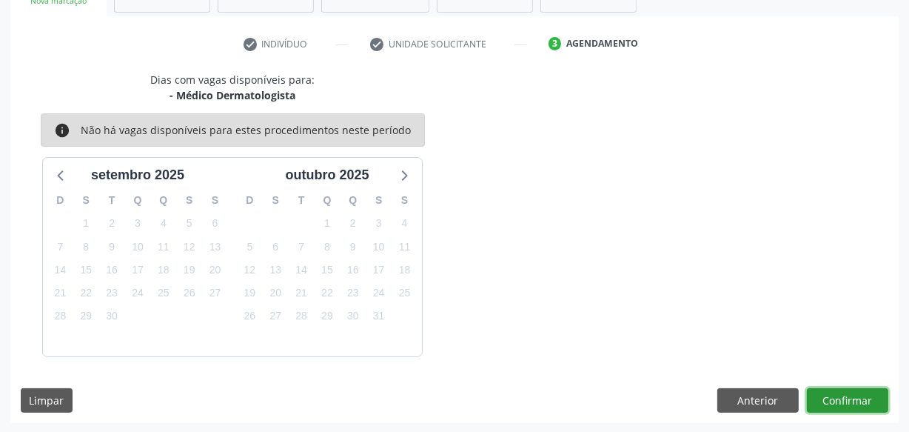
click at [852, 396] on button "Confirmar" at bounding box center [847, 400] width 81 height 25
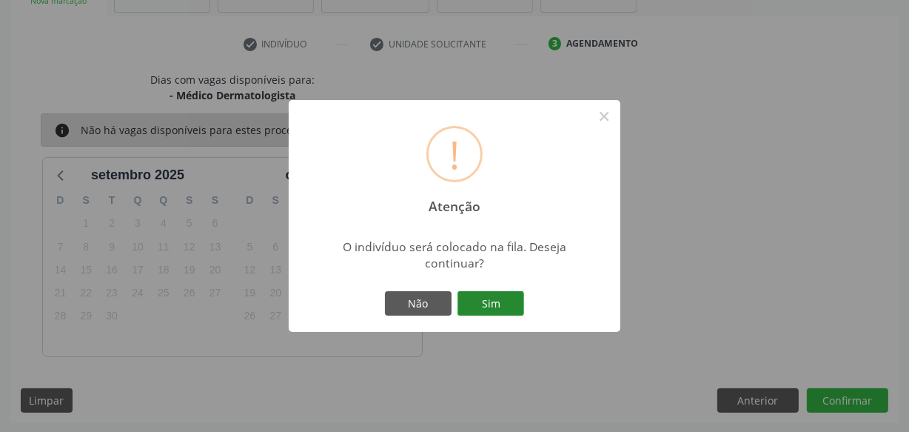
click at [503, 298] on button "Sim" at bounding box center [491, 303] width 67 height 25
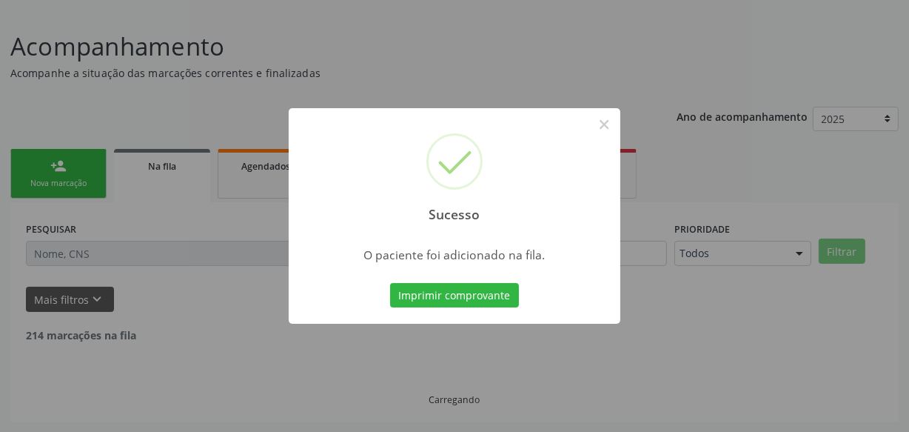
scroll to position [77, 0]
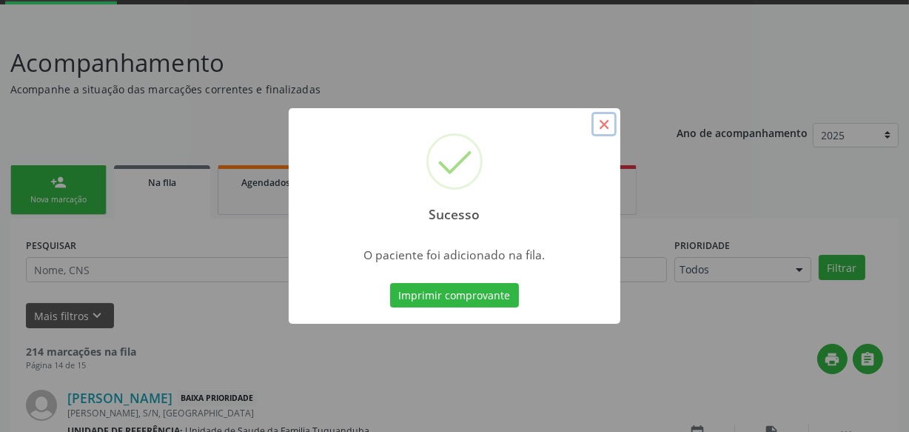
click at [600, 128] on button "×" at bounding box center [604, 124] width 25 height 25
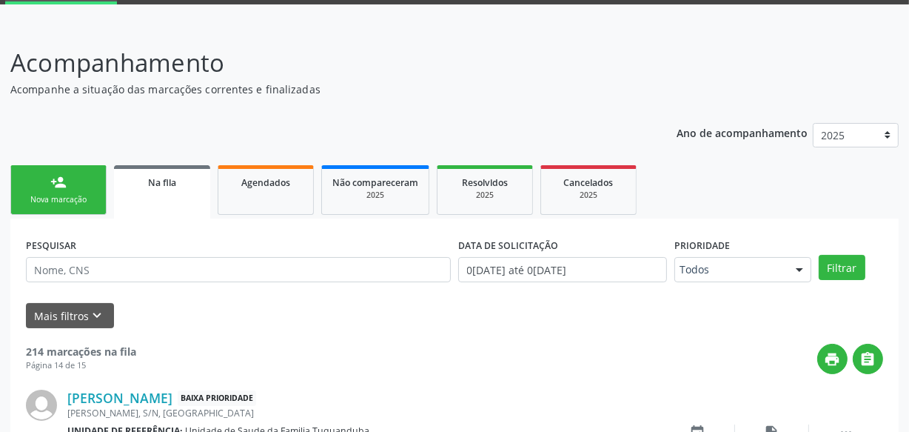
click at [46, 198] on div "Nova marcação" at bounding box center [58, 199] width 74 height 11
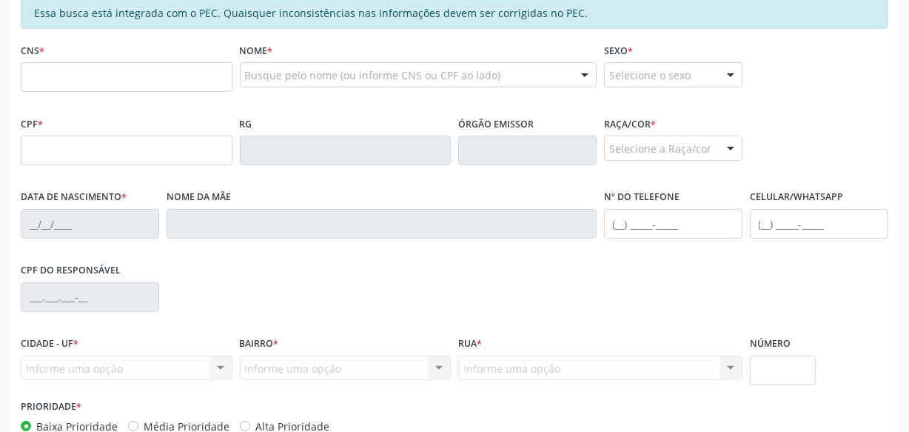
scroll to position [346, 0]
paste input "700 5079 1595 9352"
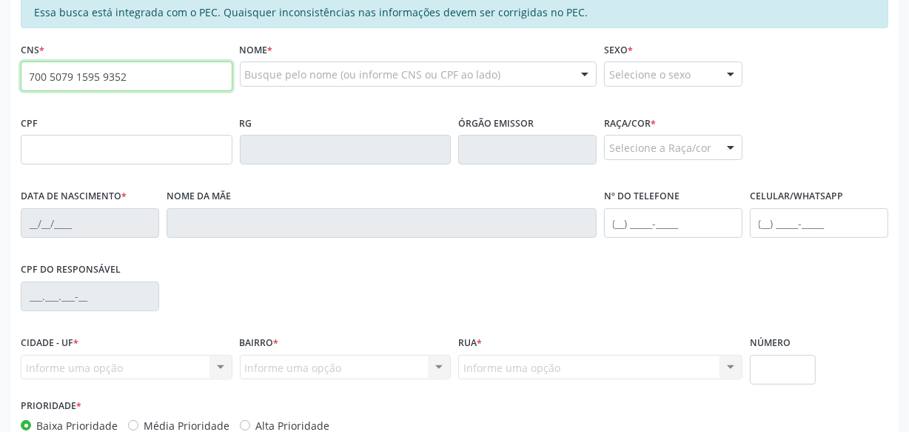
type input "700 5079 1595 9352"
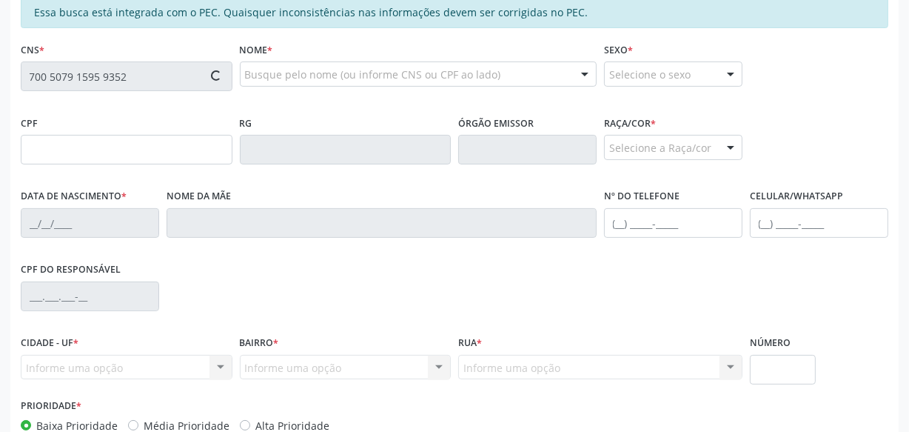
type input "162.187.944-58"
type input "[DATE]"
type input "[PERSON_NAME]"
type input "[PHONE_NUMBER]"
type input "S/N"
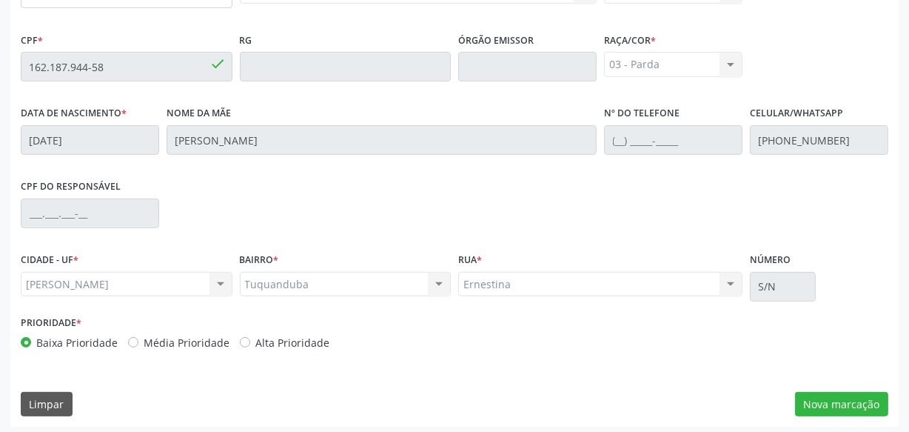
scroll to position [434, 0]
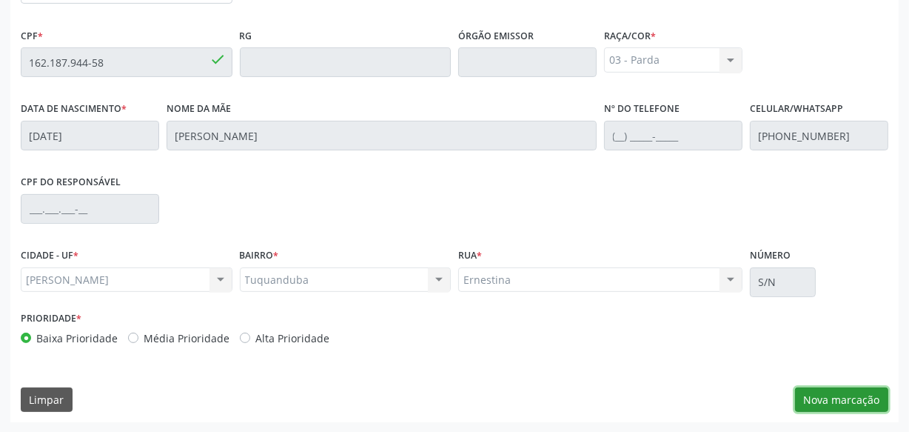
click at [825, 401] on button "Nova marcação" at bounding box center [841, 399] width 93 height 25
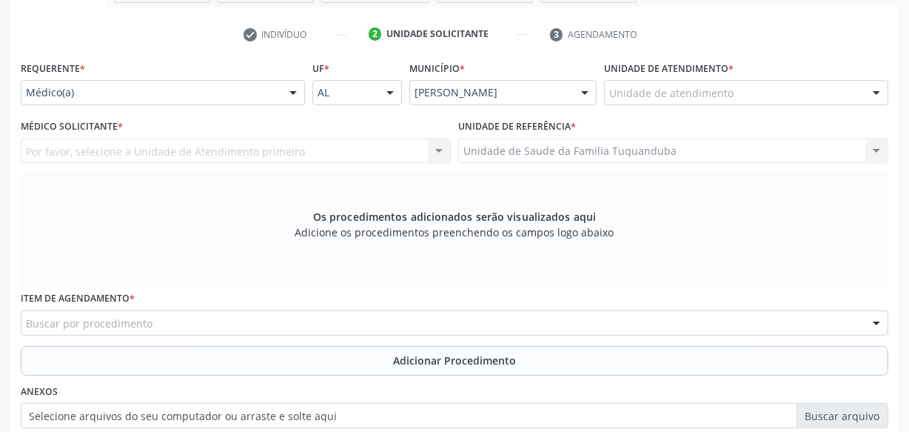
scroll to position [232, 0]
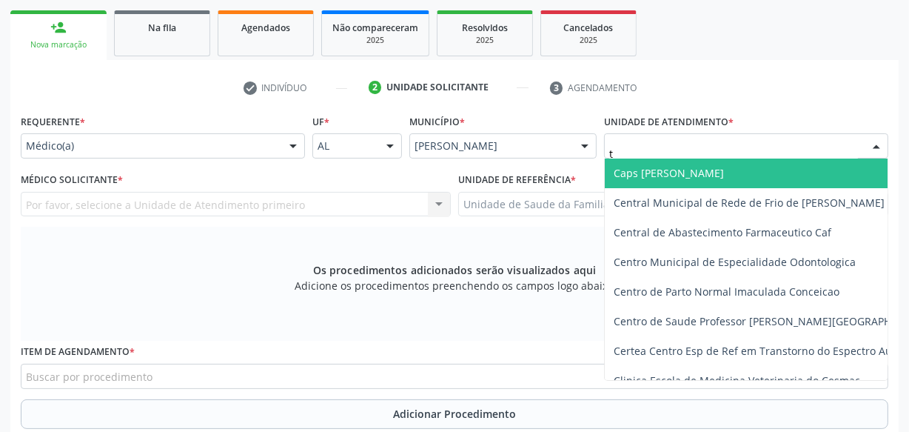
type input "tu"
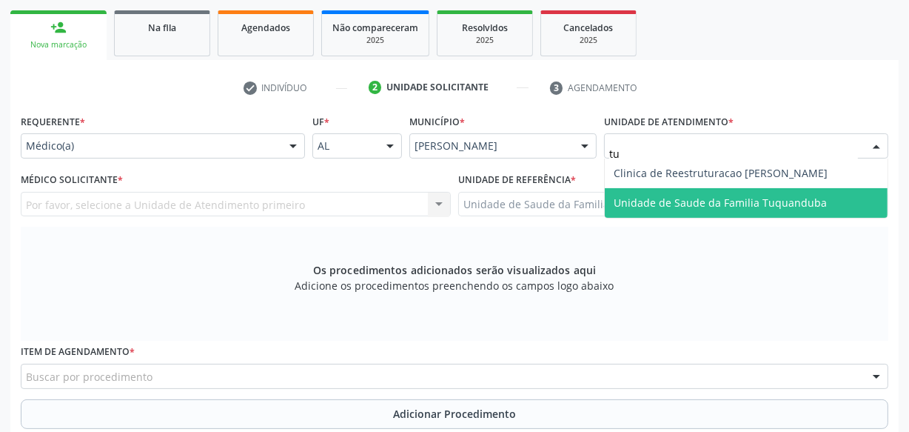
drag, startPoint x: 651, startPoint y: 200, endPoint x: 635, endPoint y: 201, distance: 15.6
click at [651, 201] on span "Unidade de Saude da Familia Tuquanduba" at bounding box center [720, 202] width 213 height 14
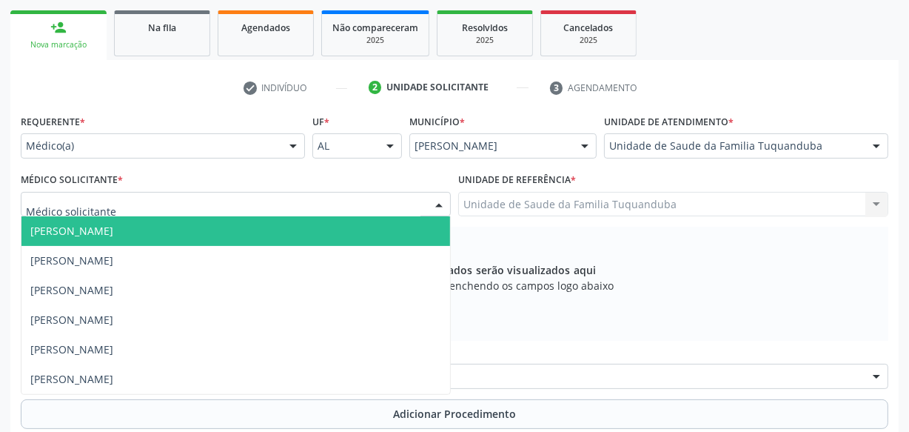
click at [301, 203] on div at bounding box center [236, 204] width 430 height 25
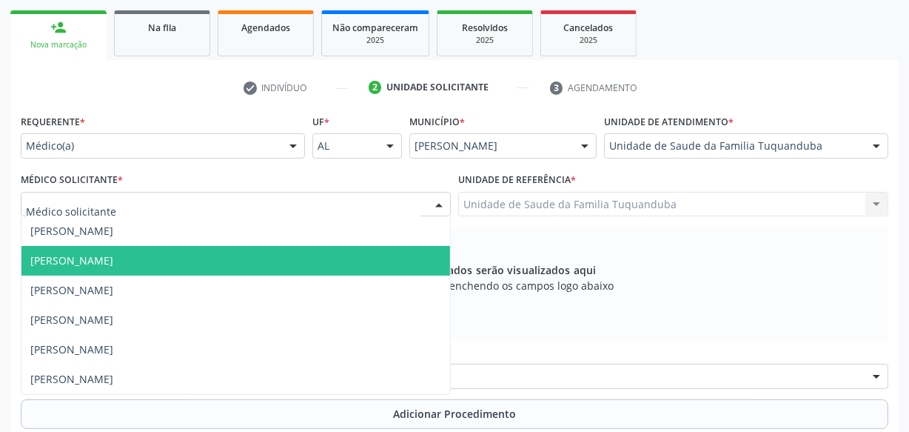
click at [266, 265] on span "[PERSON_NAME]" at bounding box center [235, 261] width 429 height 30
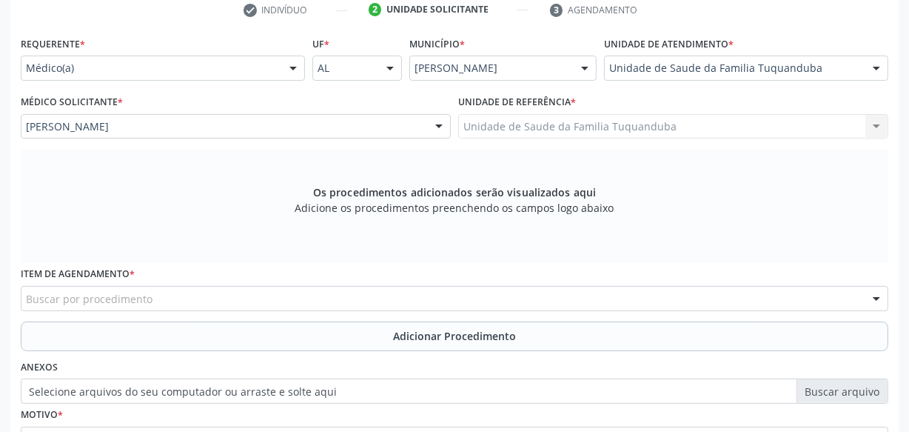
scroll to position [434, 0]
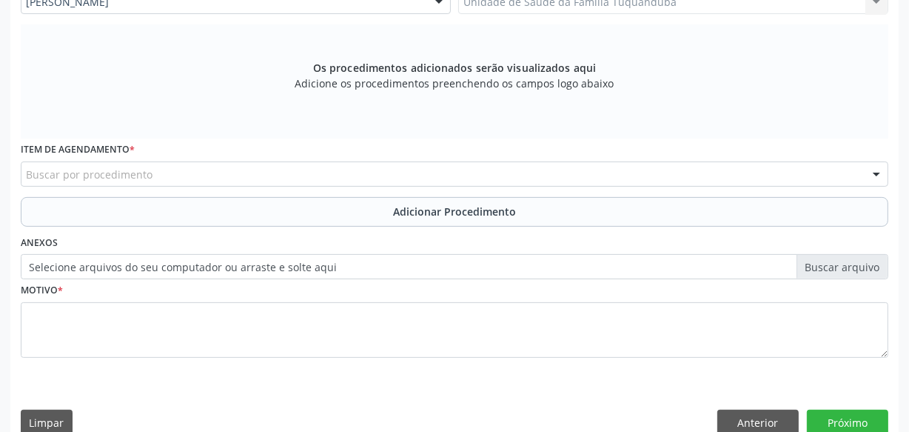
click at [267, 171] on div "Buscar por procedimento" at bounding box center [455, 173] width 868 height 25
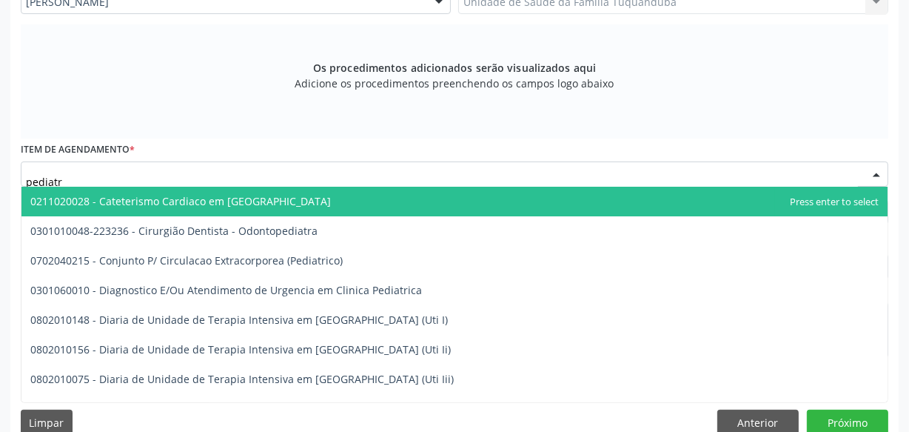
type input "pediatra"
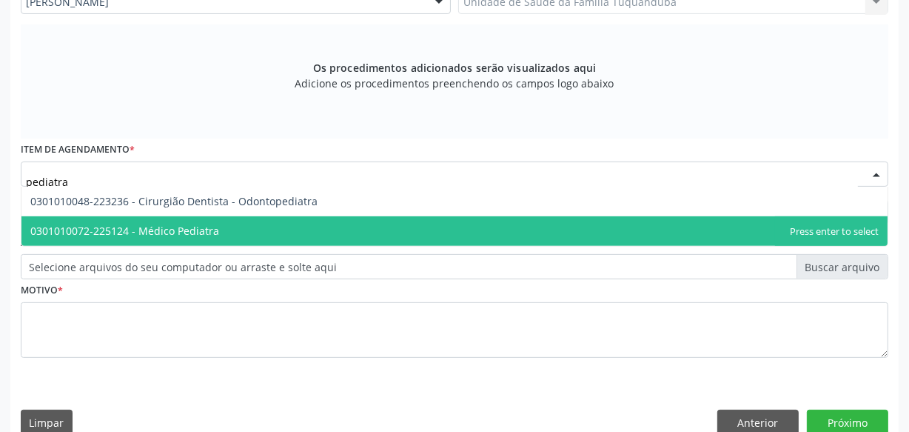
click at [237, 229] on span "0301010072-225124 - Médico Pediatra" at bounding box center [454, 231] width 866 height 30
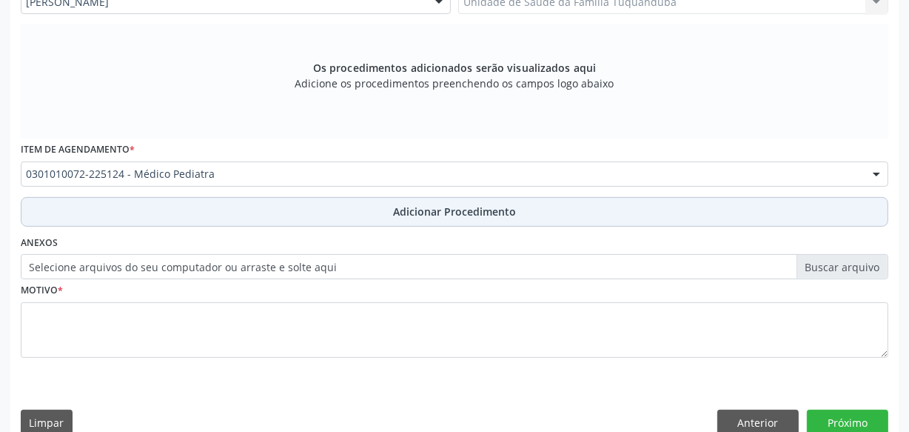
click at [282, 215] on button "Adicionar Procedimento" at bounding box center [455, 212] width 868 height 30
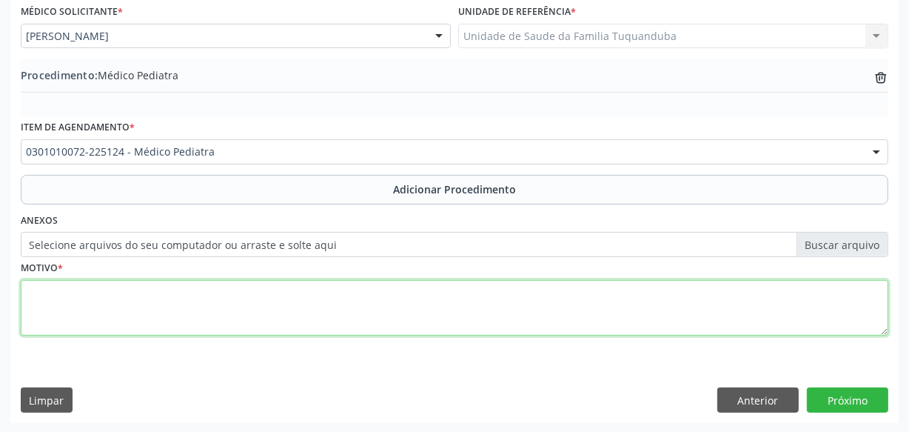
click at [222, 309] on textarea at bounding box center [455, 308] width 868 height 56
type textarea "Hérnia abdominal não especificada."
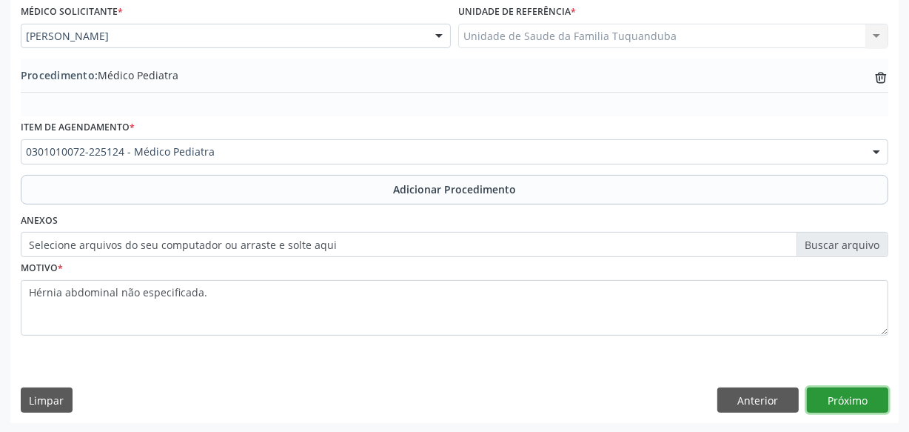
click at [834, 389] on button "Próximo" at bounding box center [847, 399] width 81 height 25
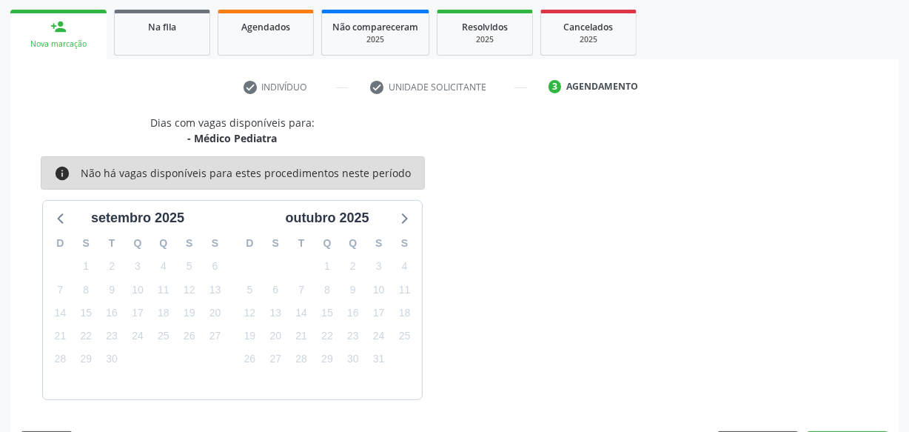
scroll to position [275, 0]
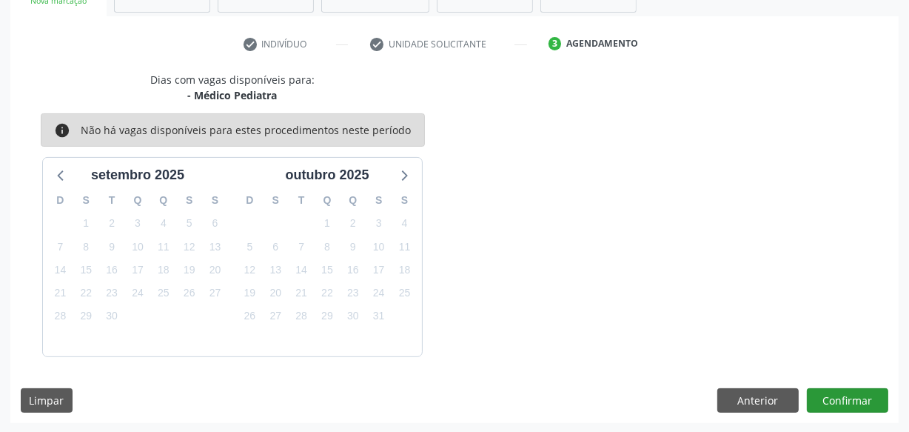
drag, startPoint x: 829, startPoint y: 384, endPoint x: 831, endPoint y: 398, distance: 14.2
click at [829, 385] on div "Dias com vagas disponíveis para: - Médico Pediatra info Não há vagas disponívei…" at bounding box center [454, 247] width 888 height 351
click at [831, 400] on button "Confirmar" at bounding box center [847, 400] width 81 height 25
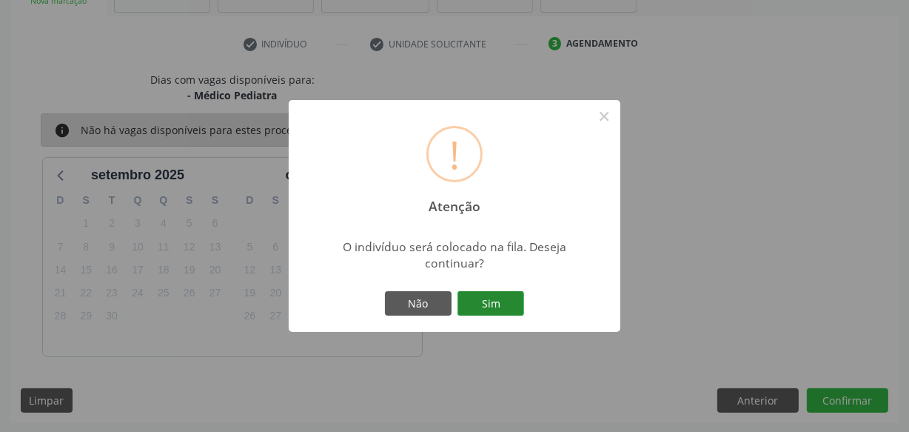
click at [508, 300] on button "Sim" at bounding box center [491, 303] width 67 height 25
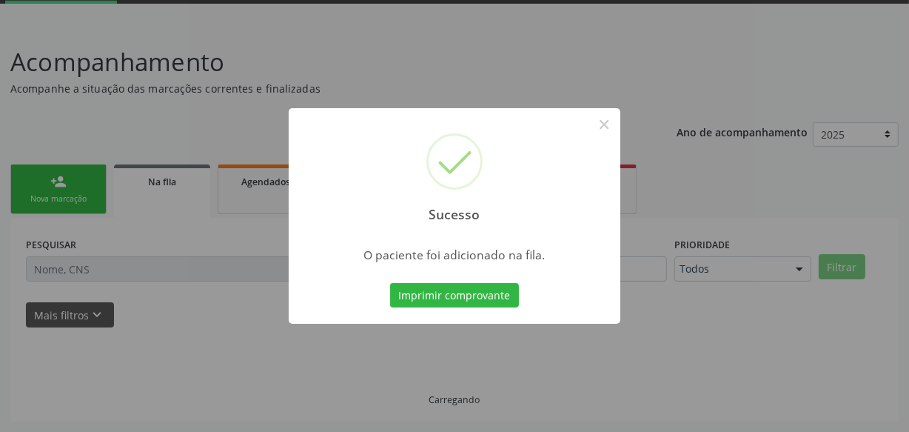
scroll to position [77, 0]
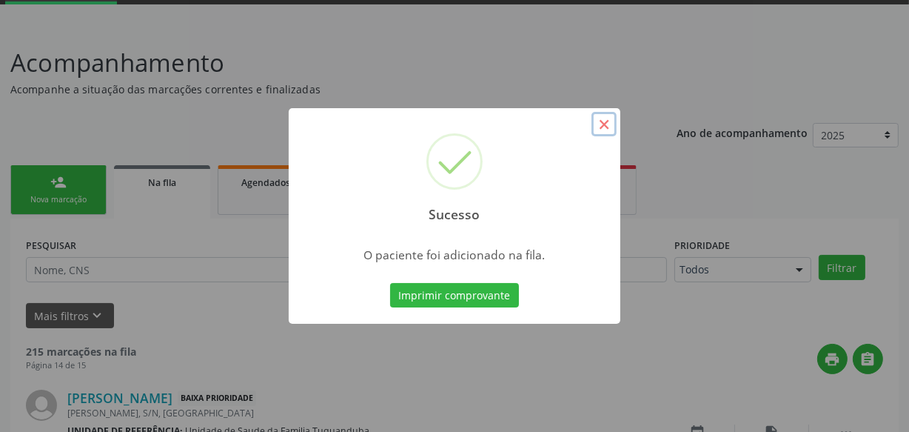
click at [609, 126] on button "×" at bounding box center [604, 124] width 25 height 25
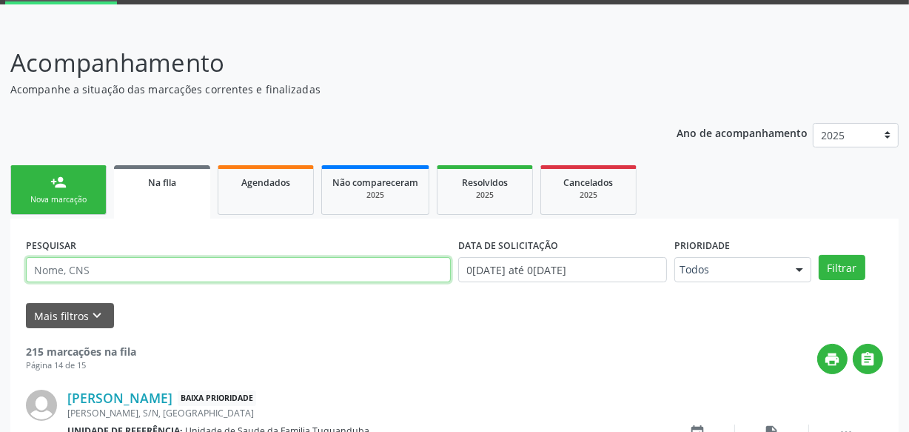
click at [145, 263] on input "text" at bounding box center [238, 269] width 425 height 25
type input "[PERSON_NAME]"
click at [819, 255] on button "Filtrar" at bounding box center [842, 267] width 47 height 25
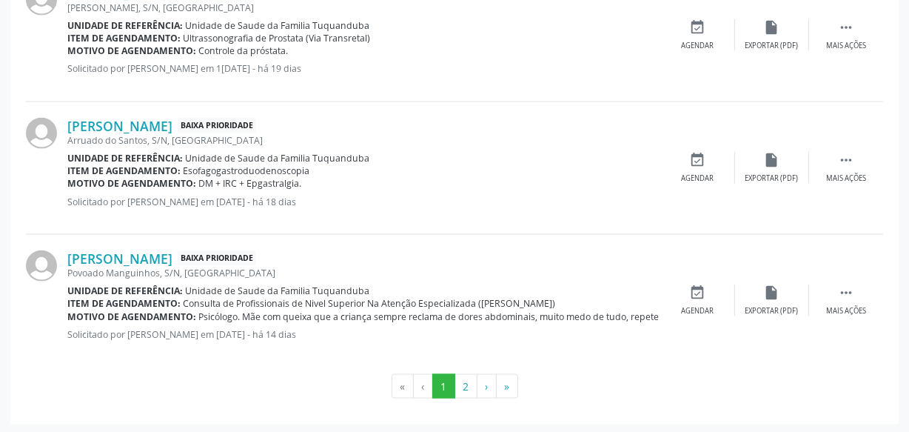
scroll to position [2088, 0]
click at [463, 380] on button "2" at bounding box center [466, 385] width 23 height 25
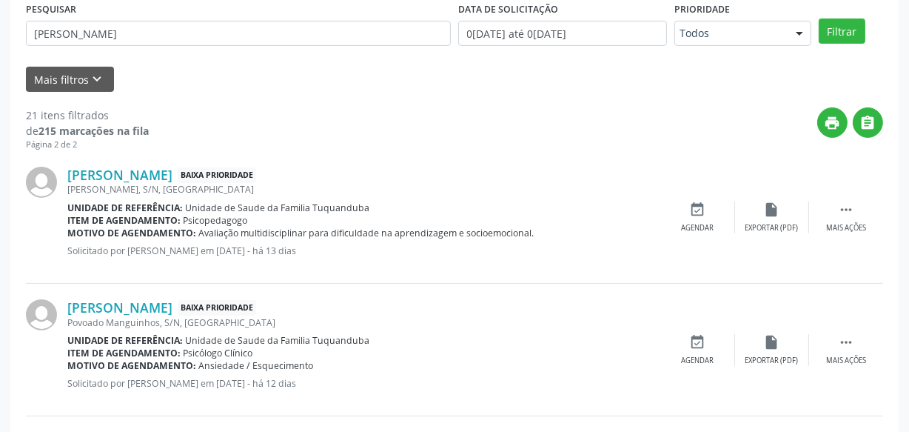
scroll to position [289, 0]
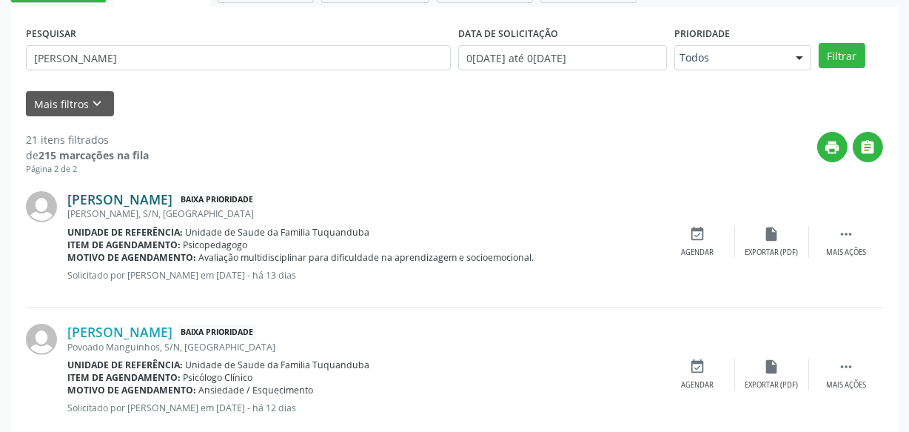
drag, startPoint x: 64, startPoint y: 195, endPoint x: 222, endPoint y: 196, distance: 157.7
click at [222, 196] on div "[PERSON_NAME] Baixa Prioridade [PERSON_NAME], S/N, Tuquanduba Unidade de referê…" at bounding box center [454, 241] width 857 height 133
drag, startPoint x: 195, startPoint y: 199, endPoint x: 237, endPoint y: 210, distance: 42.7
click at [246, 215] on div "[PERSON_NAME], S/N, [GEOGRAPHIC_DATA]" at bounding box center [364, 213] width 594 height 13
drag, startPoint x: 227, startPoint y: 191, endPoint x: 67, endPoint y: 201, distance: 161.0
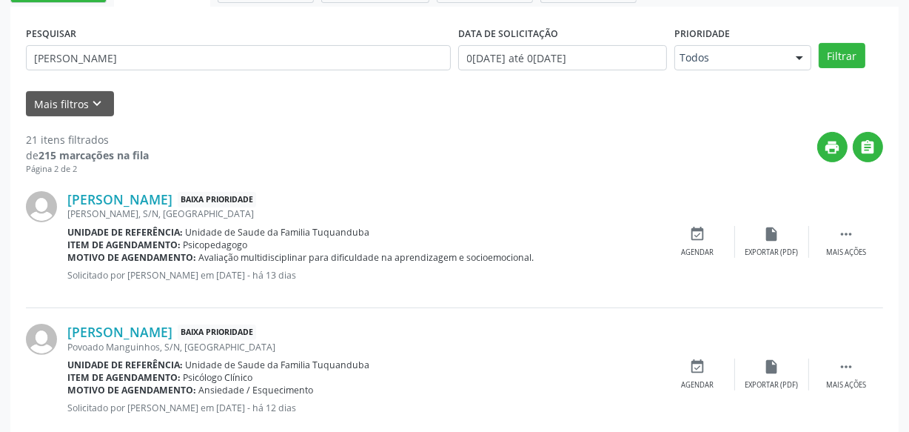
click at [67, 201] on div "[PERSON_NAME] Baixa Prioridade [PERSON_NAME], S/N, Tuquanduba Unidade de referê…" at bounding box center [454, 241] width 857 height 133
copy div "[PERSON_NAME]"
click at [225, 141] on div "print " at bounding box center [516, 154] width 734 height 44
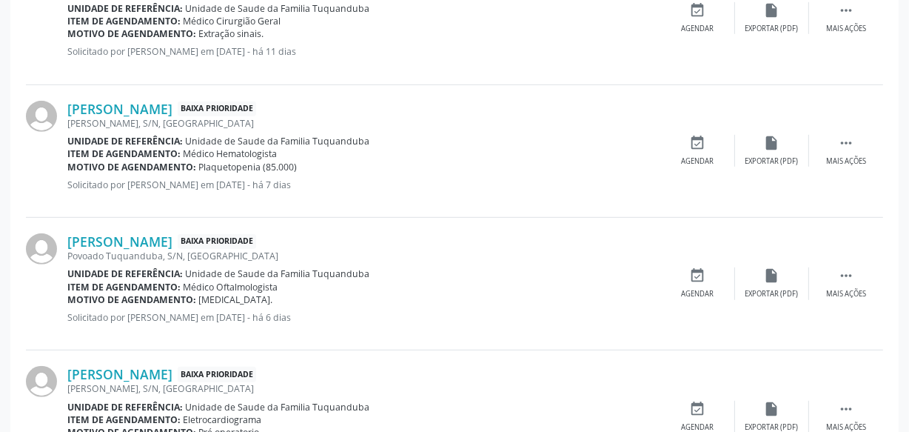
scroll to position [895, 0]
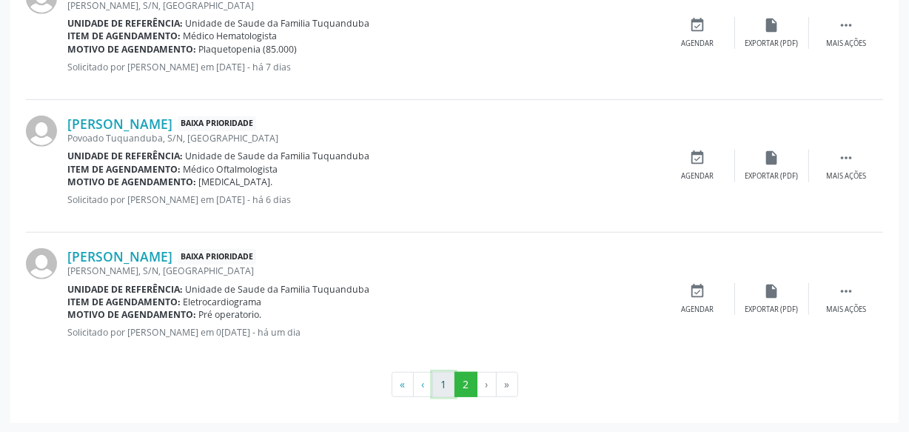
click at [443, 388] on button "1" at bounding box center [443, 384] width 23 height 25
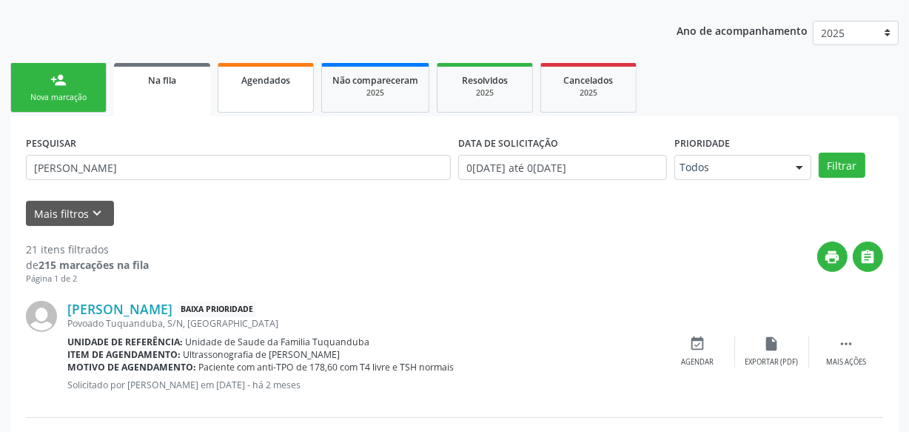
scroll to position [201, 0]
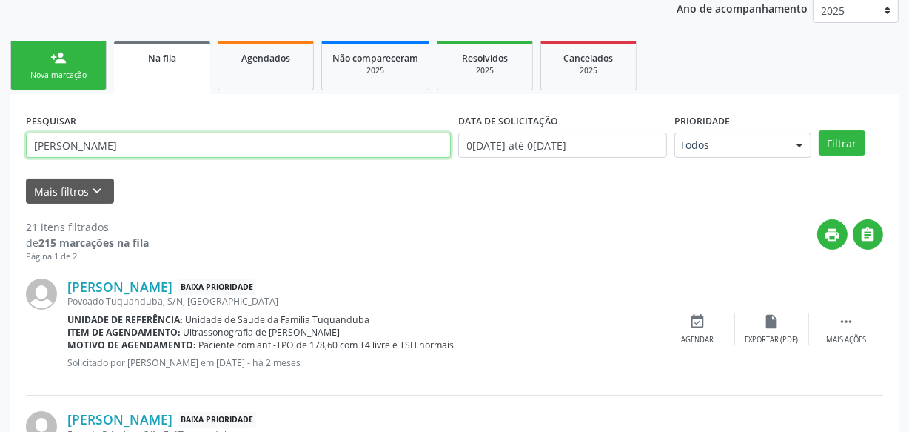
drag, startPoint x: 67, startPoint y: 146, endPoint x: 0, endPoint y: 141, distance: 67.5
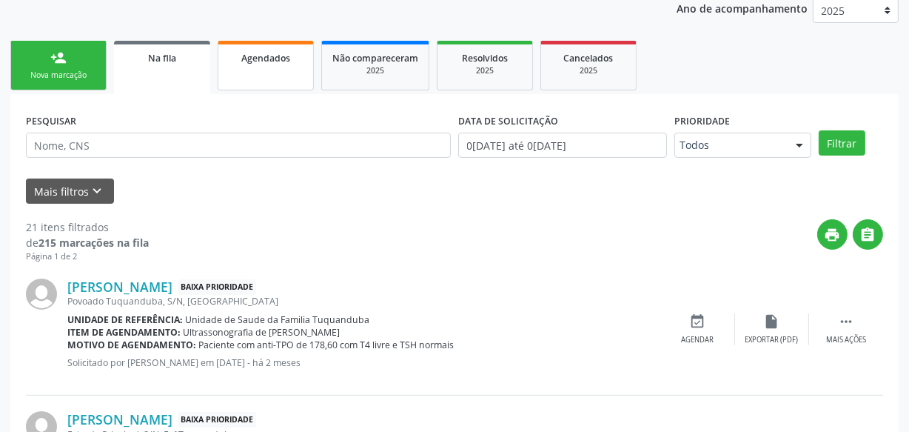
click at [292, 64] on link "Agendados" at bounding box center [266, 66] width 96 height 50
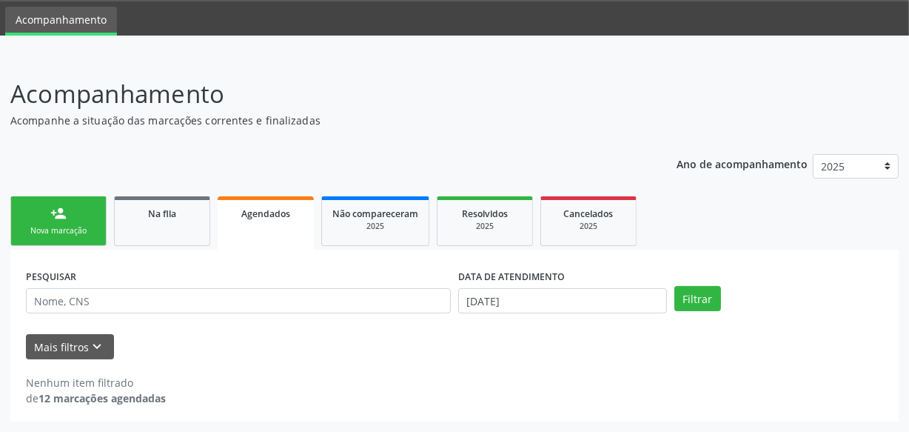
scroll to position [45, 0]
click at [89, 226] on div "Nova marcação" at bounding box center [58, 231] width 74 height 11
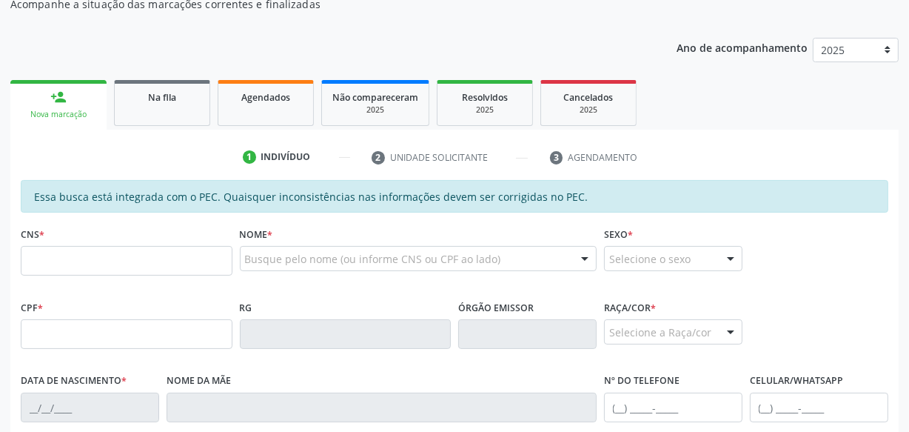
scroll to position [180, 0]
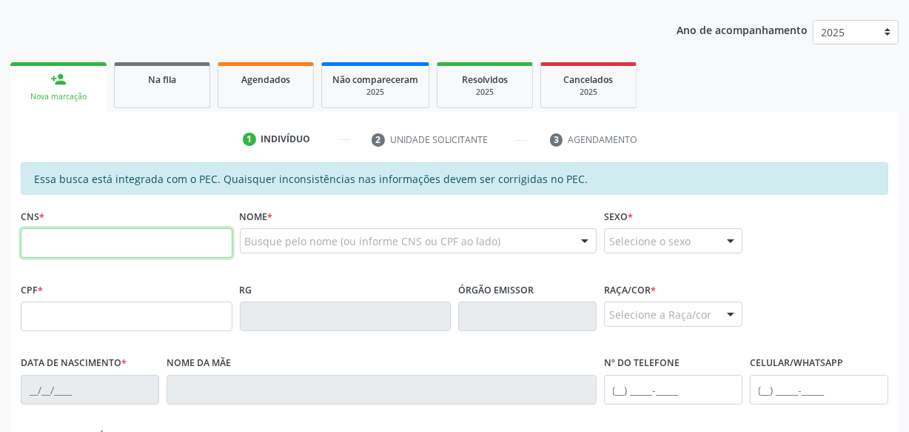
click at [122, 247] on input "text" at bounding box center [127, 243] width 212 height 30
drag, startPoint x: 135, startPoint y: 227, endPoint x: 129, endPoint y: 231, distance: 8.0
paste input "703 4072 5669 3619"
type input "703 4072 5669 3619"
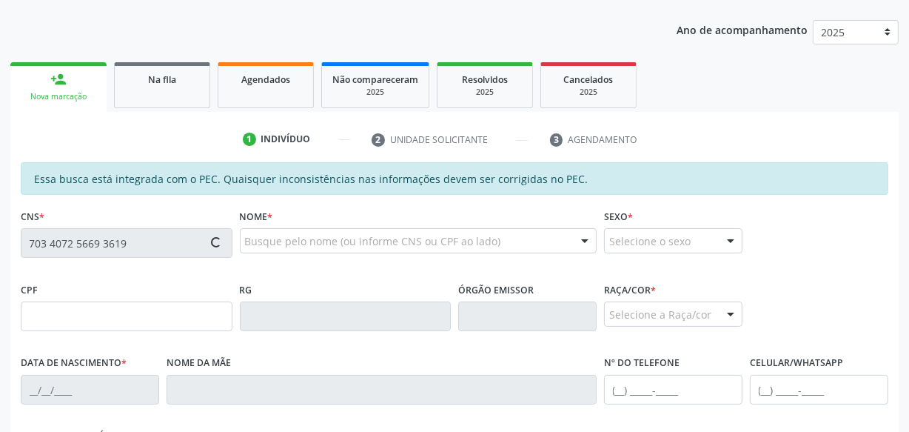
type input "182.563.394-03"
type input "[DATE]"
type input "[PERSON_NAME]"
type input "[PHONE_NUMBER]"
type input "S/N"
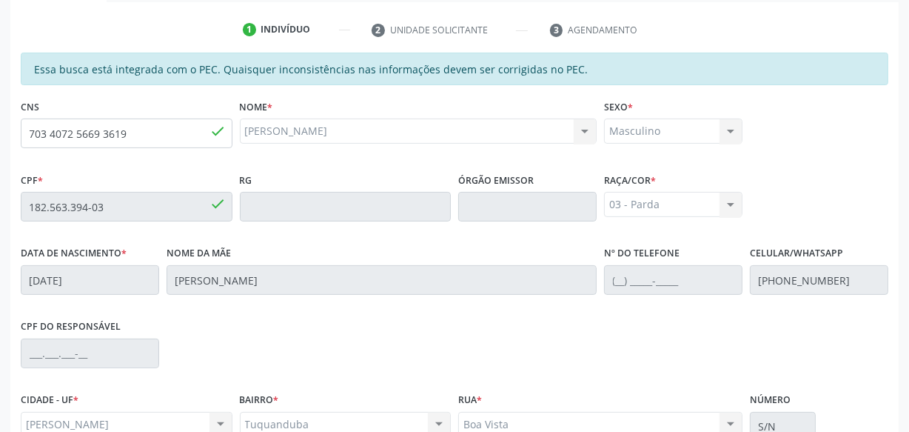
scroll to position [434, 0]
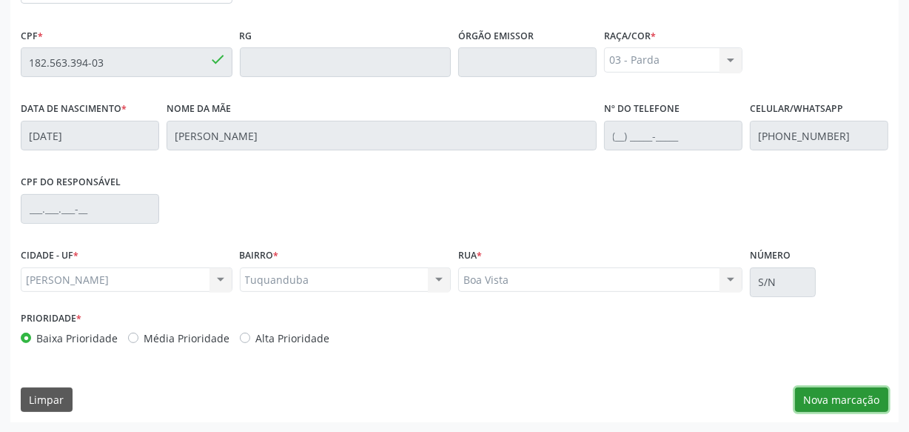
drag, startPoint x: 831, startPoint y: 399, endPoint x: 825, endPoint y: 389, distance: 11.3
click at [832, 396] on button "Nova marcação" at bounding box center [841, 399] width 93 height 25
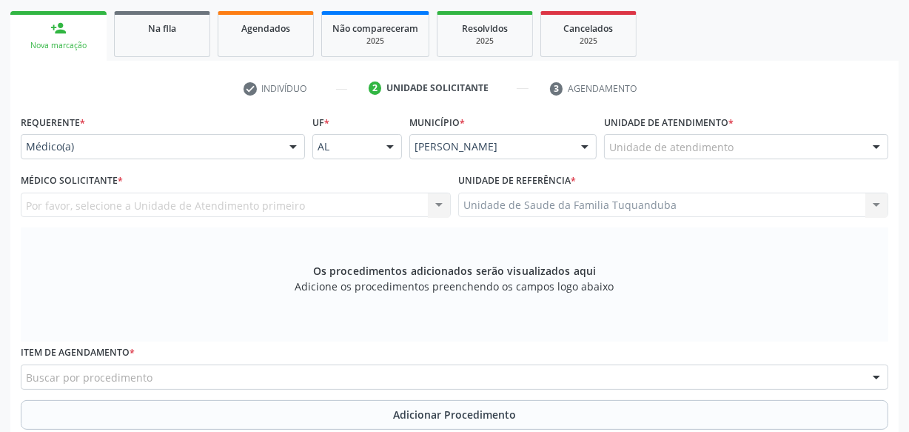
scroll to position [232, 0]
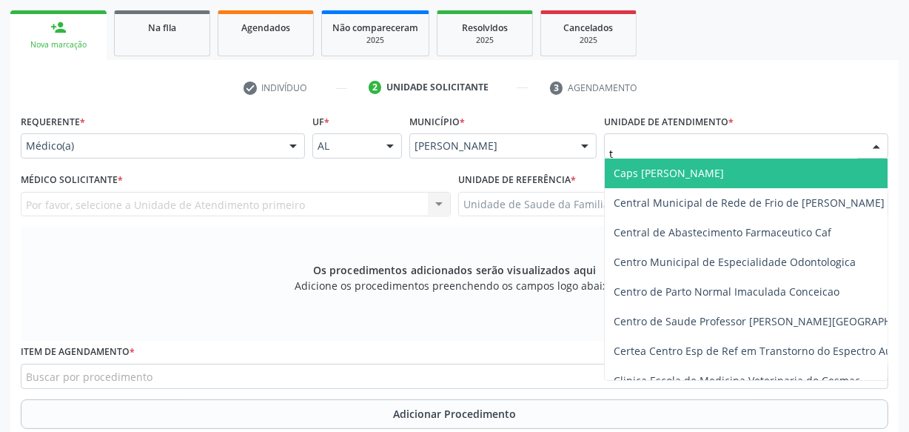
type input "tu"
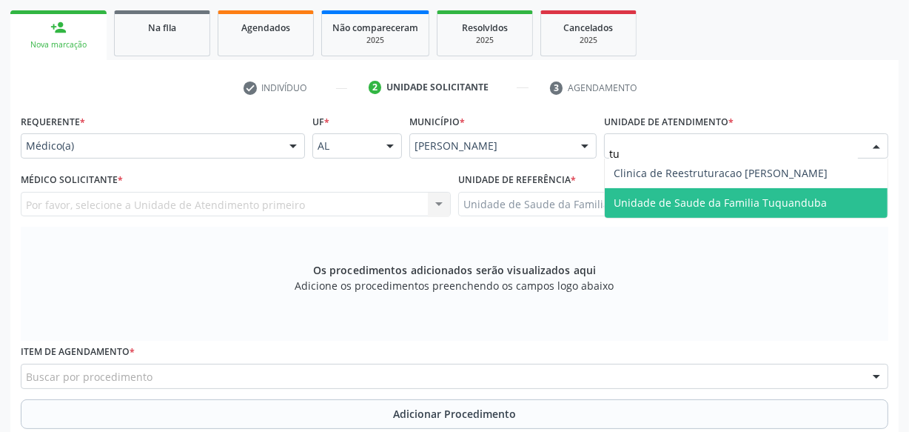
drag, startPoint x: 655, startPoint y: 195, endPoint x: 583, endPoint y: 205, distance: 73.3
click at [656, 195] on span "Unidade de Saude da Familia Tuquanduba" at bounding box center [720, 202] width 213 height 14
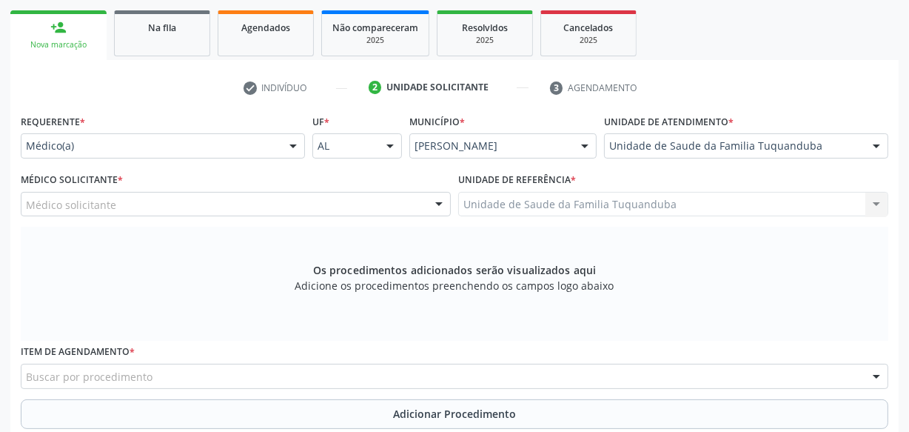
click at [281, 210] on div "Médico solicitante" at bounding box center [236, 204] width 430 height 25
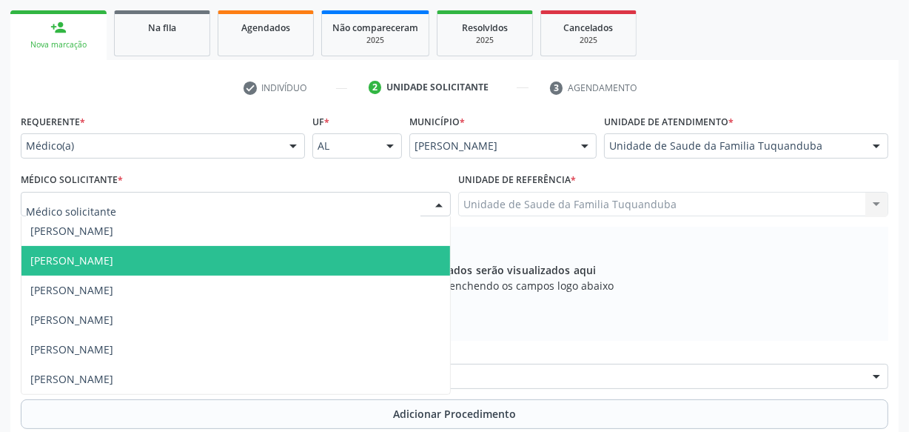
click at [113, 253] on span "[PERSON_NAME]" at bounding box center [71, 260] width 83 height 14
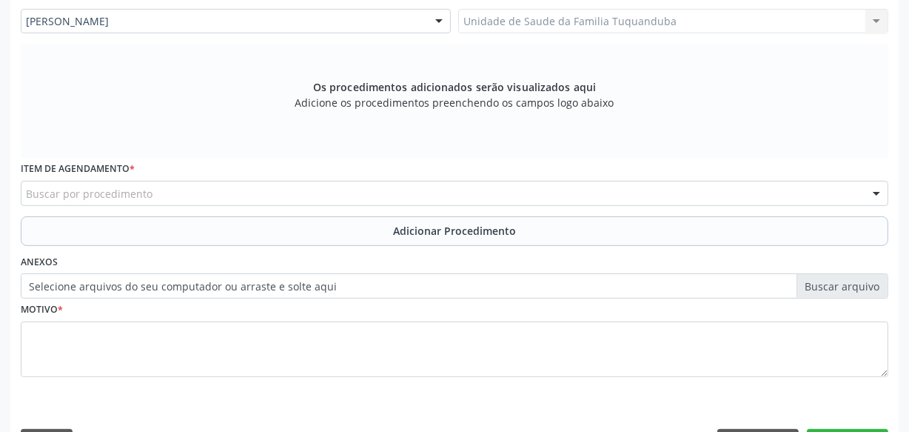
scroll to position [434, 0]
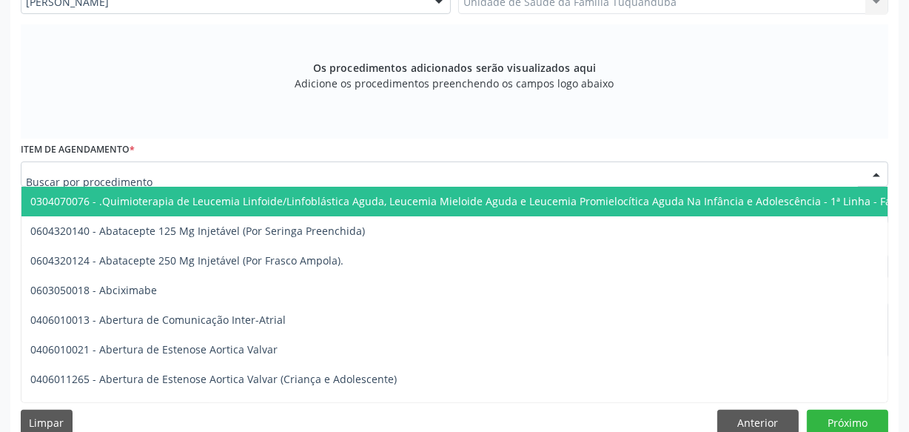
click at [296, 167] on div at bounding box center [455, 173] width 868 height 25
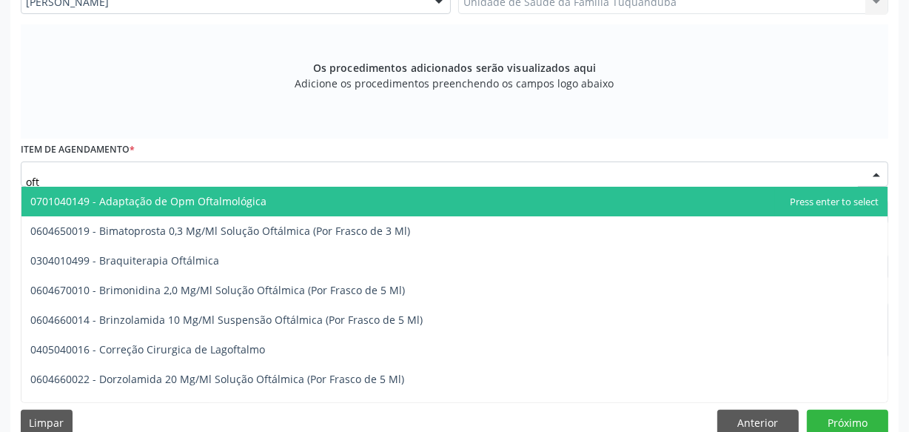
type input "ofta"
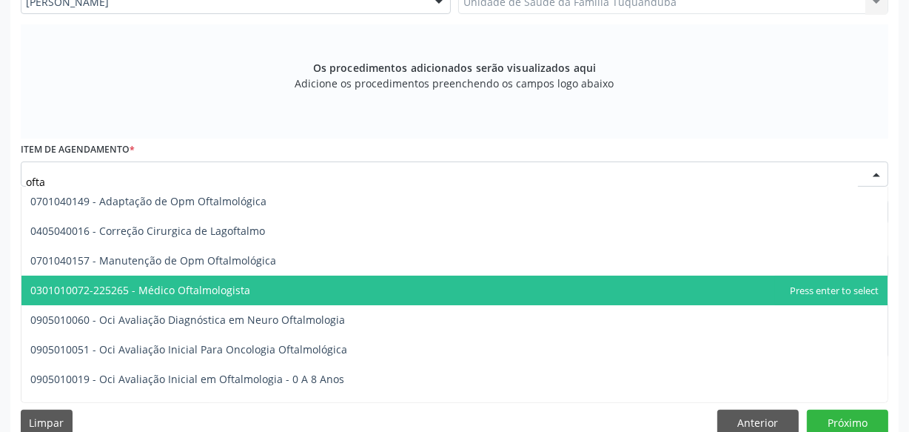
click at [238, 289] on span "0301010072-225265 - Médico Oftalmologista" at bounding box center [140, 290] width 220 height 14
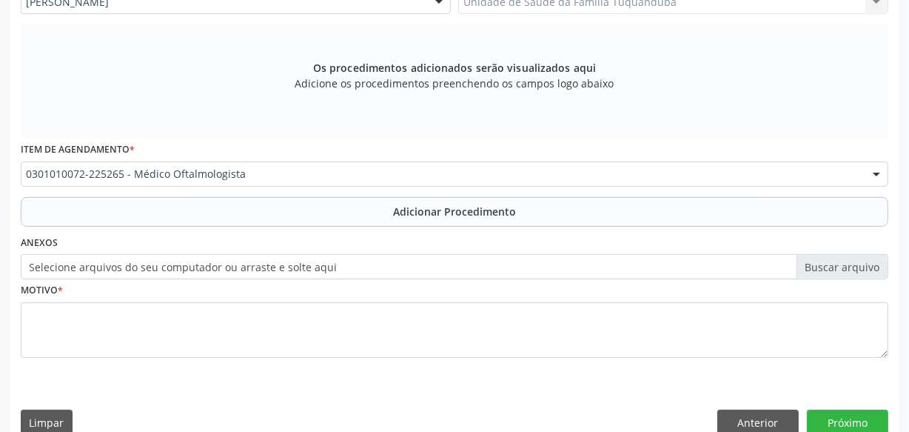
click at [332, 207] on button "Adicionar Procedimento" at bounding box center [455, 212] width 868 height 30
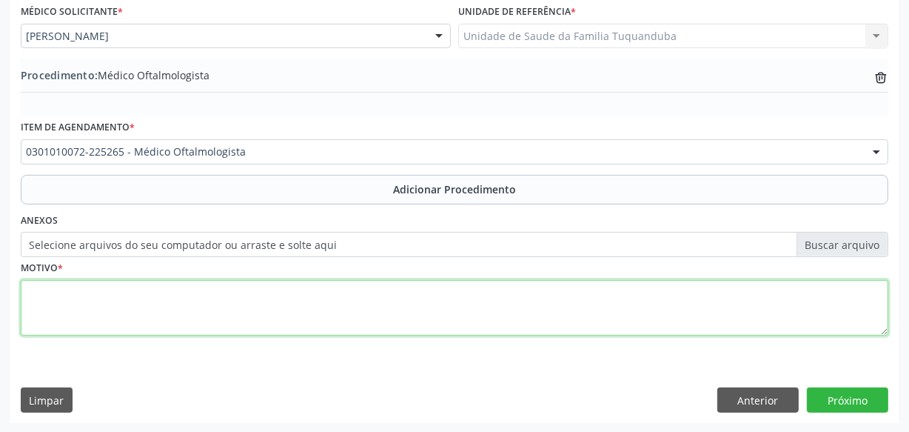
click at [309, 309] on textarea at bounding box center [455, 308] width 868 height 56
type textarea "Dor ocular."
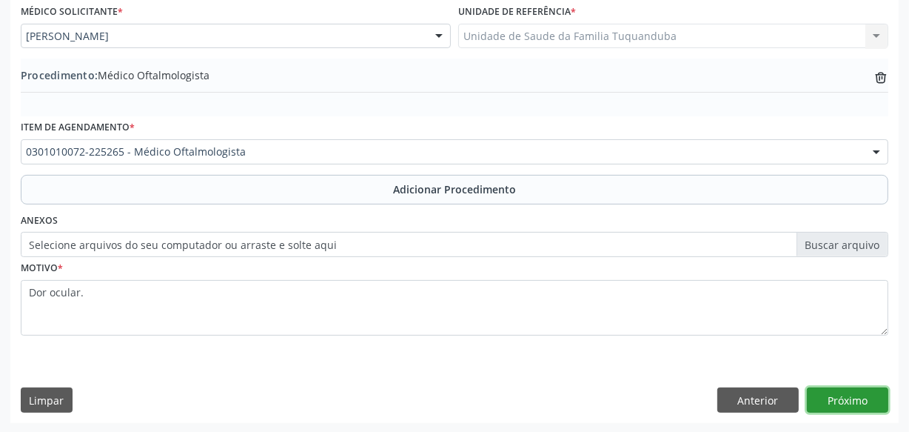
click at [835, 398] on button "Próximo" at bounding box center [847, 399] width 81 height 25
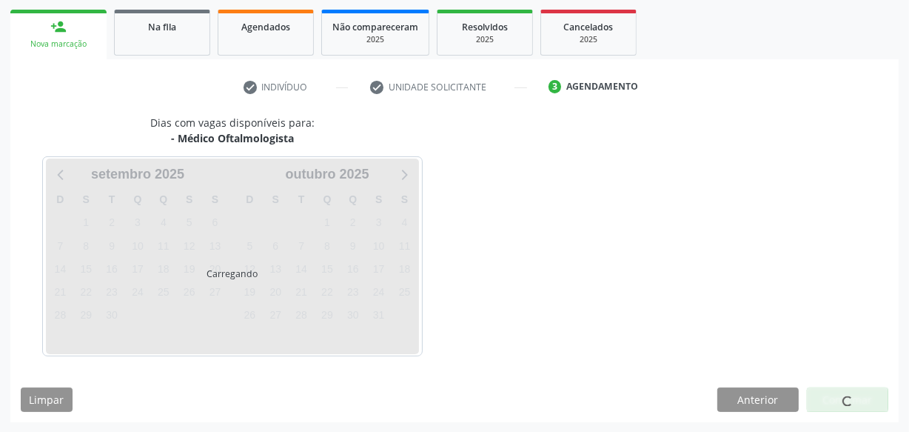
scroll to position [275, 0]
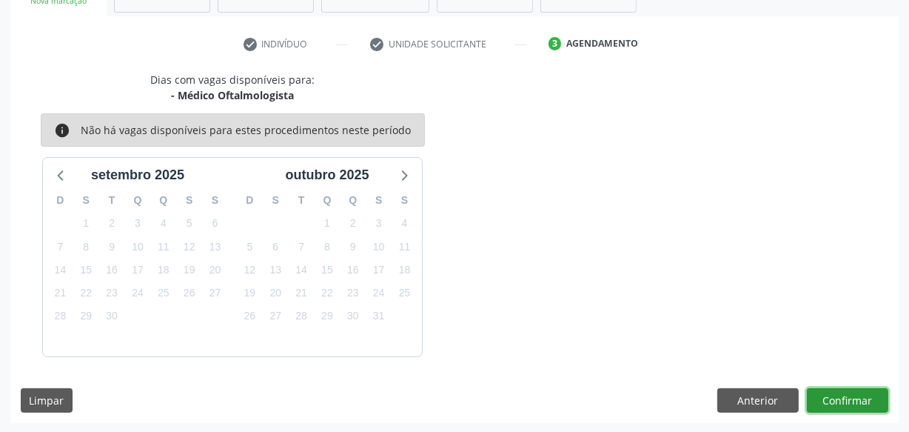
click at [831, 394] on button "Confirmar" at bounding box center [847, 400] width 81 height 25
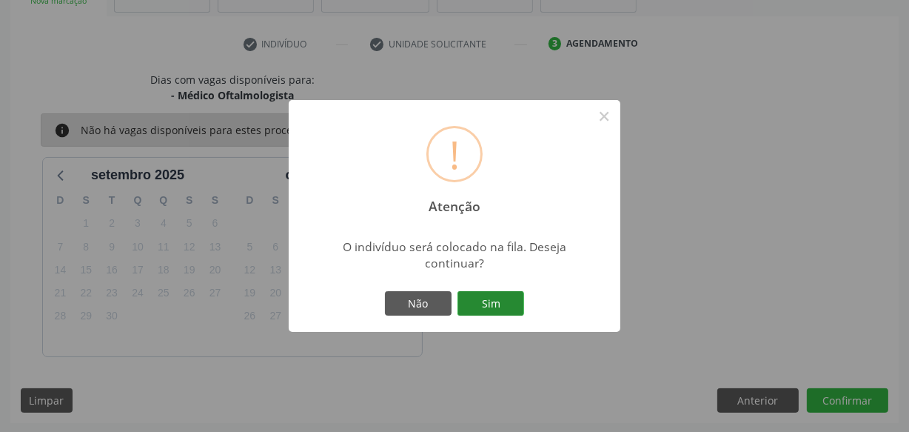
click at [501, 298] on button "Sim" at bounding box center [491, 303] width 67 height 25
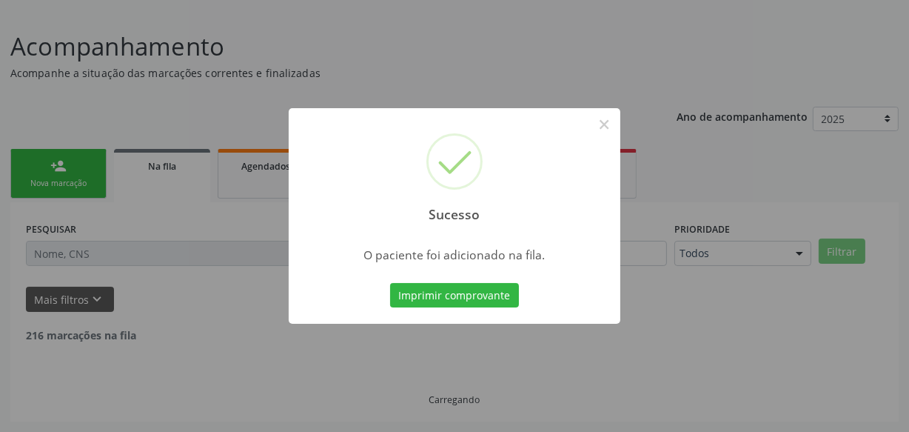
scroll to position [77, 0]
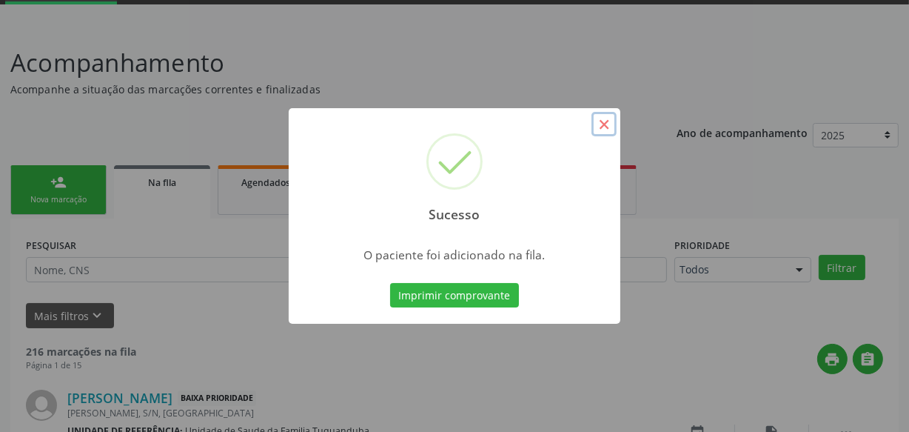
click at [607, 121] on button "×" at bounding box center [604, 124] width 25 height 25
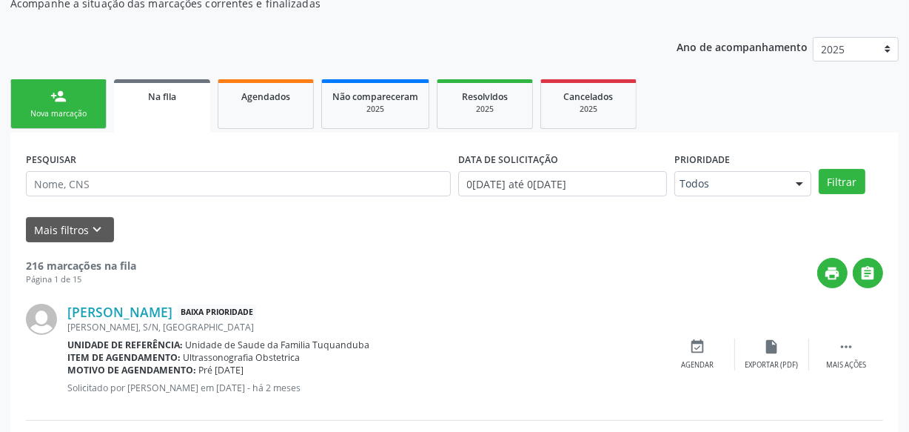
scroll to position [0, 0]
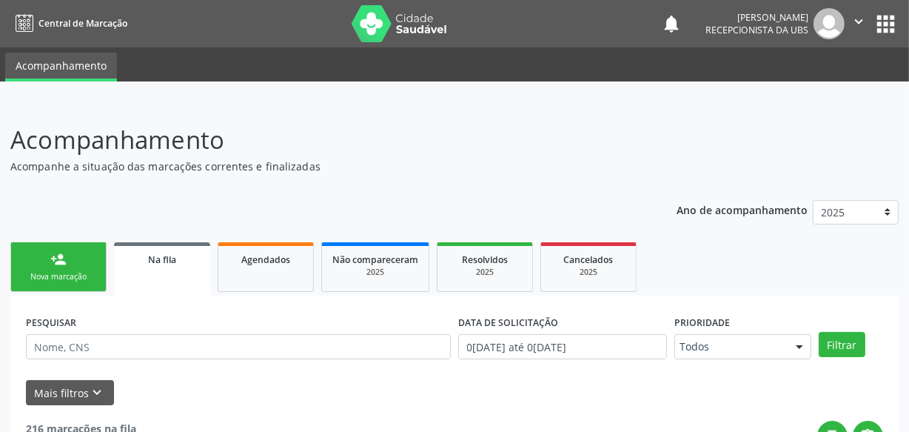
click at [58, 269] on link "person_add Nova marcação" at bounding box center [58, 267] width 96 height 50
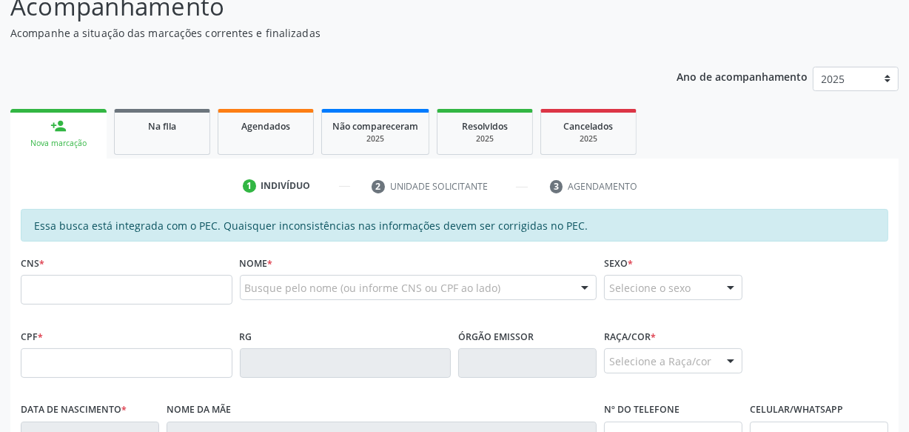
scroll to position [134, 0]
click at [175, 93] on div "Ano de acompanhamento 2025 person_add Nova marcação Na fila Agendados Não compa…" at bounding box center [454, 389] width 888 height 667
click at [184, 137] on link "Na fila" at bounding box center [162, 131] width 96 height 46
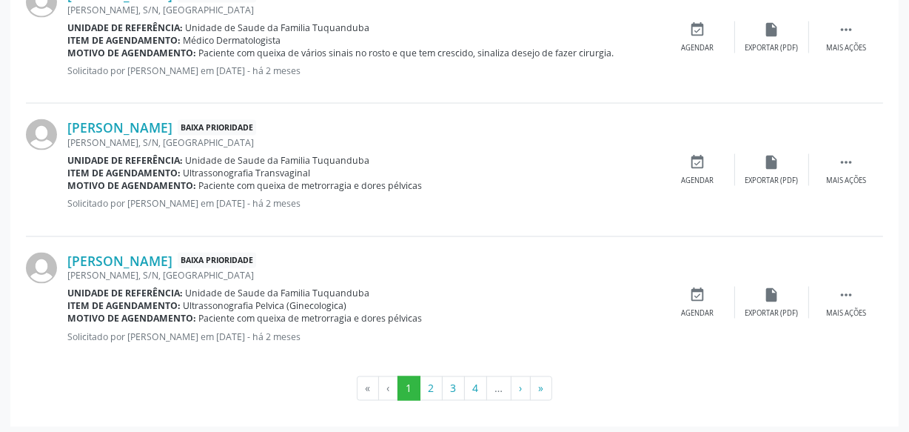
scroll to position [2125, 0]
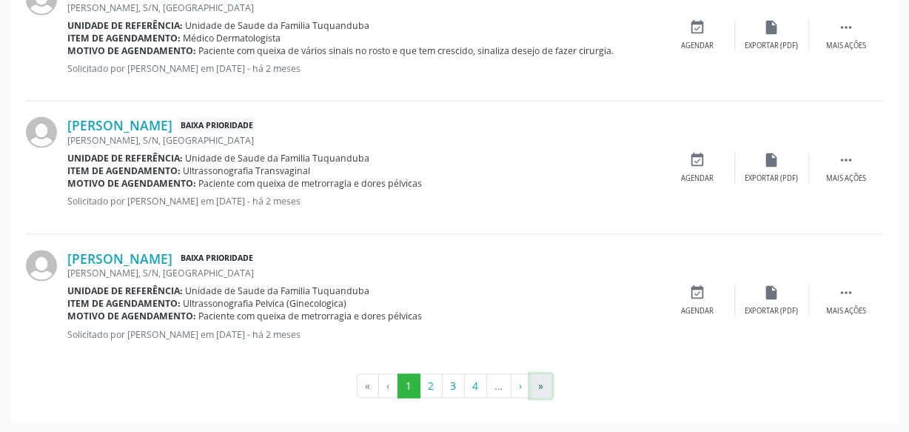
click at [538, 378] on button "»" at bounding box center [541, 386] width 22 height 25
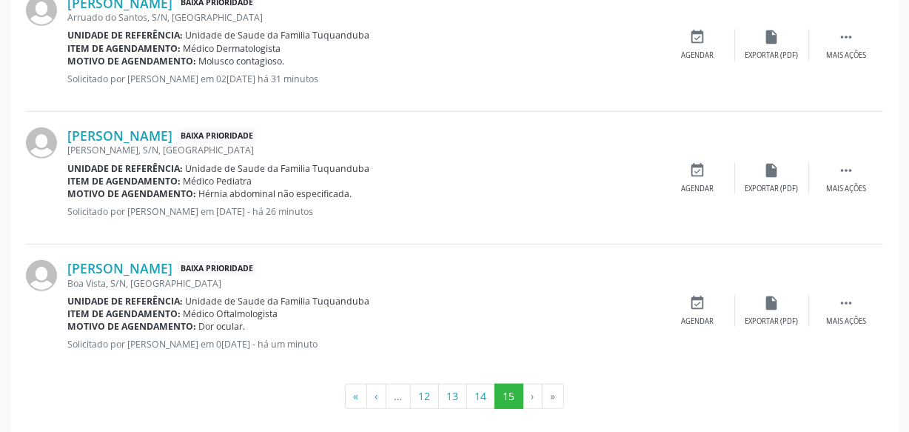
scroll to position [881, 0]
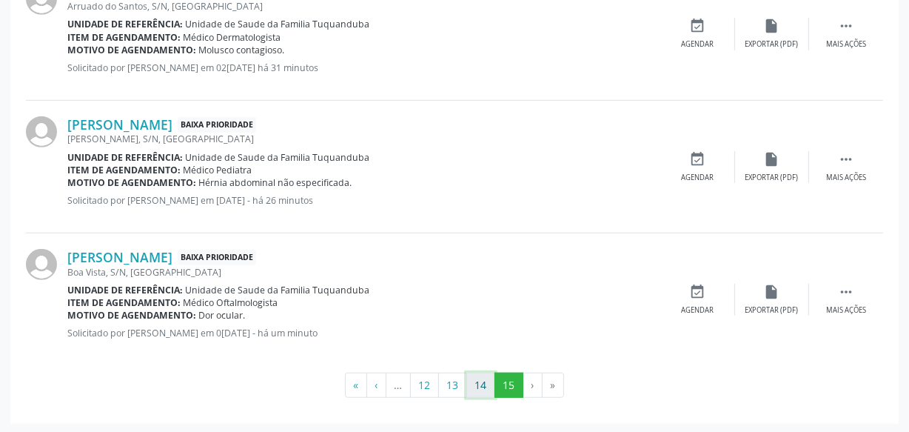
click at [482, 378] on button "14" at bounding box center [480, 384] width 29 height 25
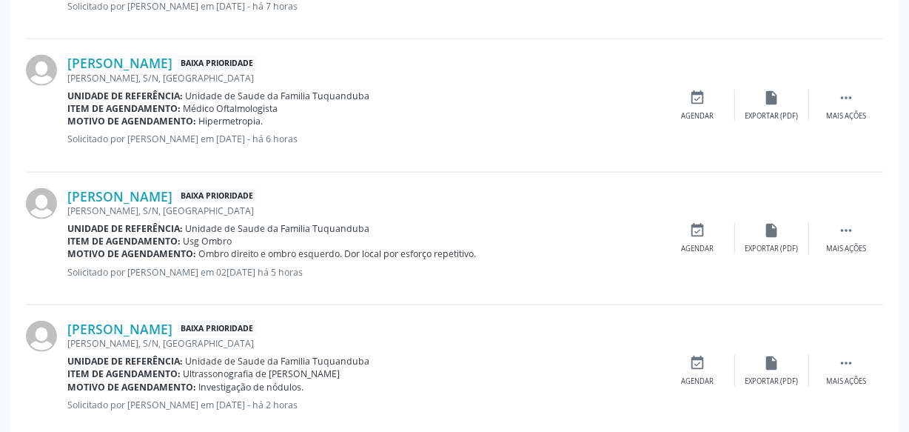
scroll to position [1805, 0]
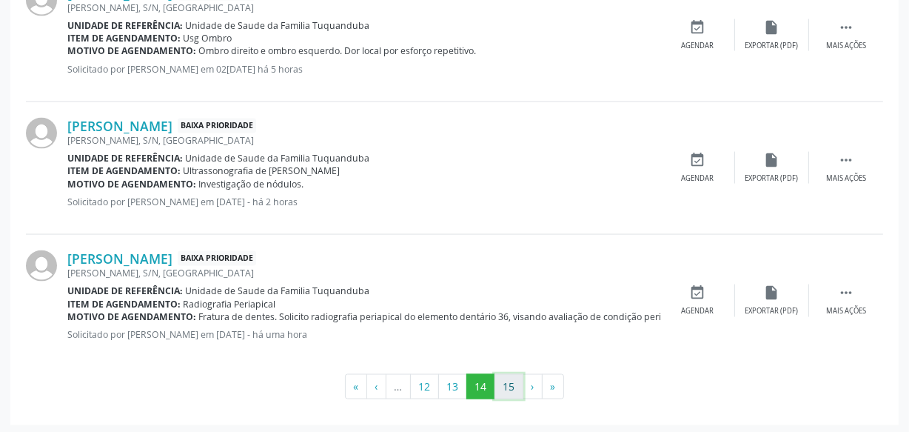
click at [511, 381] on button "15" at bounding box center [509, 386] width 29 height 25
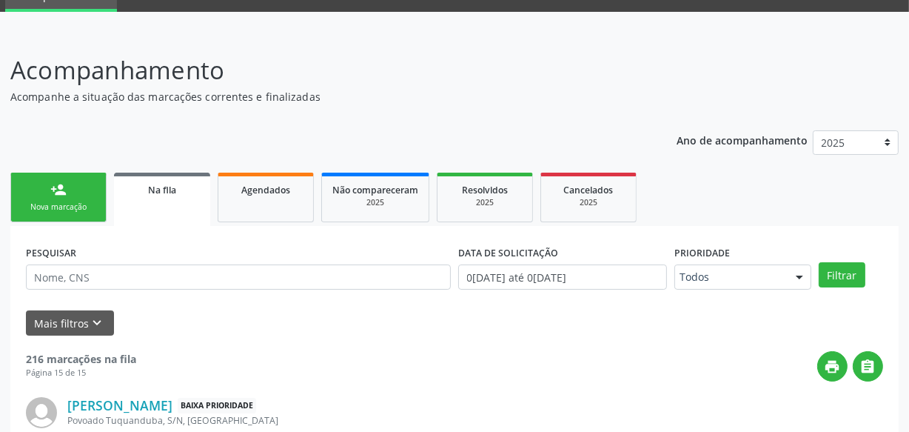
scroll to position [0, 0]
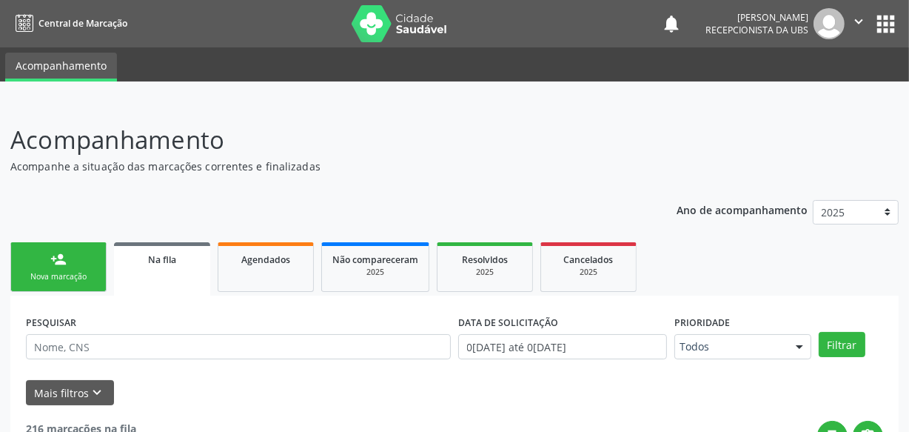
click at [84, 255] on link "person_add Nova marcação" at bounding box center [58, 267] width 96 height 50
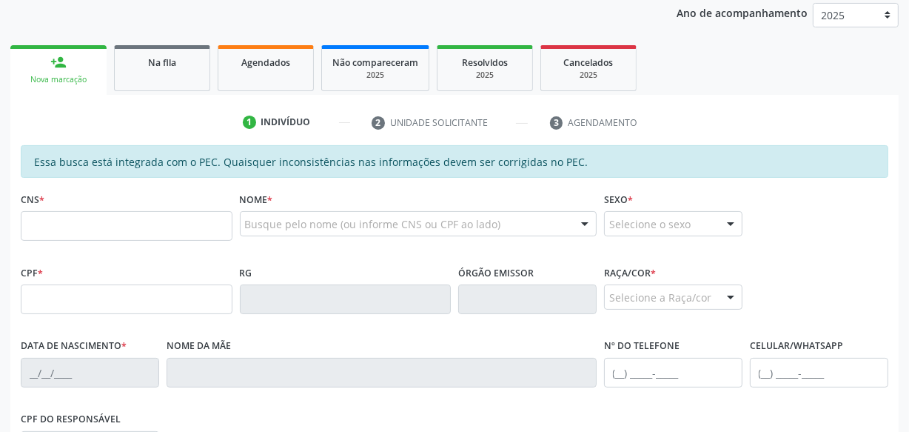
scroll to position [201, 0]
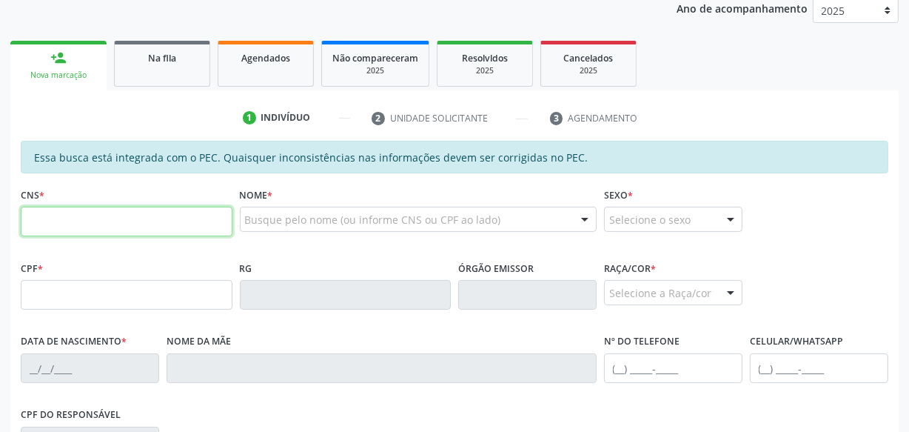
click at [141, 232] on input "text" at bounding box center [127, 222] width 212 height 30
type input "702 6032 2653 7143"
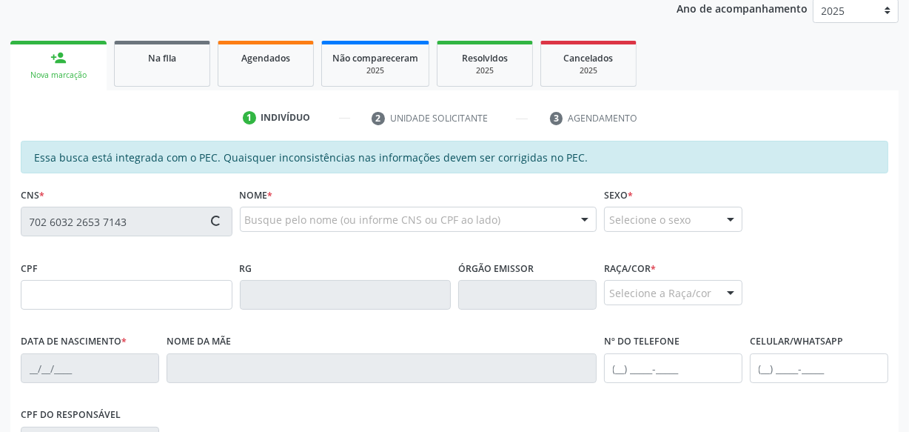
type input "816.232.324-49"
type input "[DATE]"
type input "[PERSON_NAME]"
type input "[PHONE_NUMBER]"
type input "S/N"
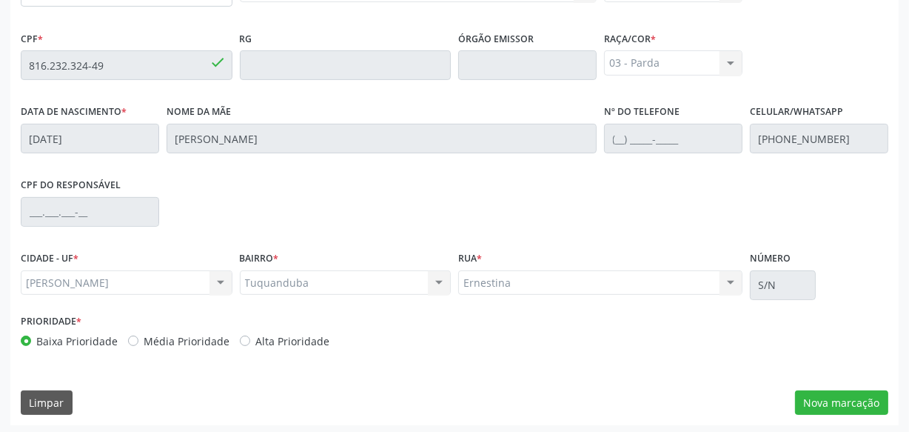
scroll to position [434, 0]
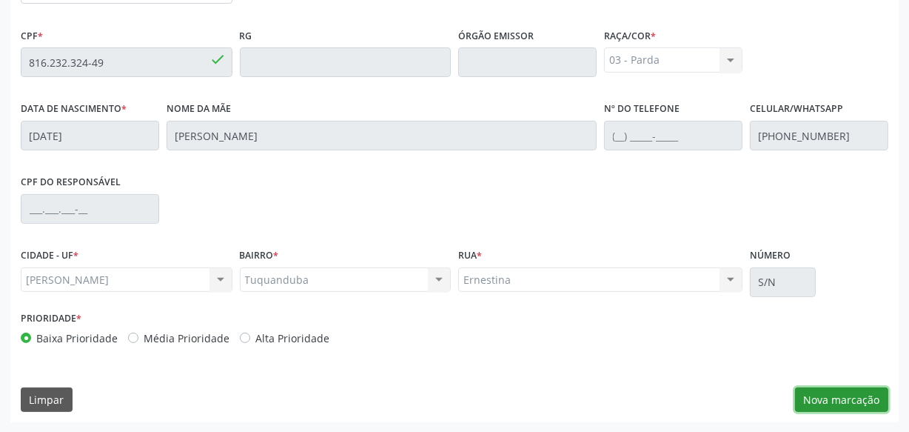
click at [823, 402] on button "Nova marcação" at bounding box center [841, 399] width 93 height 25
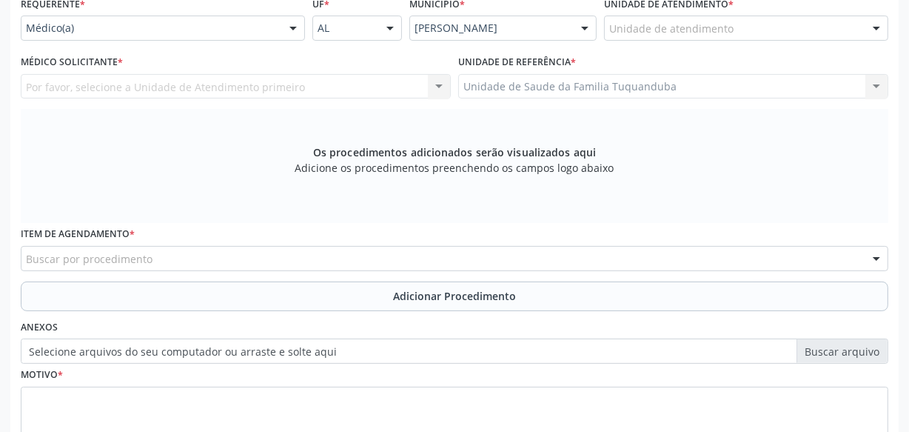
scroll to position [164, 0]
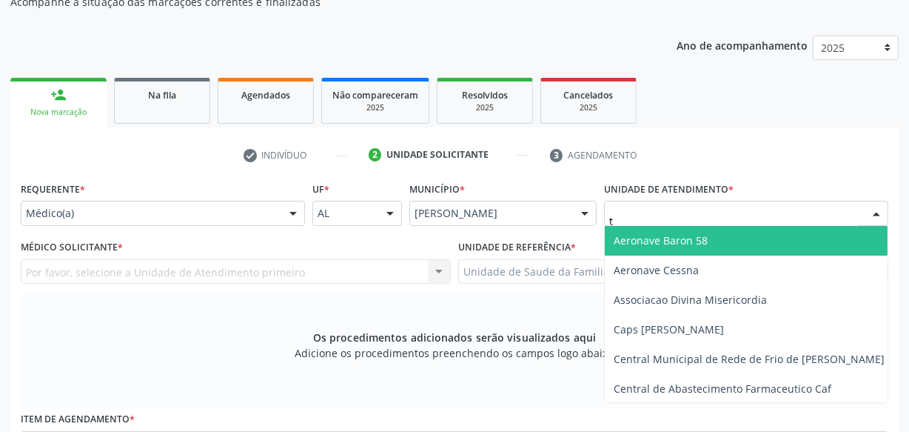
type input "tu"
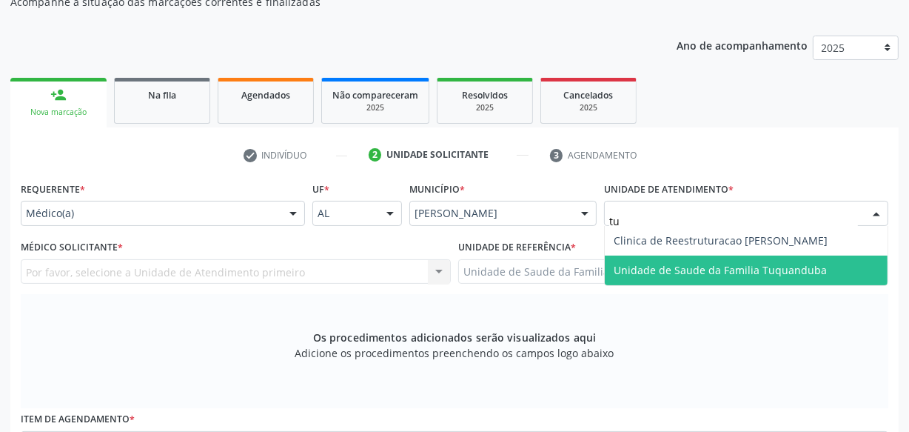
click at [662, 265] on span "Unidade de Saude da Familia Tuquanduba" at bounding box center [720, 270] width 213 height 14
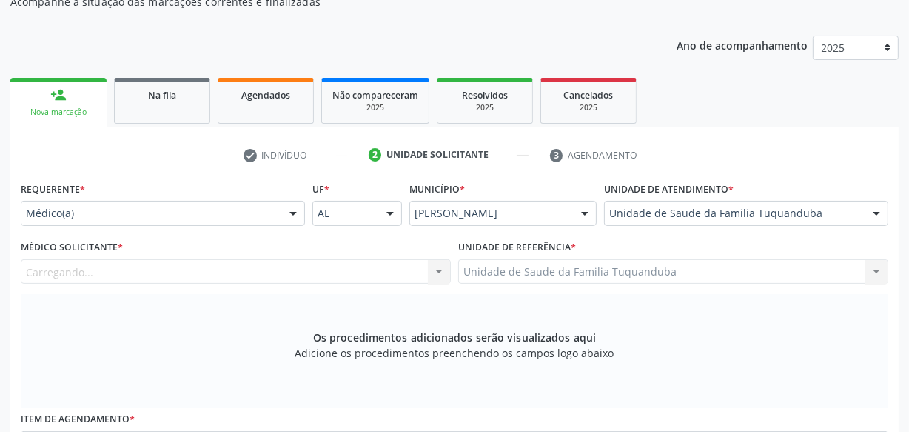
click at [251, 267] on div "Carregando... Nenhum resultado encontrado para: " " Não há nenhuma opção para s…" at bounding box center [236, 271] width 430 height 25
click at [238, 271] on div "Médico solicitante" at bounding box center [236, 271] width 430 height 25
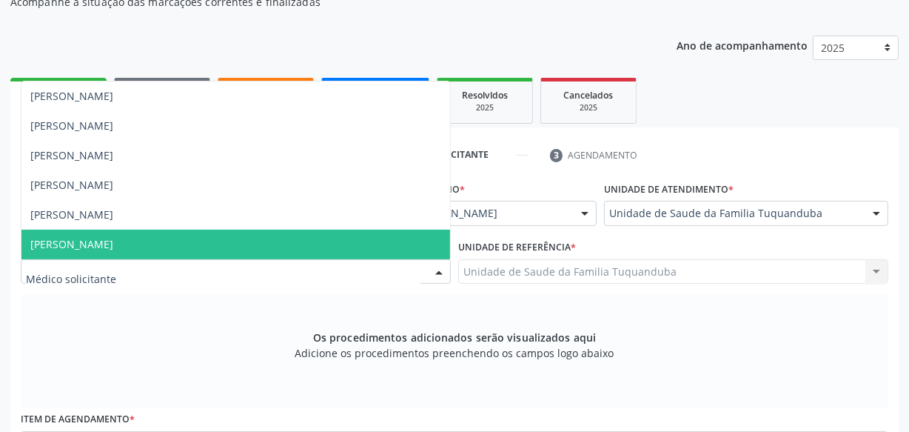
click at [144, 235] on span "[PERSON_NAME]" at bounding box center [235, 244] width 429 height 30
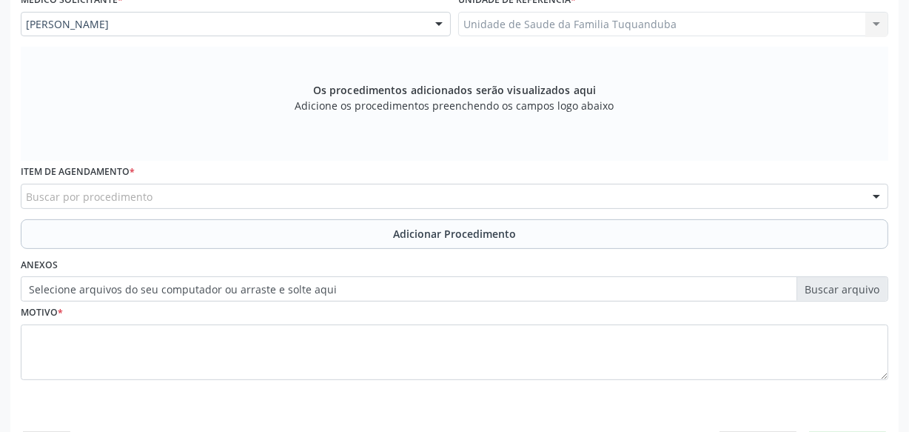
scroll to position [457, 0]
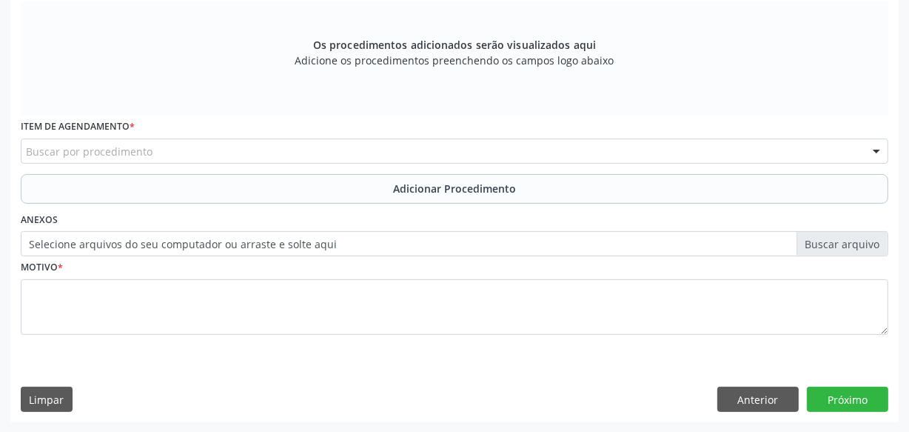
click at [325, 170] on div "Item de agendamento * Buscar por procedimento 0304070076 - .Quimioterapia de Le…" at bounding box center [454, 144] width 875 height 58
click at [327, 148] on div "Buscar por procedimento" at bounding box center [455, 150] width 868 height 25
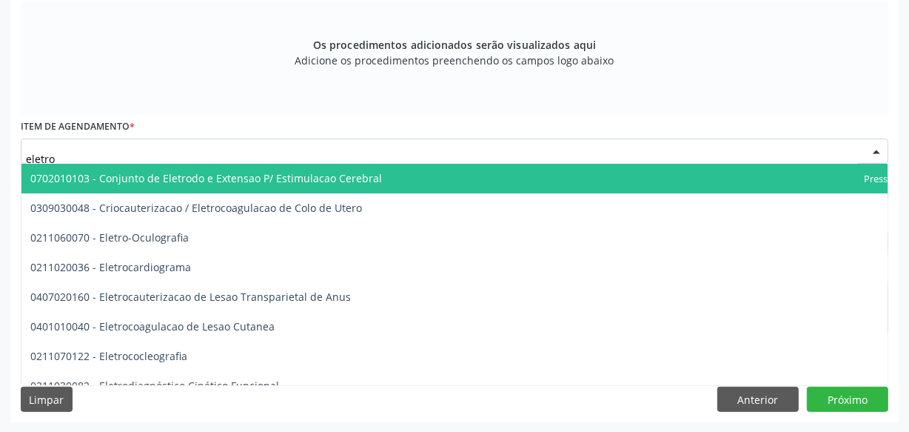
type input "eletroc"
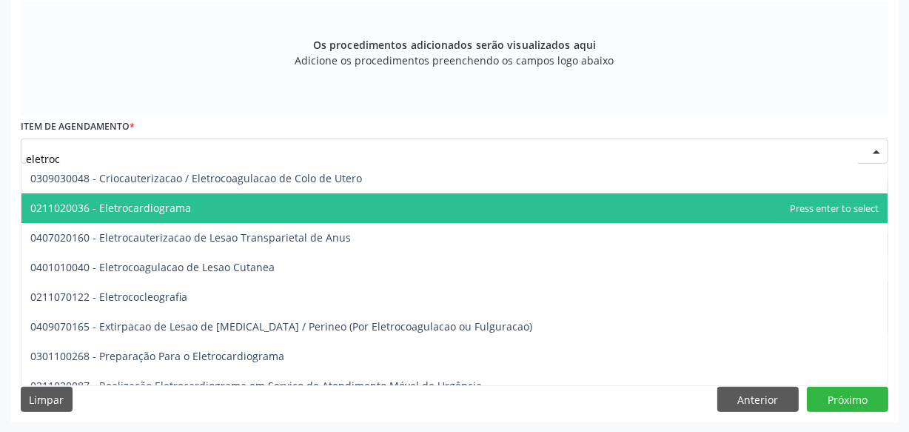
click at [207, 209] on span "0211020036 - Eletrocardiograma" at bounding box center [454, 208] width 866 height 30
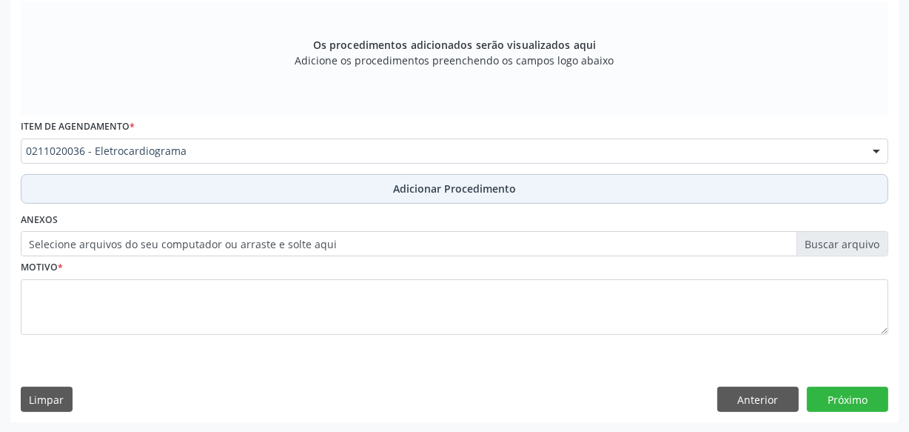
click at [323, 187] on button "Adicionar Procedimento" at bounding box center [455, 189] width 868 height 30
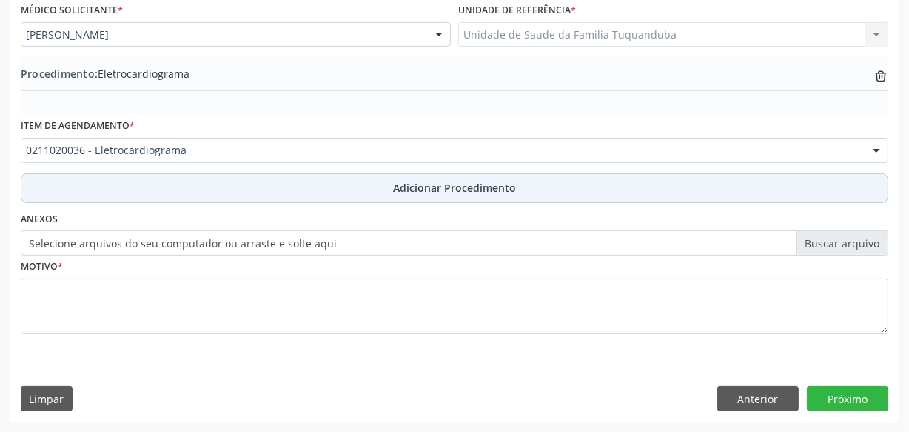
scroll to position [400, 0]
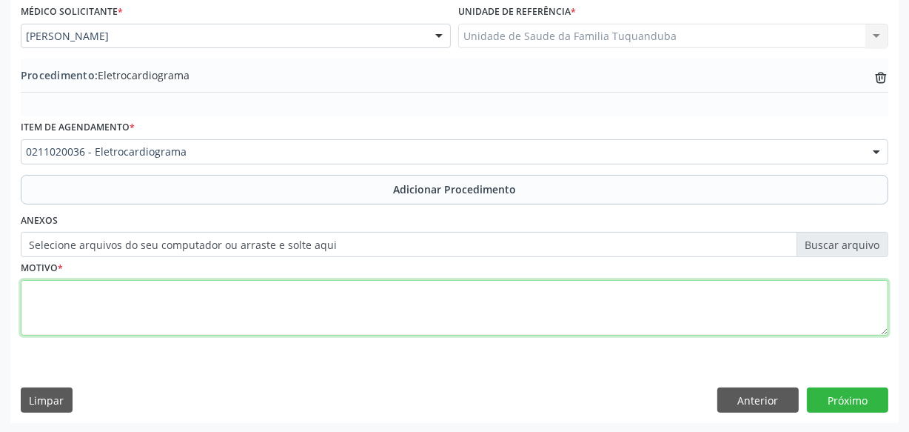
click at [379, 305] on textarea at bounding box center [455, 308] width 868 height 56
type textarea "Investigação de IC."
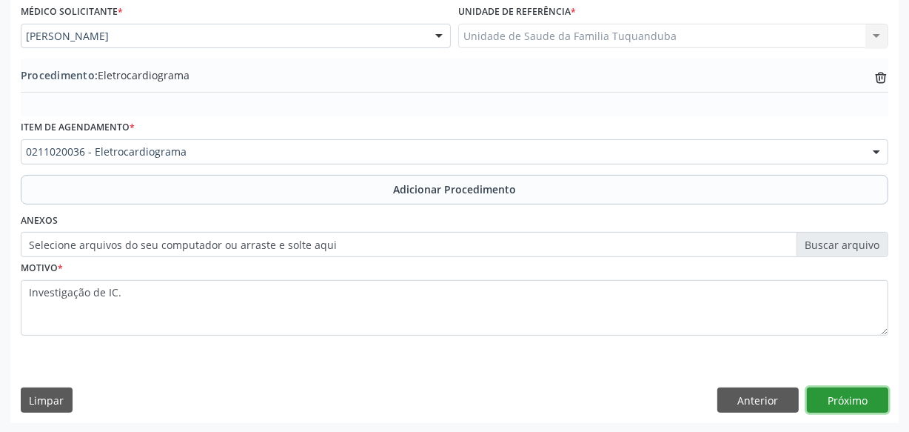
click at [834, 398] on button "Próximo" at bounding box center [847, 399] width 81 height 25
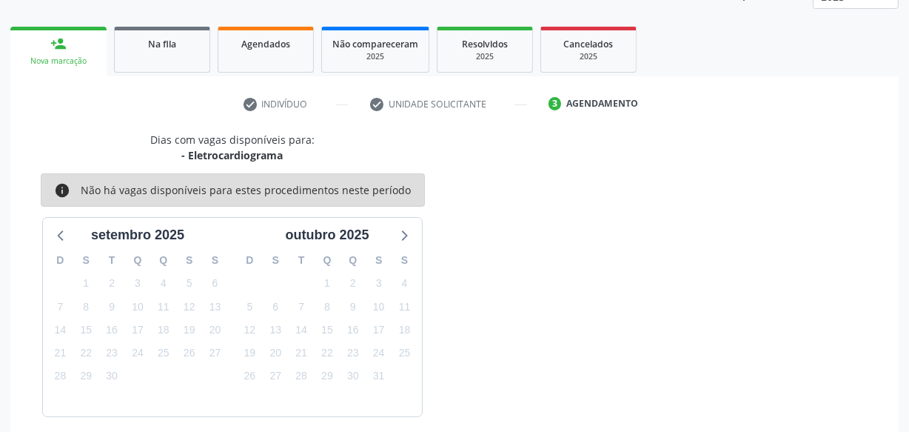
scroll to position [275, 0]
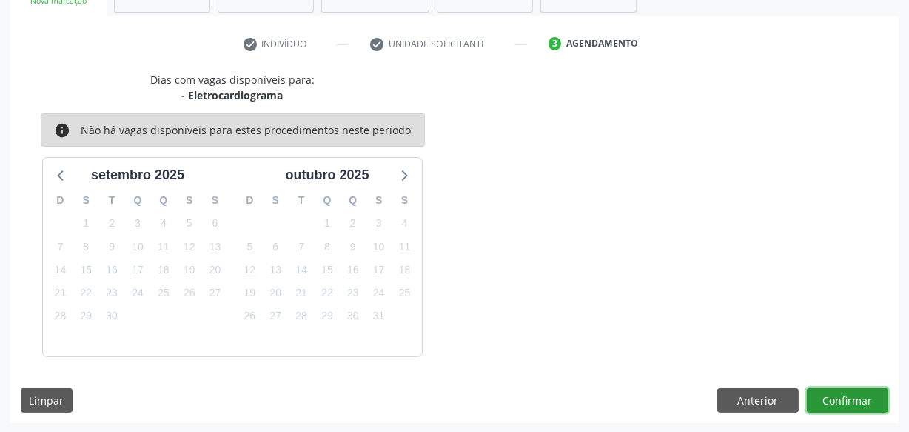
click at [825, 388] on button "Confirmar" at bounding box center [847, 400] width 81 height 25
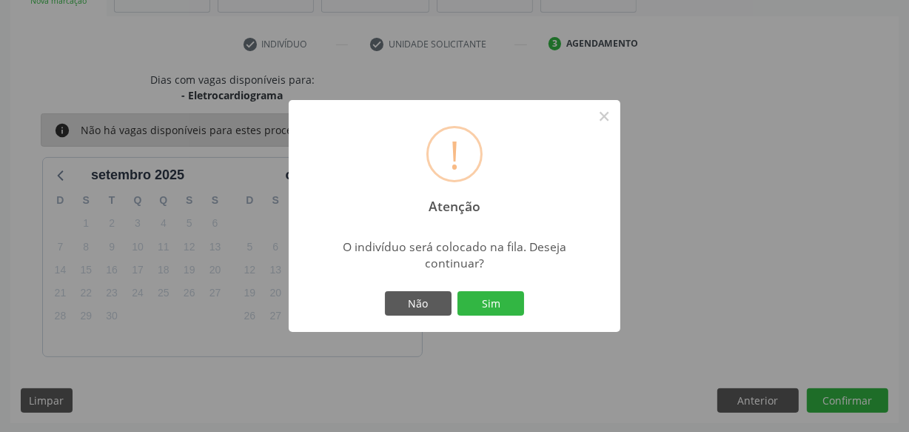
click at [490, 299] on button "Sim" at bounding box center [491, 303] width 67 height 25
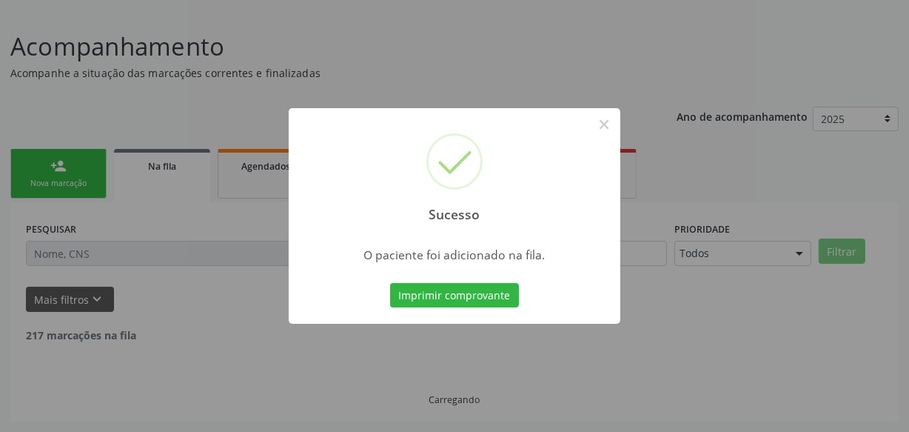
scroll to position [77, 0]
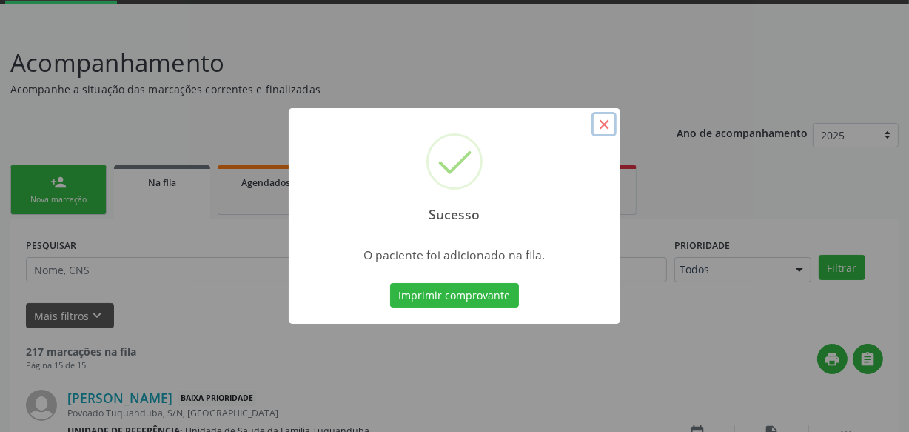
click at [600, 125] on button "×" at bounding box center [604, 124] width 25 height 25
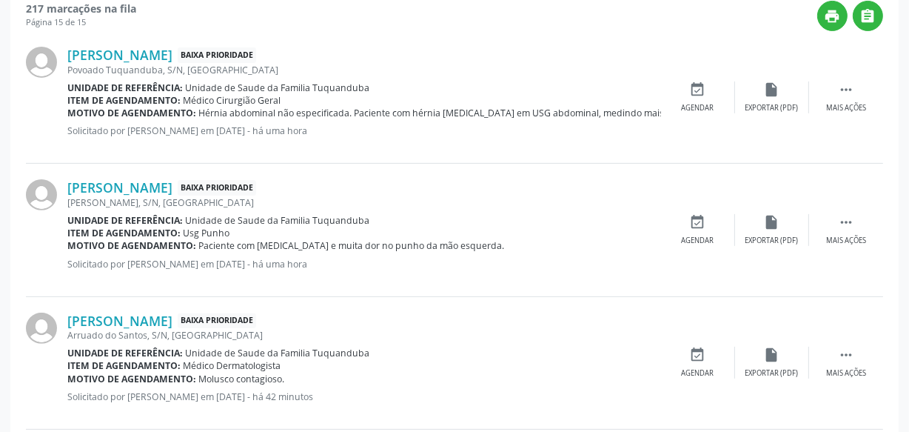
scroll to position [0, 0]
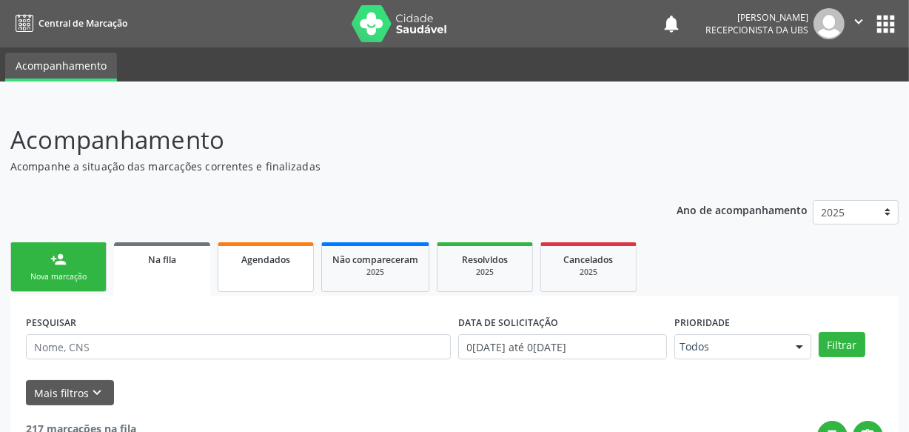
click at [281, 263] on span "Agendados" at bounding box center [265, 259] width 49 height 13
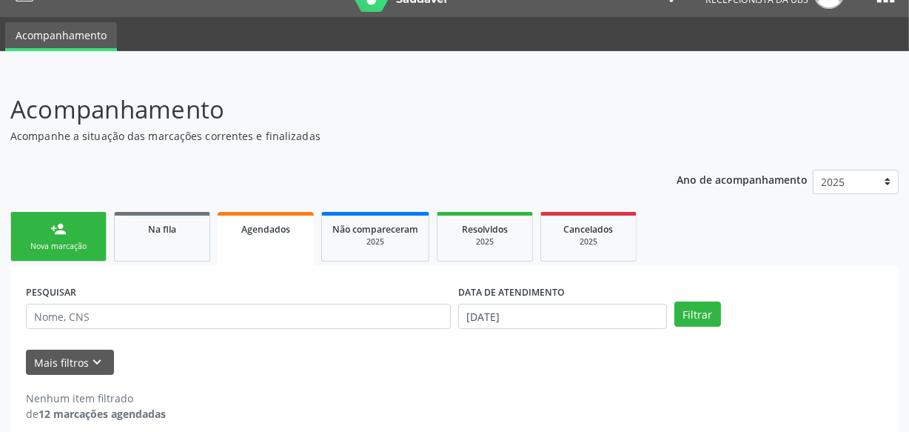
scroll to position [45, 0]
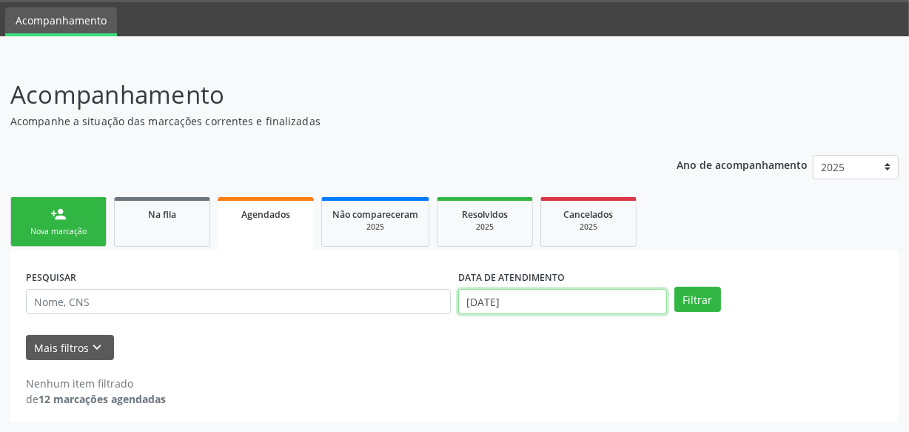
click at [611, 298] on input "[DATE]" at bounding box center [562, 301] width 209 height 25
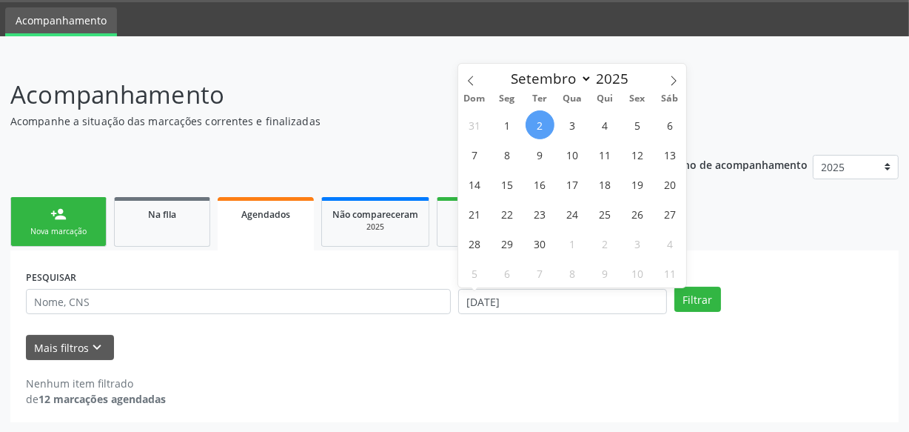
click at [540, 123] on span "2" at bounding box center [540, 124] width 29 height 29
type input "[DATE]"
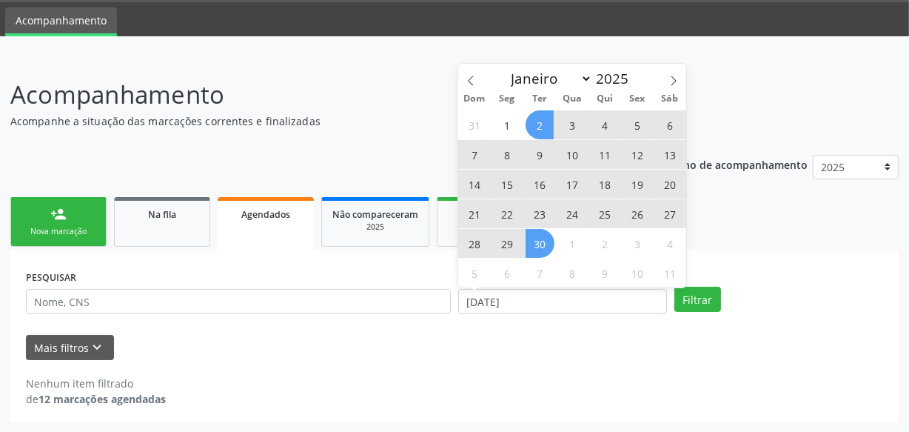
click at [533, 245] on span "30" at bounding box center [540, 243] width 29 height 29
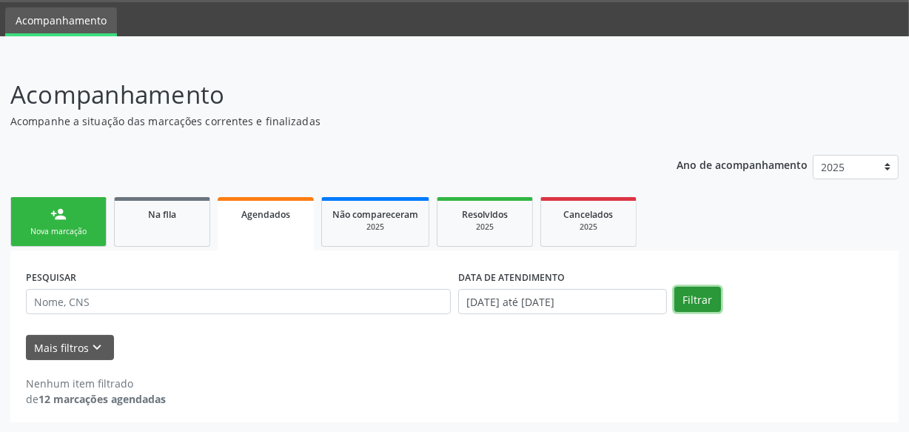
click at [691, 309] on button "Filtrar" at bounding box center [697, 299] width 47 height 25
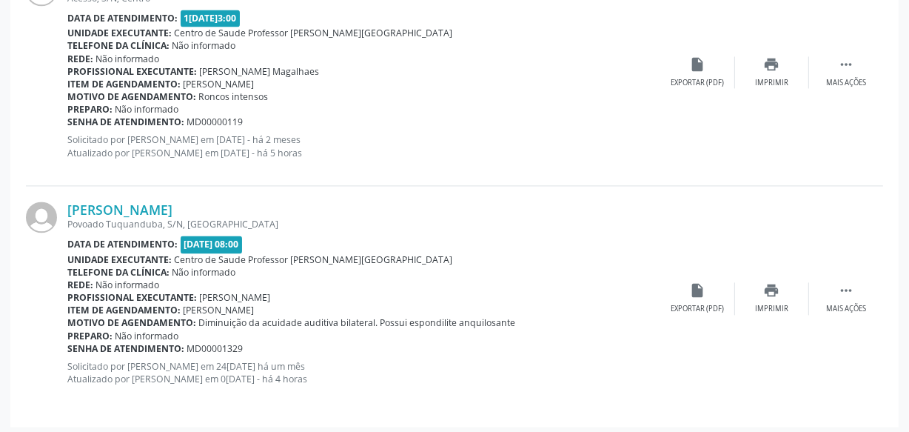
scroll to position [2754, 0]
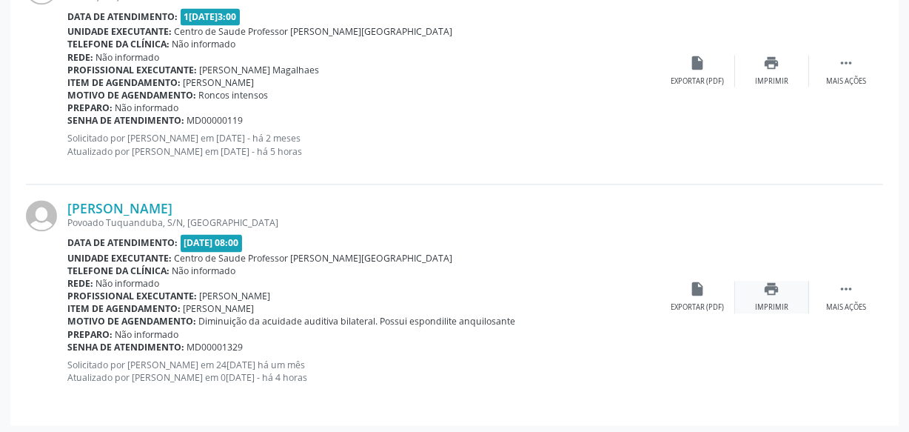
click at [770, 295] on div "print Imprimir" at bounding box center [772, 297] width 74 height 32
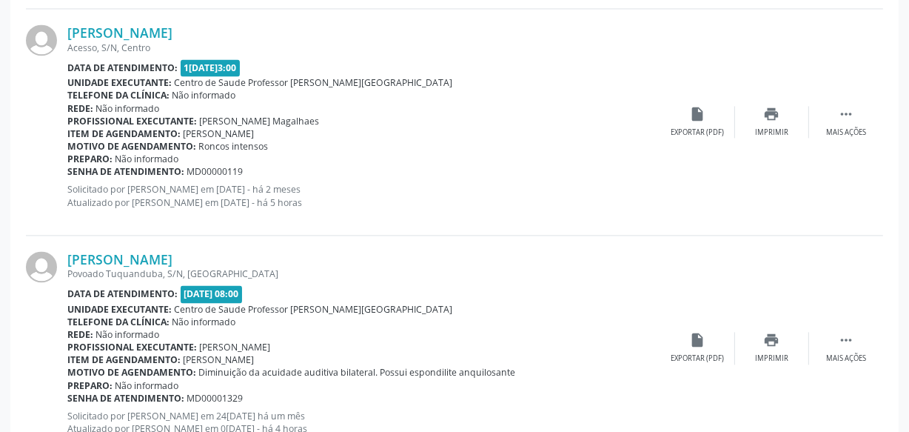
scroll to position [2620, 0]
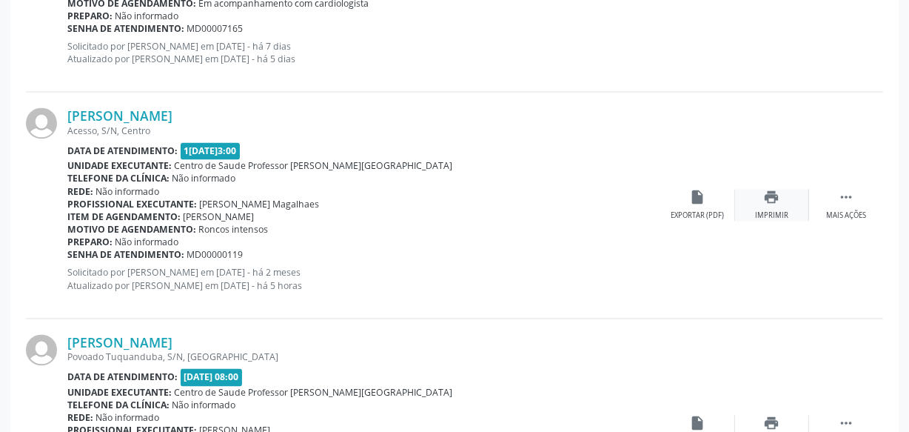
click at [760, 205] on div "print Imprimir" at bounding box center [772, 205] width 74 height 32
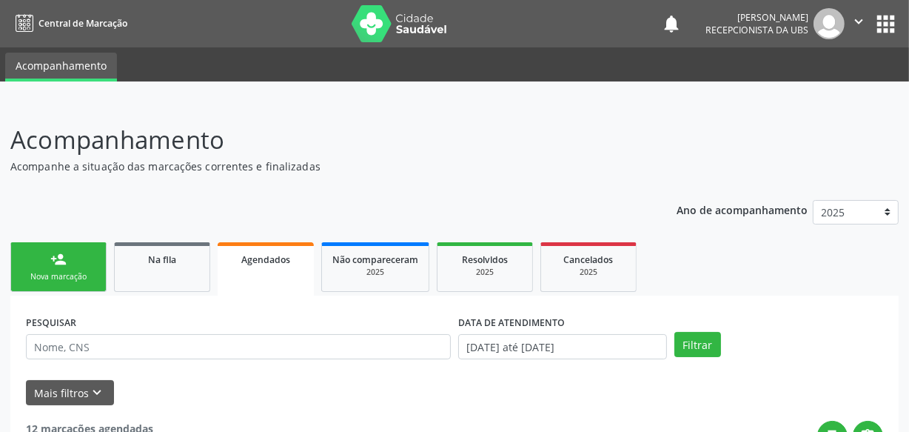
scroll to position [0, 0]
click at [173, 261] on span "Na fila" at bounding box center [162, 259] width 28 height 13
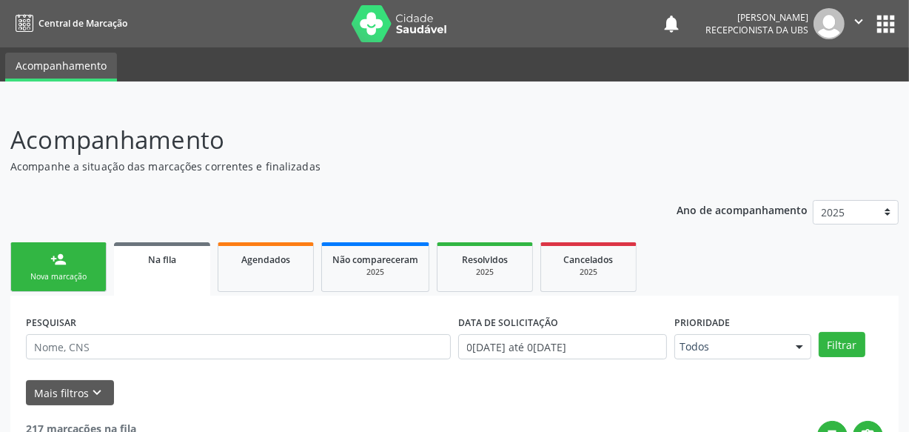
click at [860, 24] on icon "" at bounding box center [859, 21] width 16 height 16
click at [795, 94] on link "Sair" at bounding box center [821, 90] width 102 height 21
